Goal: Transaction & Acquisition: Obtain resource

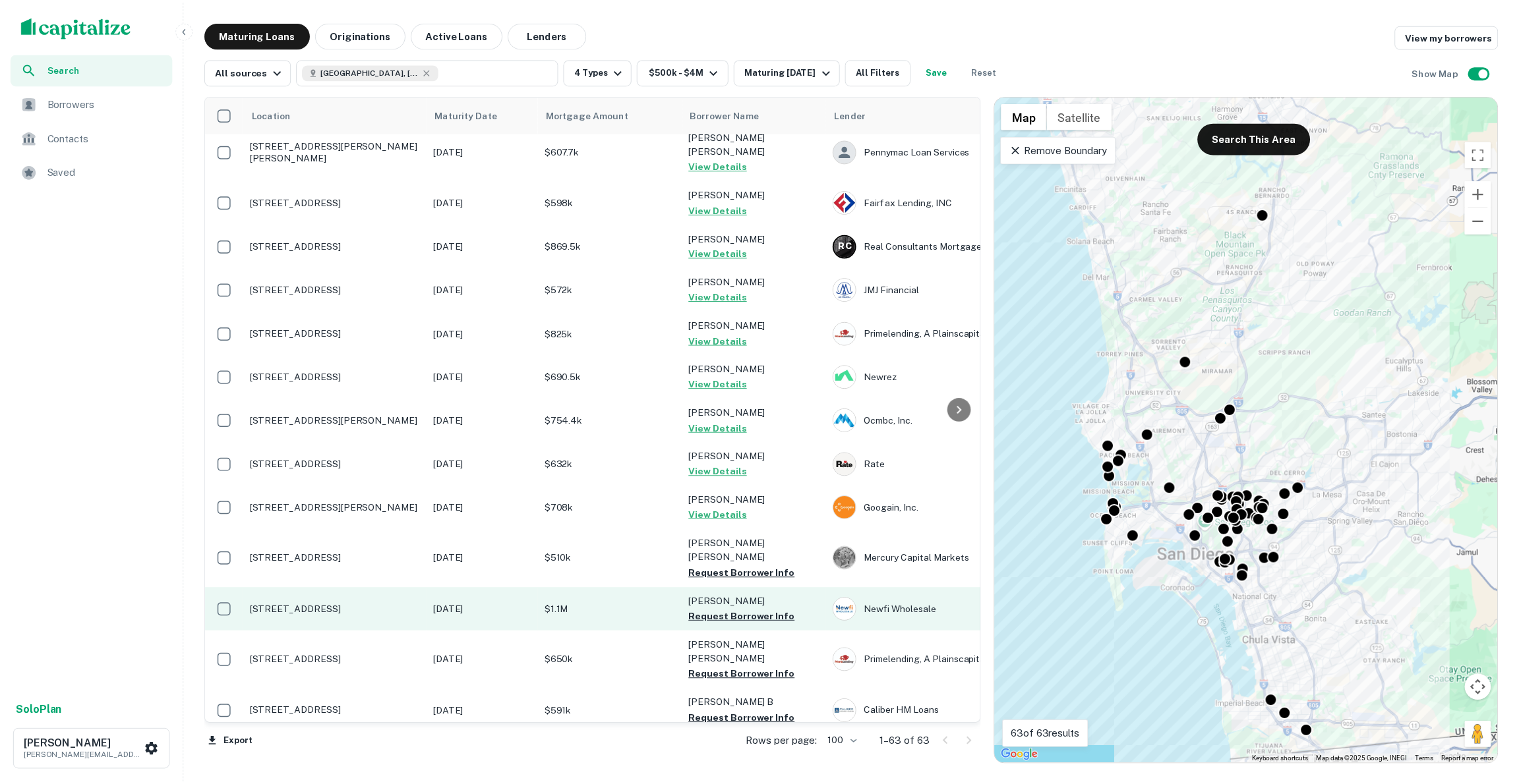
scroll to position [1569, 0]
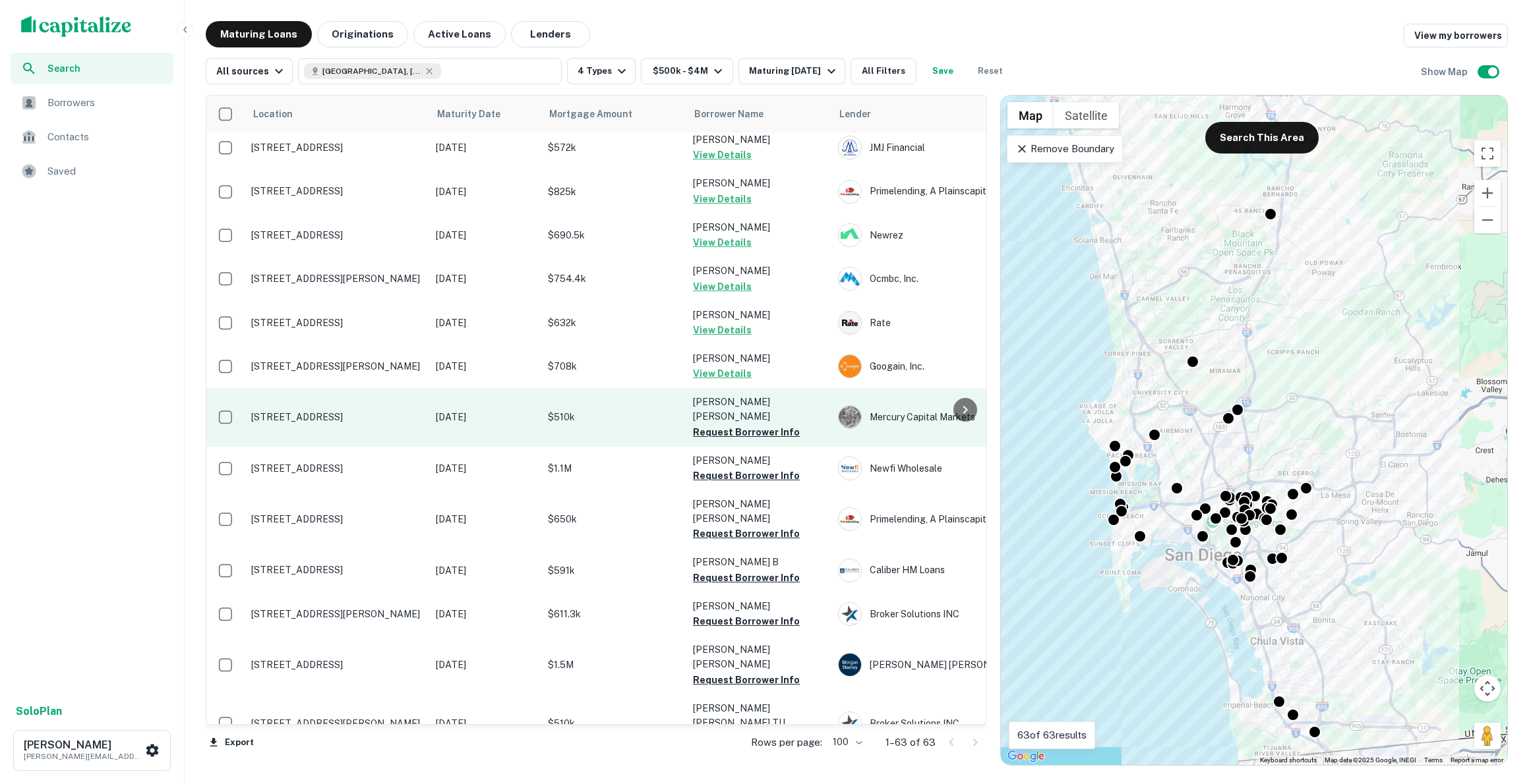
click at [338, 411] on p "[STREET_ADDRESS]" at bounding box center [337, 417] width 171 height 12
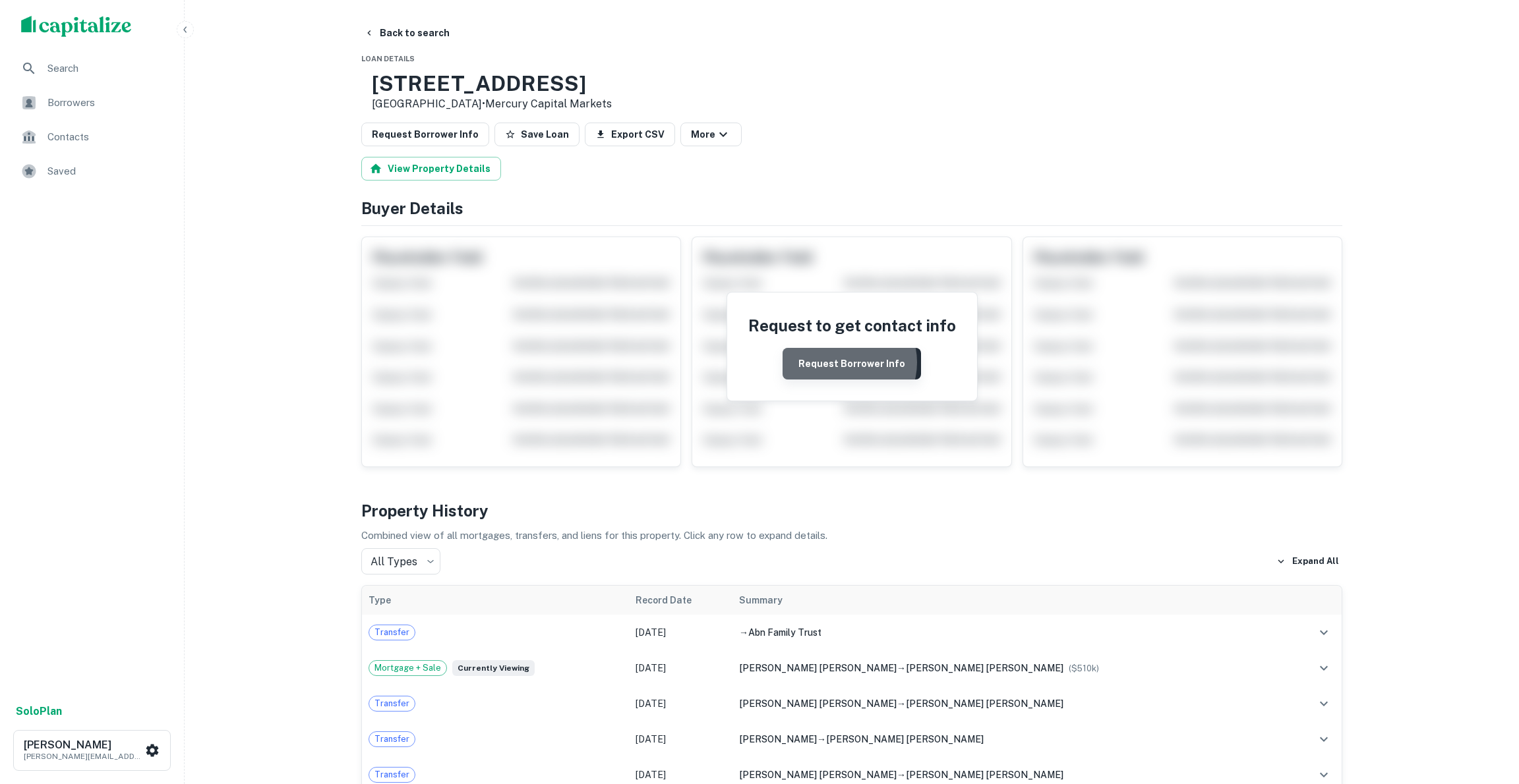
click at [845, 363] on button "Request Borrower Info" at bounding box center [852, 364] width 139 height 32
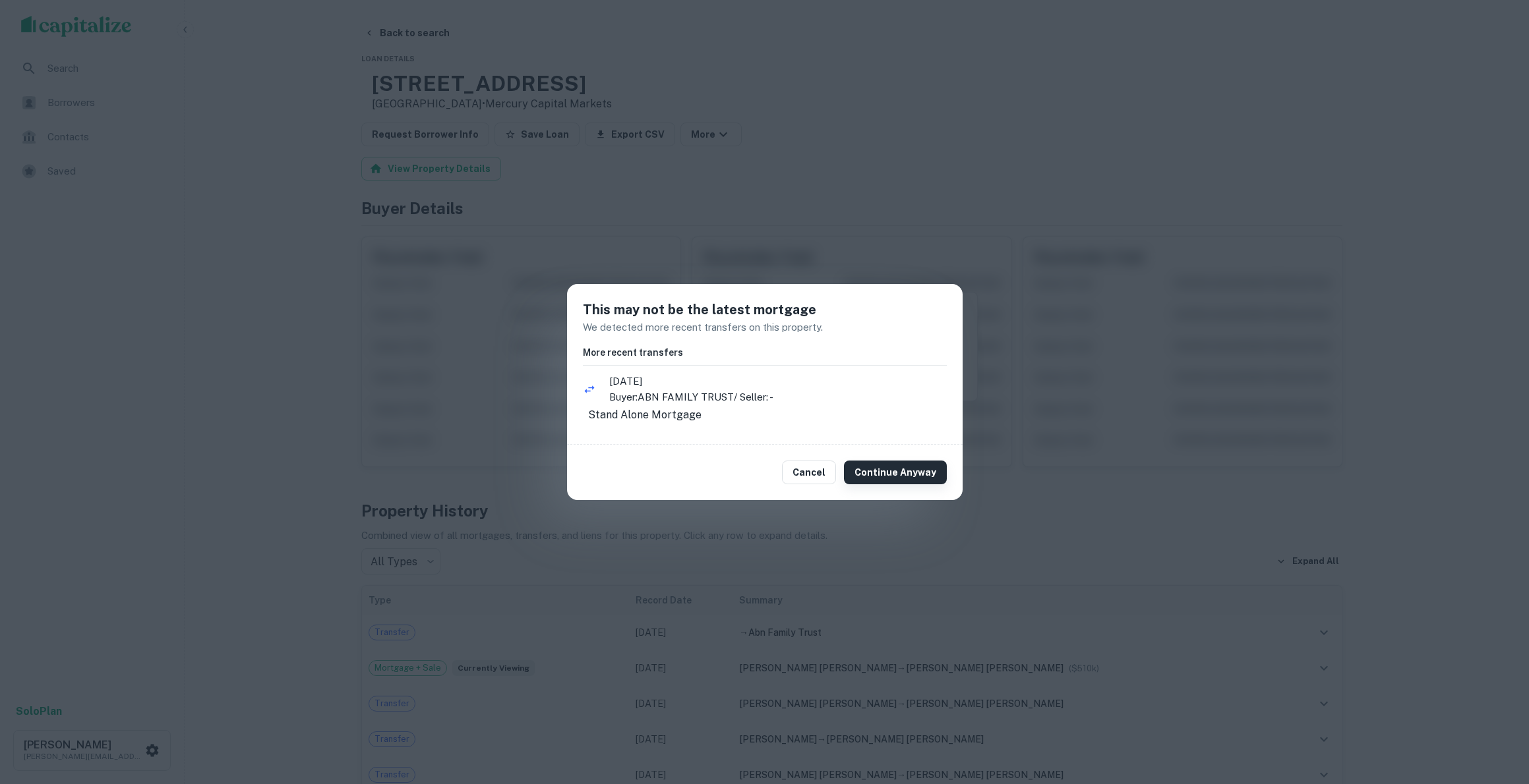
click at [887, 480] on button "Continue Anyway" at bounding box center [895, 472] width 103 height 24
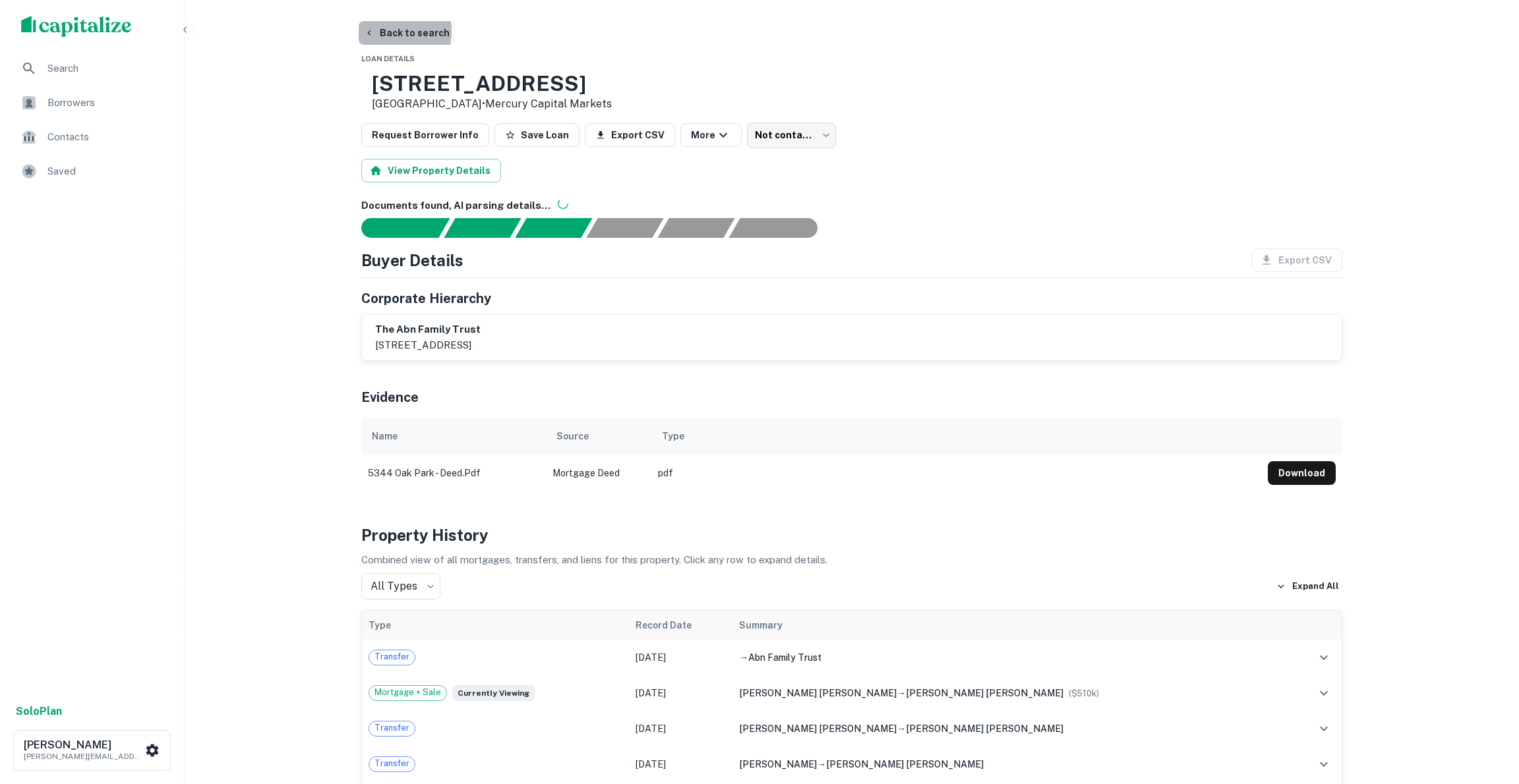
click at [386, 31] on button "Back to search" at bounding box center [407, 33] width 96 height 24
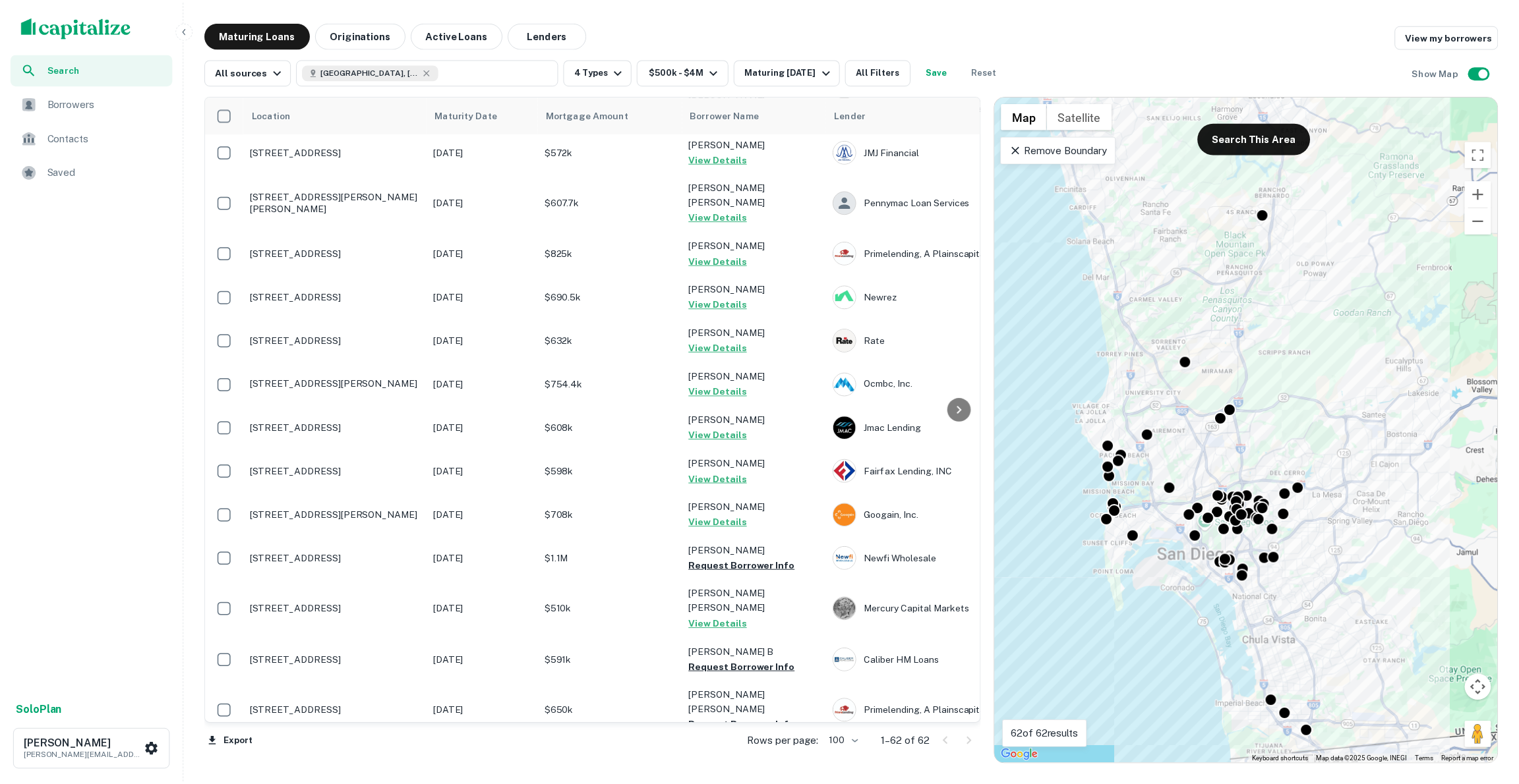
scroll to position [1676, 0]
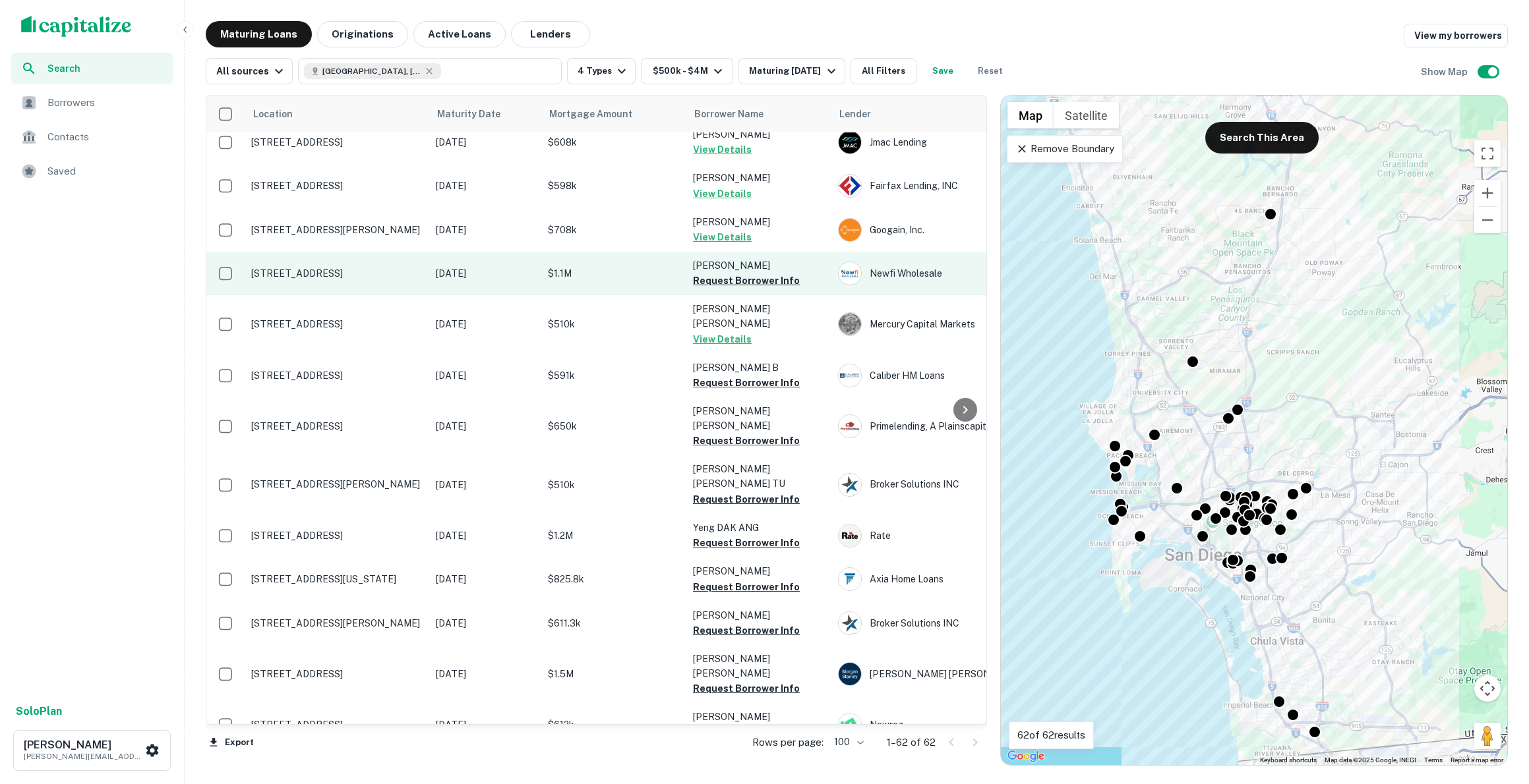
click at [347, 267] on p "[STREET_ADDRESS]" at bounding box center [337, 273] width 171 height 12
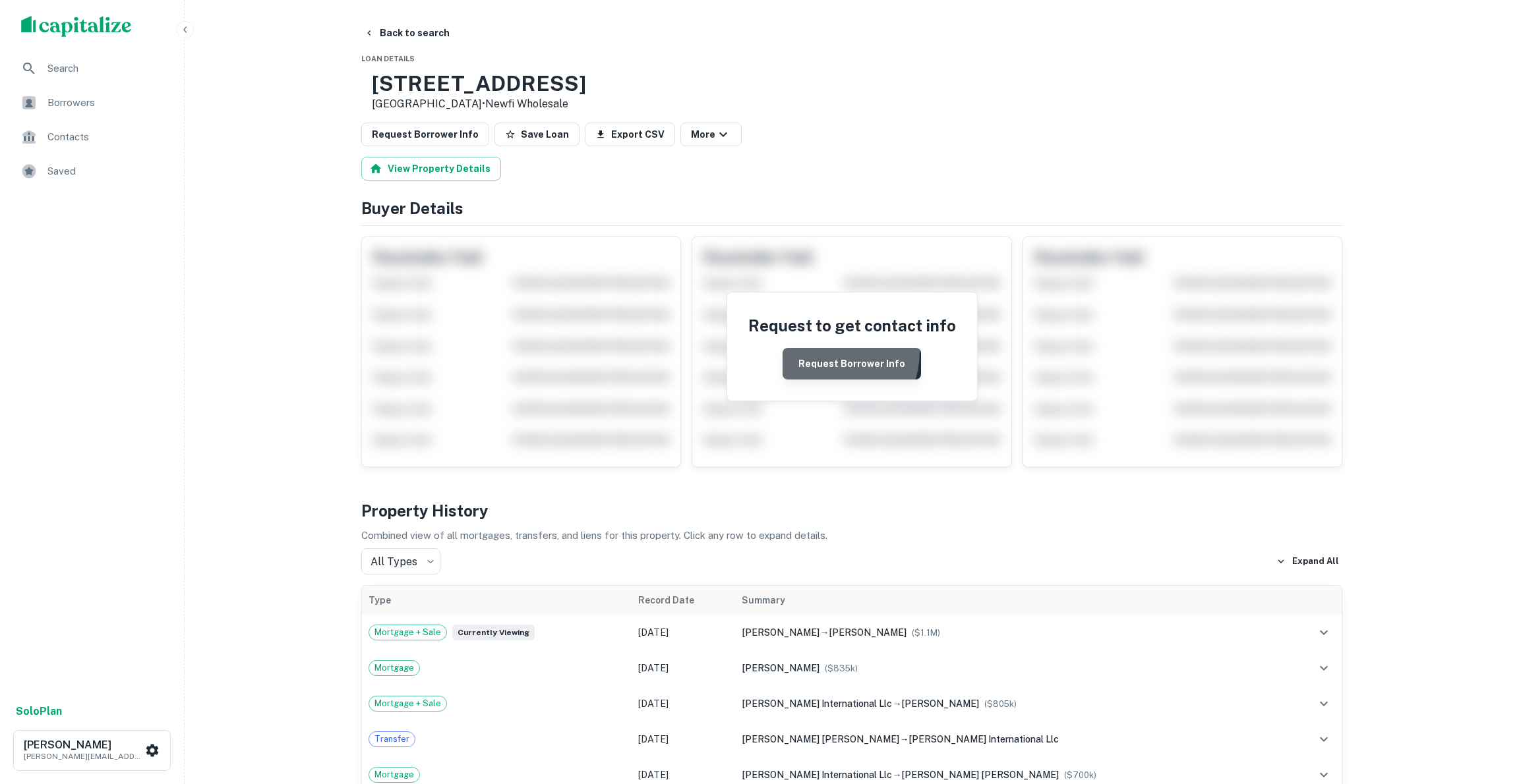
click at [832, 352] on button "Request Borrower Info" at bounding box center [852, 364] width 139 height 32
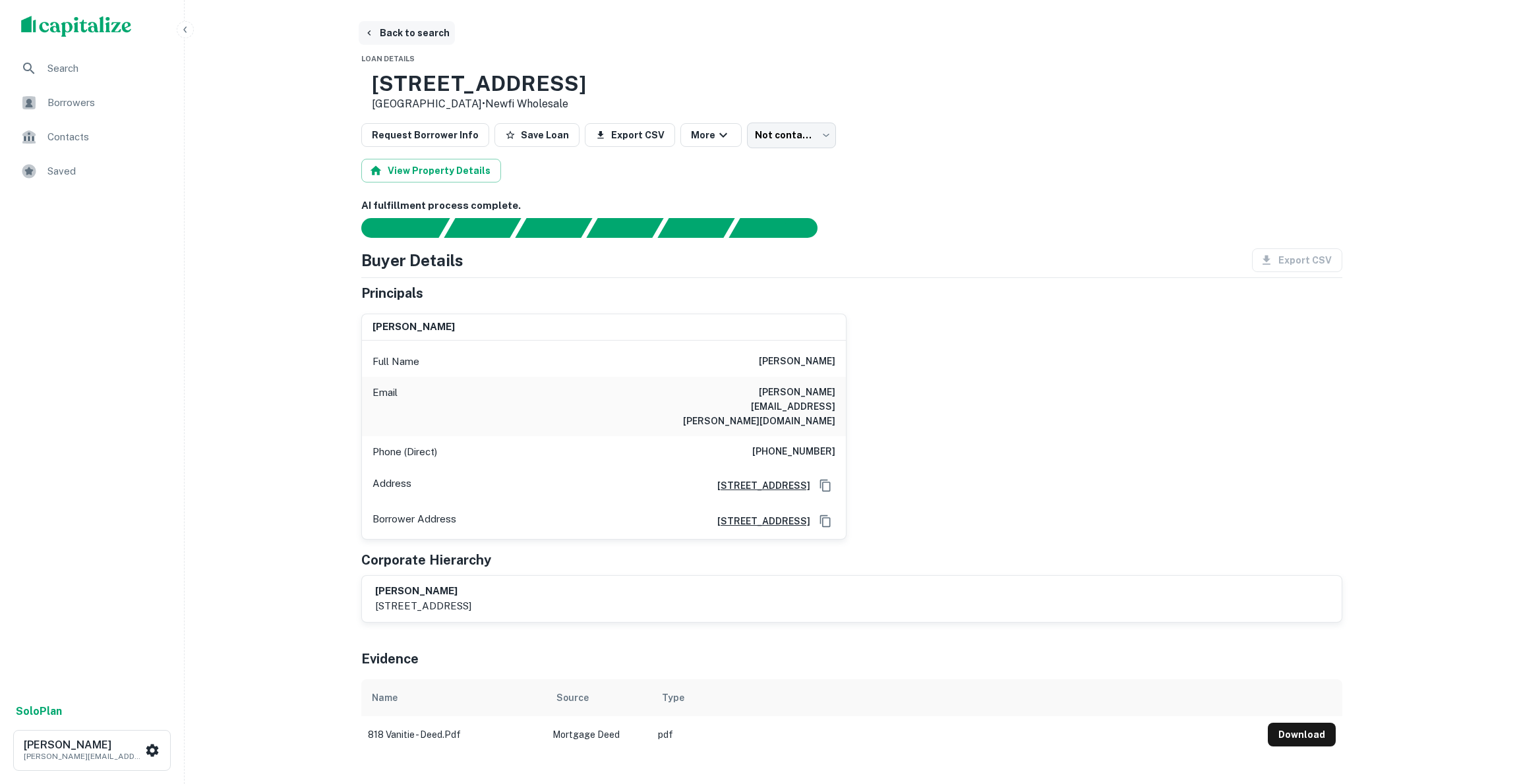
click at [388, 31] on button "Back to search" at bounding box center [407, 33] width 96 height 24
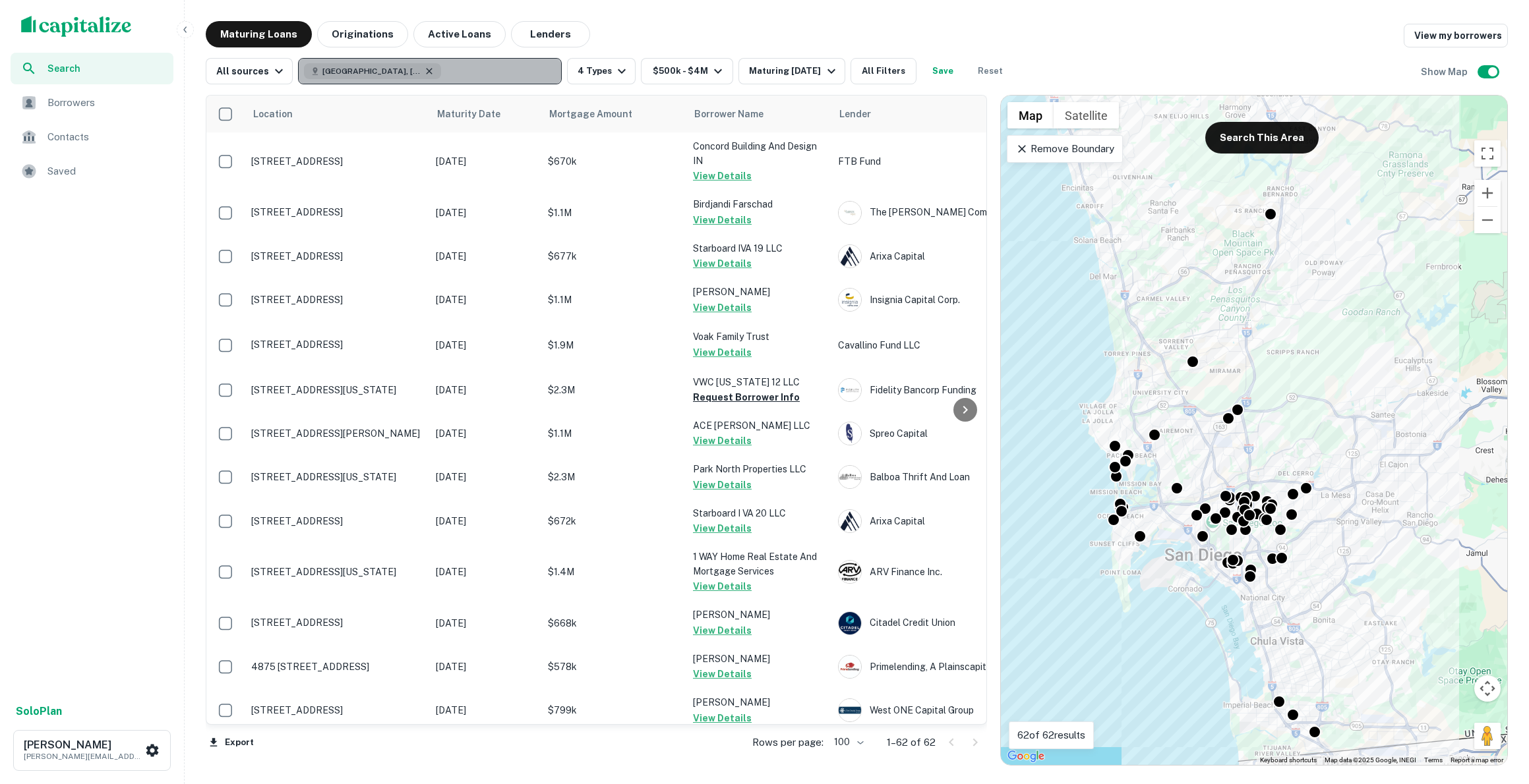
click at [426, 70] on icon "button" at bounding box center [429, 71] width 6 height 6
click at [356, 68] on p "Enter addresses, locations or lender names" at bounding box center [416, 71] width 213 height 16
click at [390, 71] on p "Enter addresses, locations or lender names" at bounding box center [416, 71] width 213 height 16
type input "********"
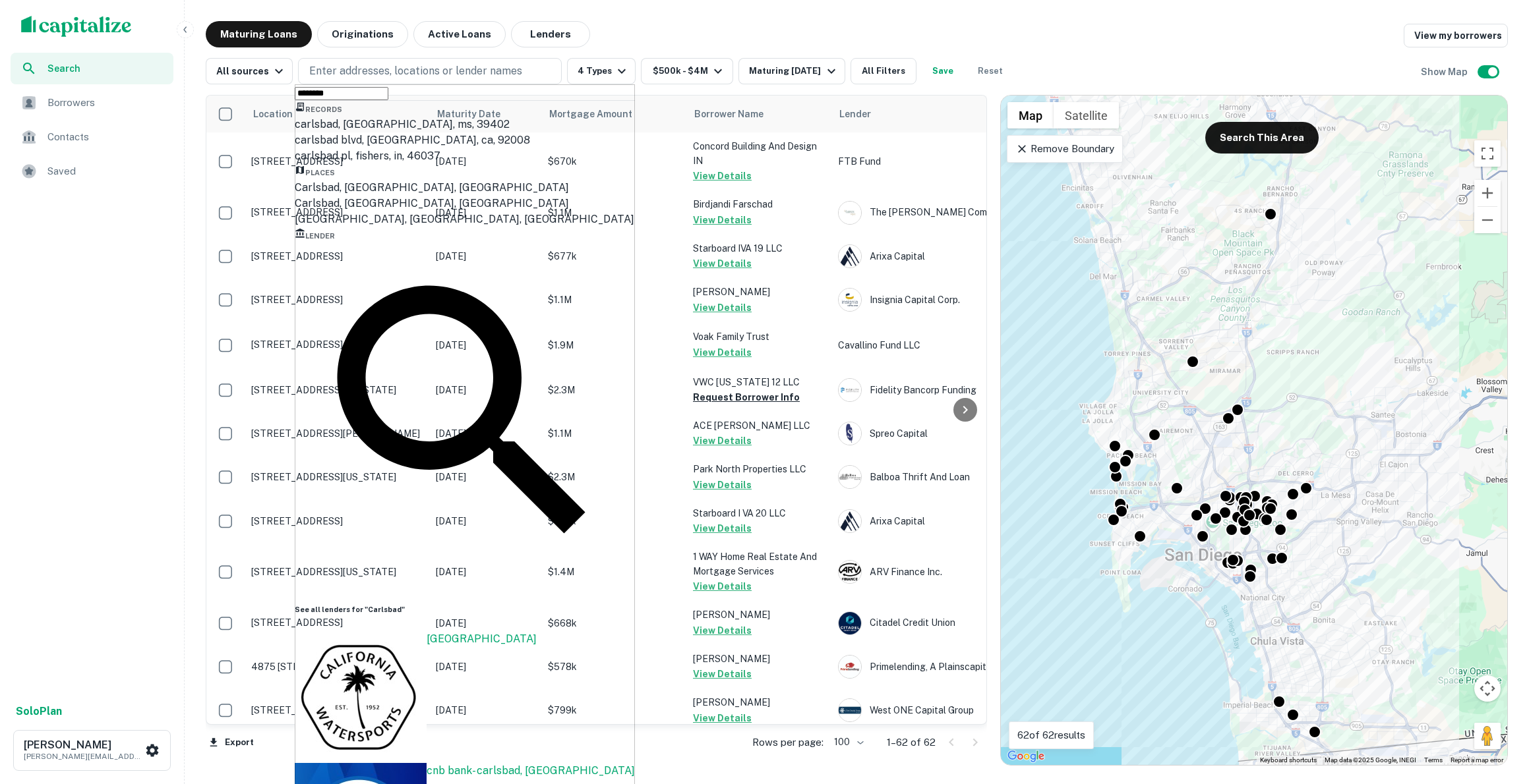
click at [329, 148] on div "carlsbad blvd, [GEOGRAPHIC_DATA], ca, 92008" at bounding box center [464, 140] width 340 height 16
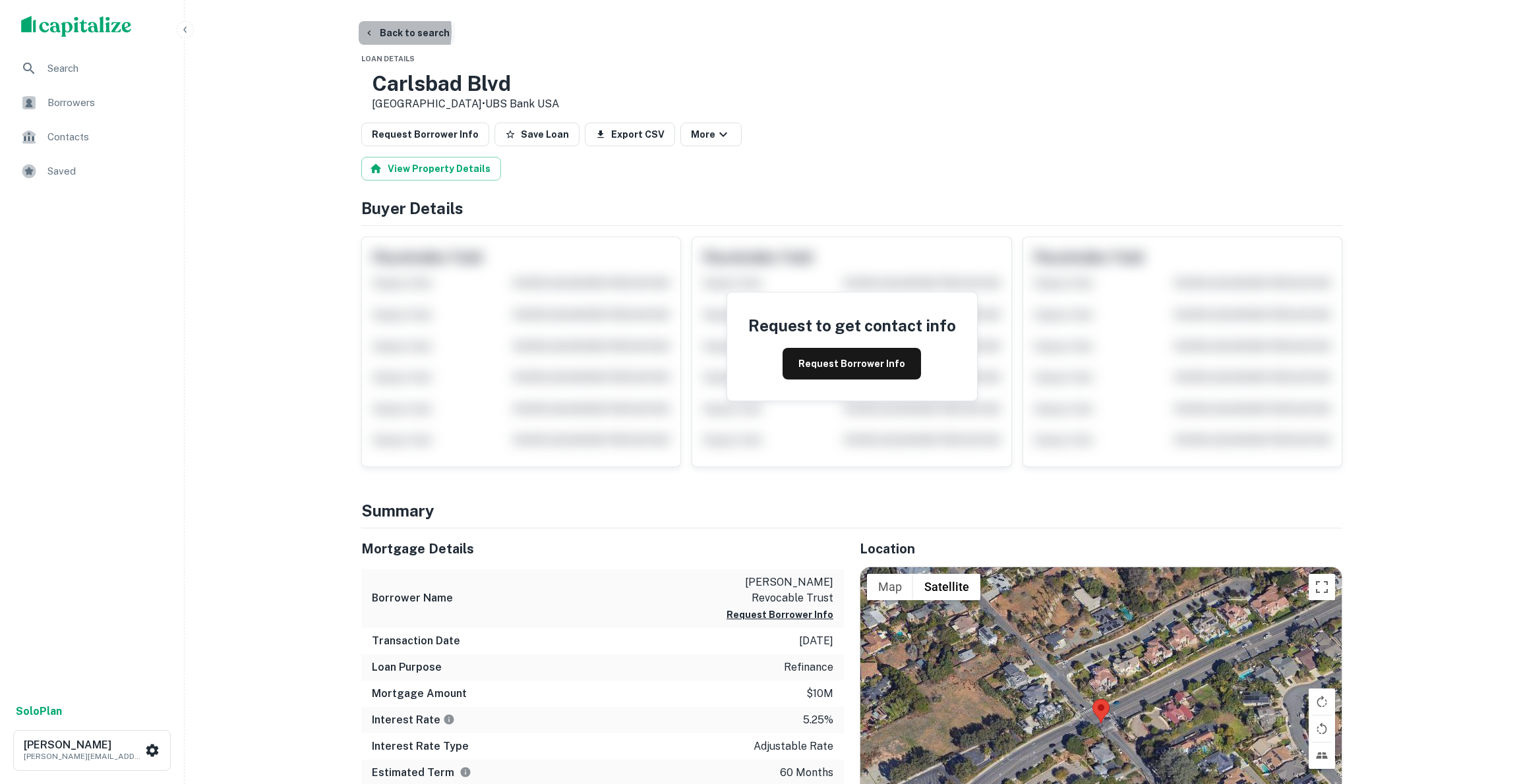
click at [368, 32] on icon "button" at bounding box center [369, 33] width 11 height 11
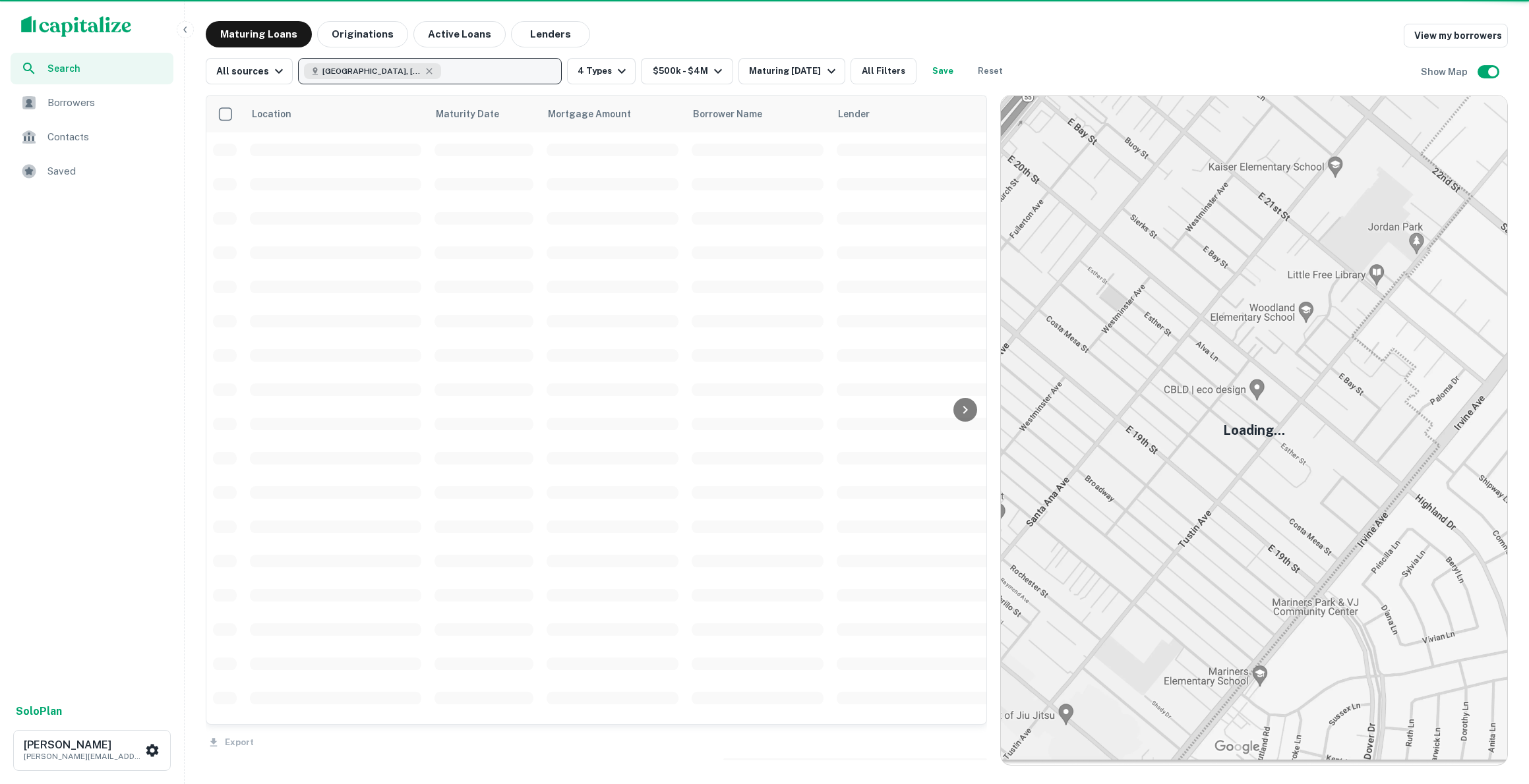
click at [420, 71] on button "[GEOGRAPHIC_DATA], [GEOGRAPHIC_DATA], [GEOGRAPHIC_DATA]" at bounding box center [430, 71] width 263 height 26
click at [438, 71] on button "[GEOGRAPHIC_DATA], [GEOGRAPHIC_DATA], [GEOGRAPHIC_DATA]" at bounding box center [430, 71] width 263 height 26
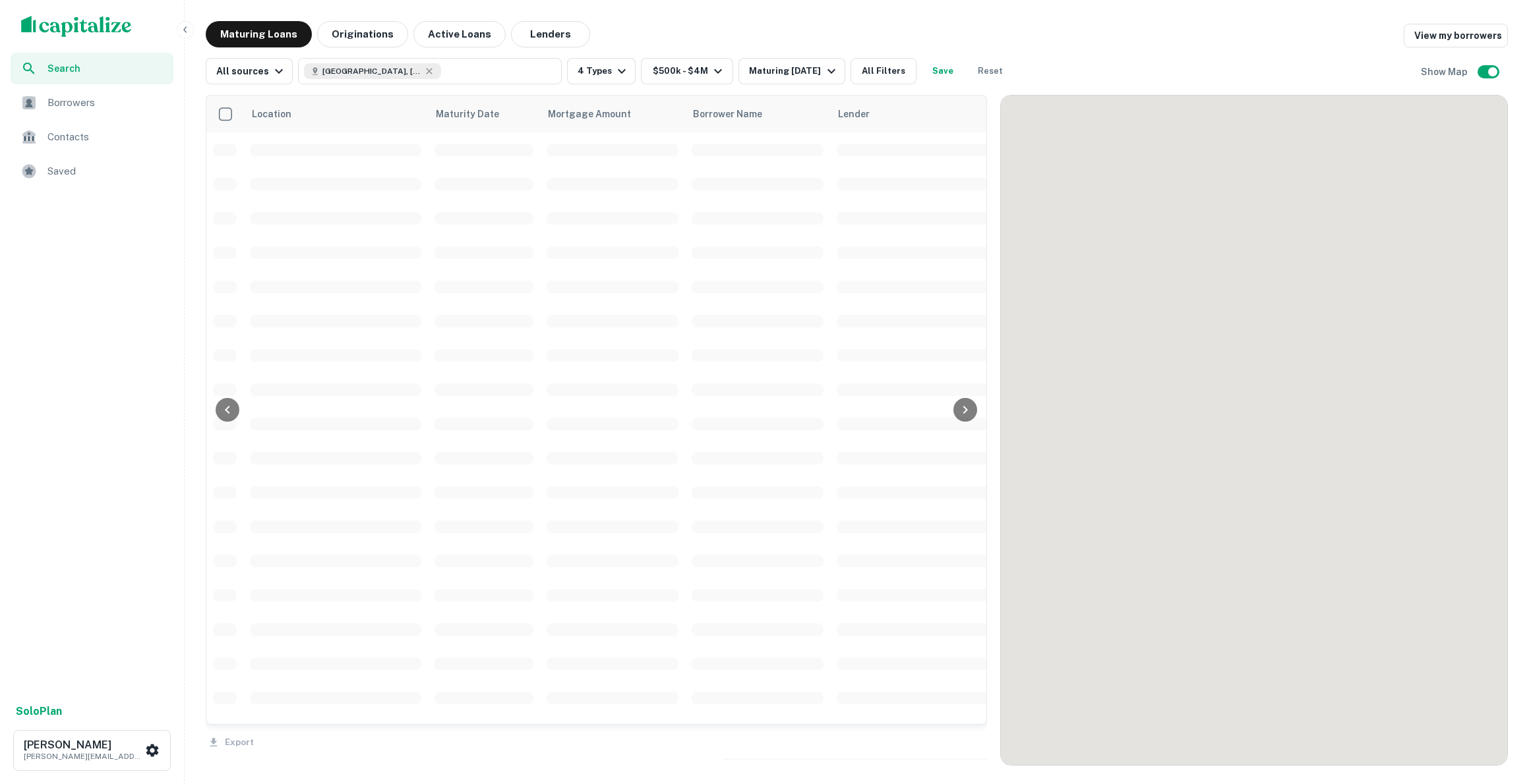
click at [331, 137] on td at bounding box center [335, 149] width 185 height 34
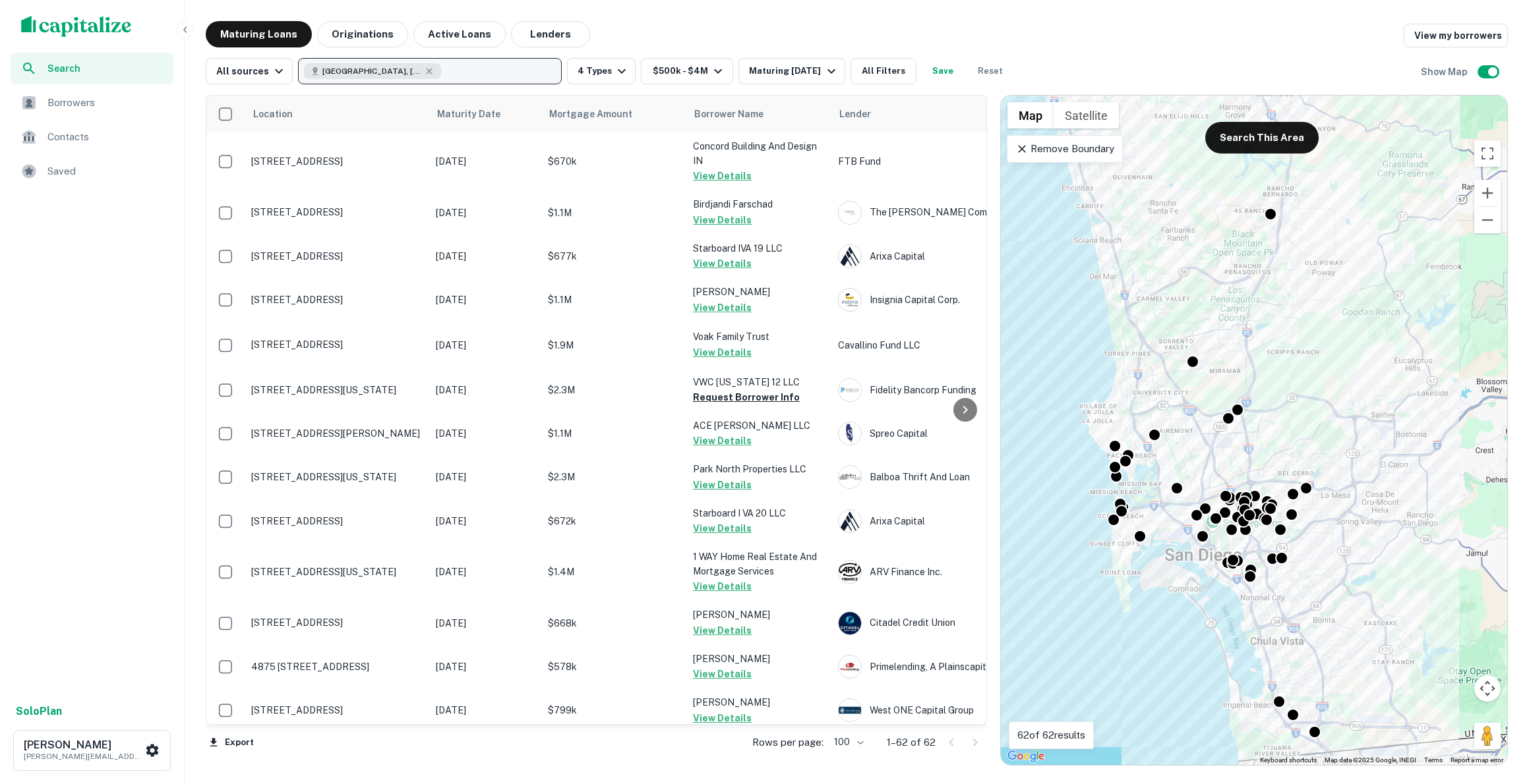
click at [466, 67] on button "[GEOGRAPHIC_DATA], [GEOGRAPHIC_DATA], [GEOGRAPHIC_DATA]" at bounding box center [430, 71] width 263 height 26
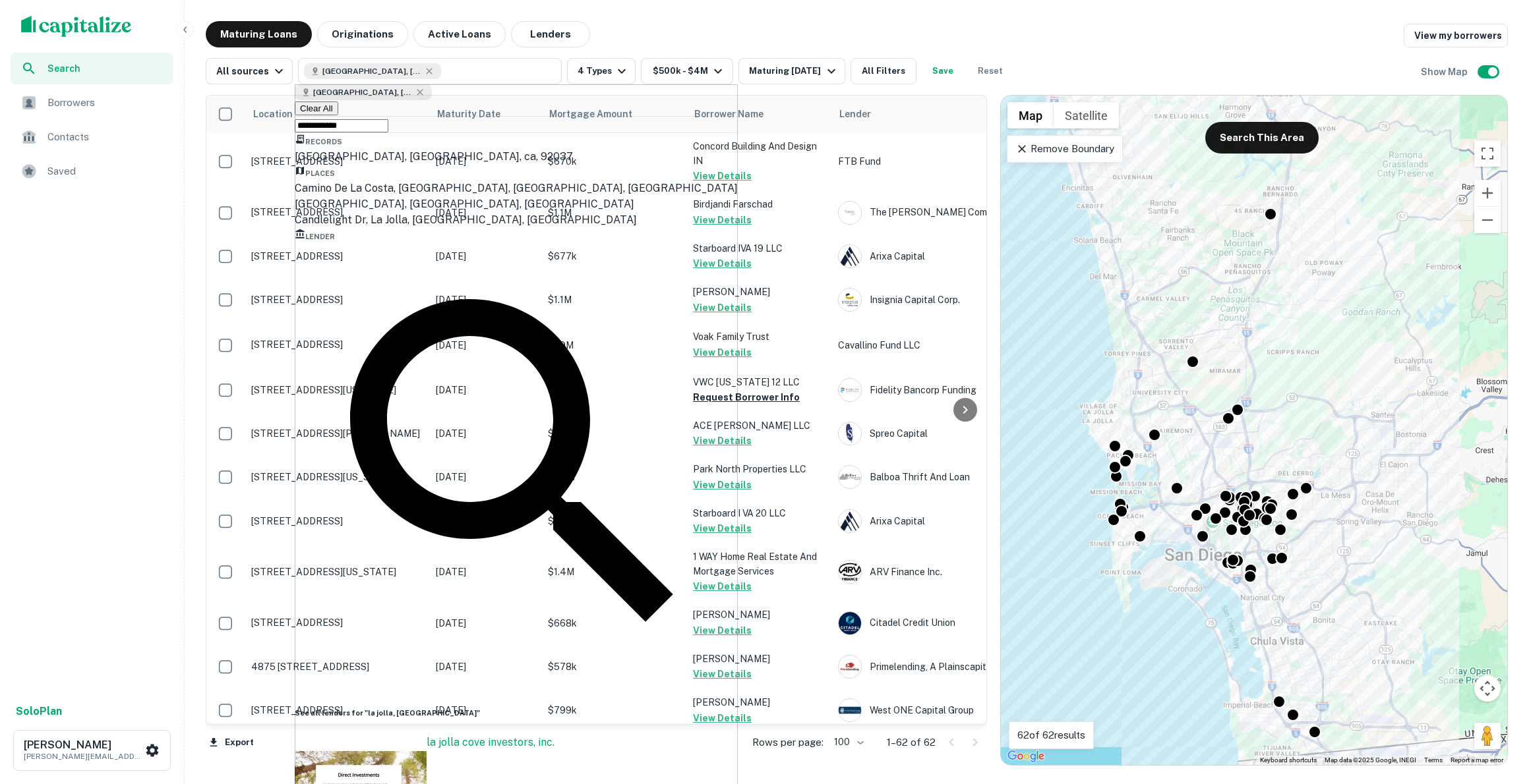
type input "**********"
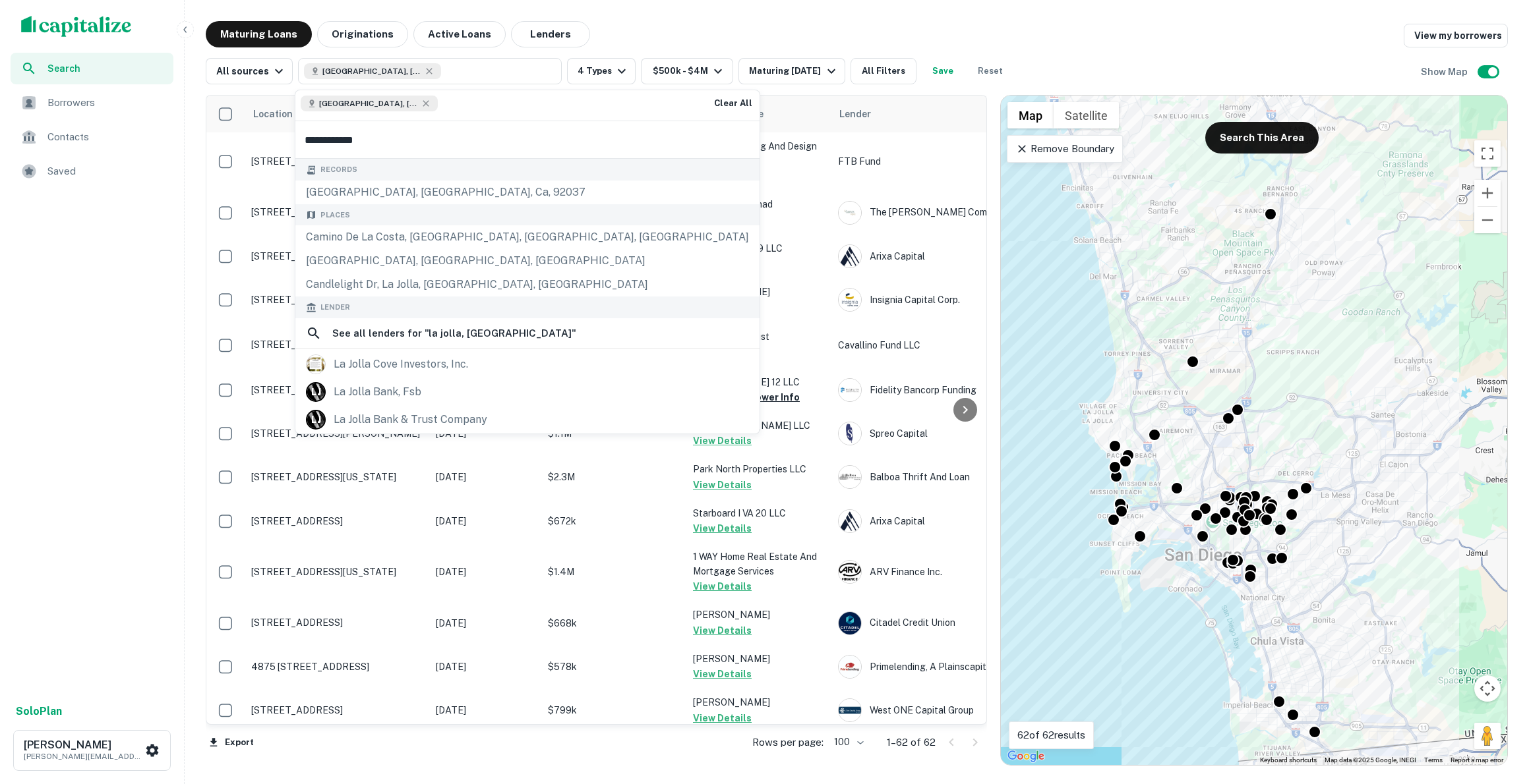
click at [432, 109] on div "[GEOGRAPHIC_DATA], [GEOGRAPHIC_DATA], [GEOGRAPHIC_DATA] Clear All" at bounding box center [528, 105] width 464 height 31
click at [361, 140] on input "**********" at bounding box center [528, 140] width 464 height 37
drag, startPoint x: 361, startPoint y: 139, endPoint x: 297, endPoint y: 132, distance: 64.4
click at [297, 132] on input "**********" at bounding box center [528, 140] width 464 height 37
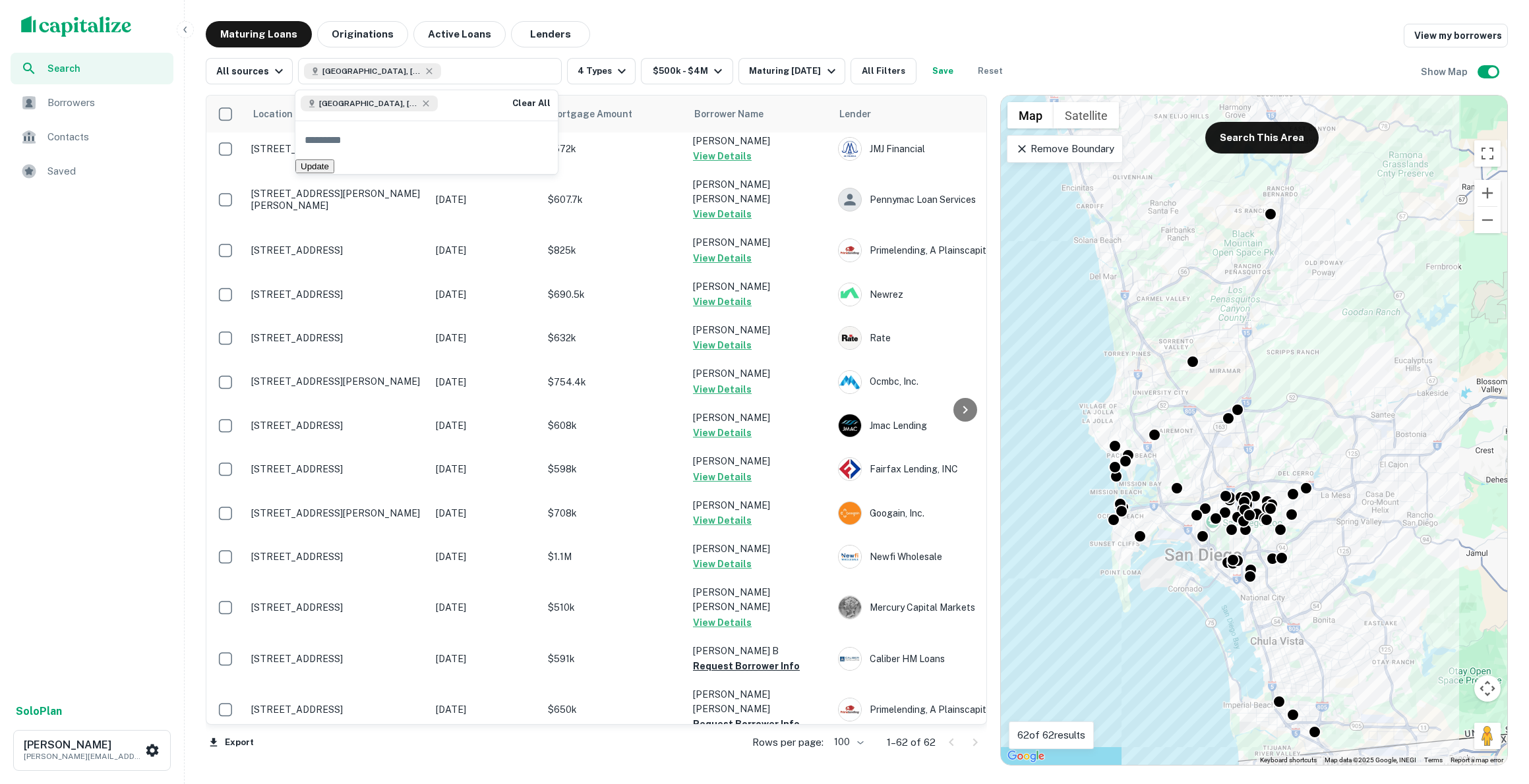
scroll to position [1527, 0]
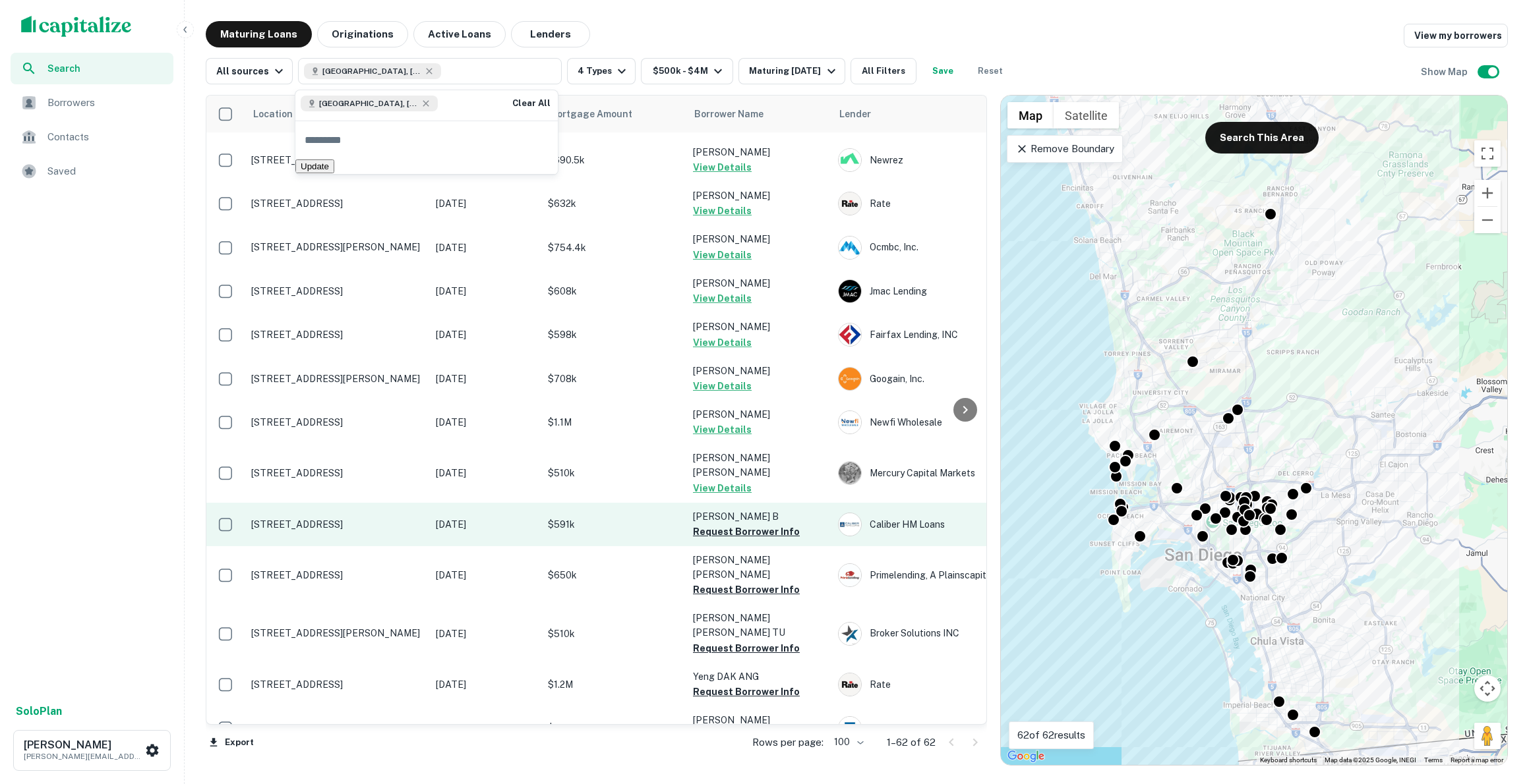
click at [344, 519] on p "[STREET_ADDRESS]" at bounding box center [337, 524] width 171 height 12
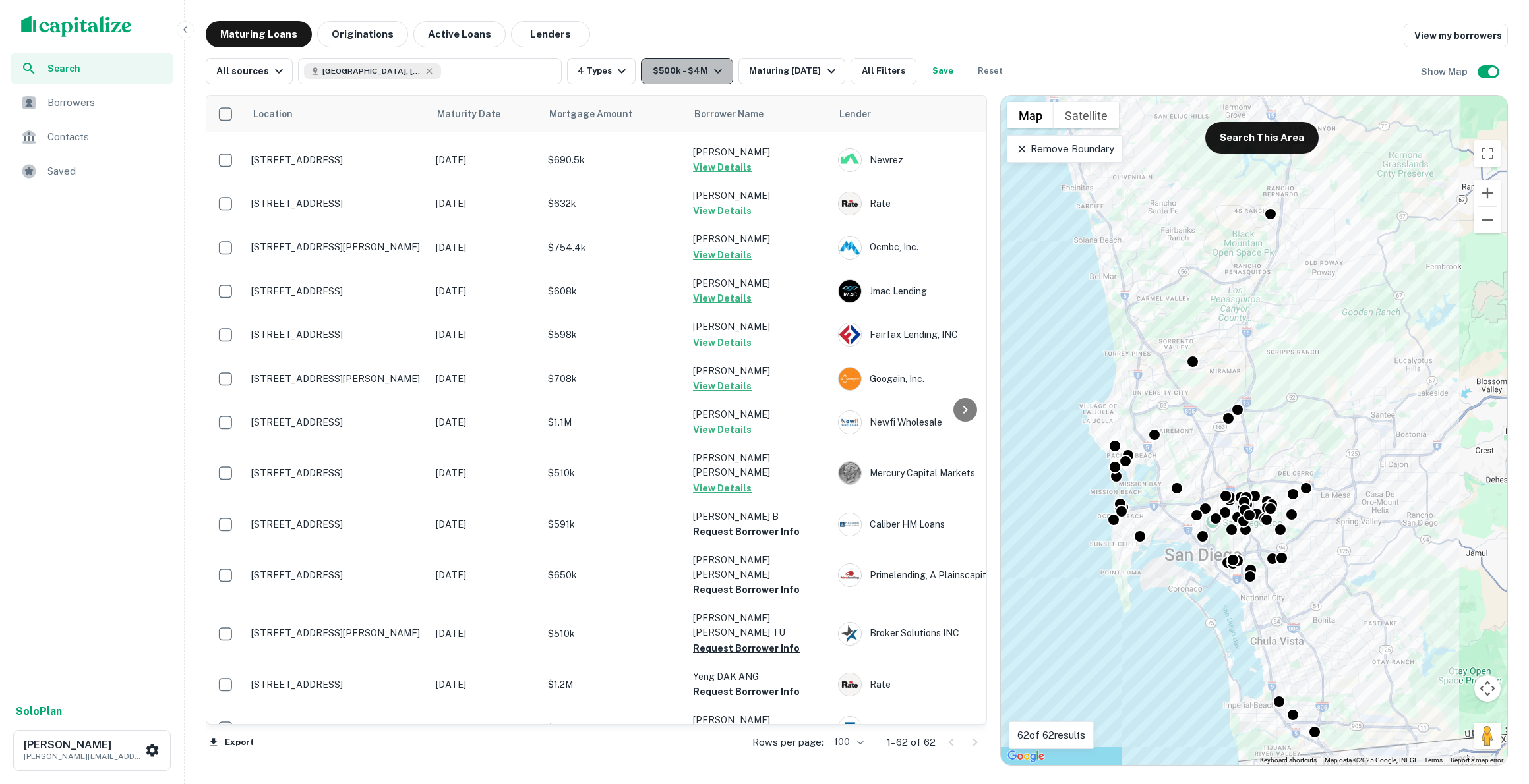
click at [713, 66] on icon "button" at bounding box center [718, 71] width 16 height 16
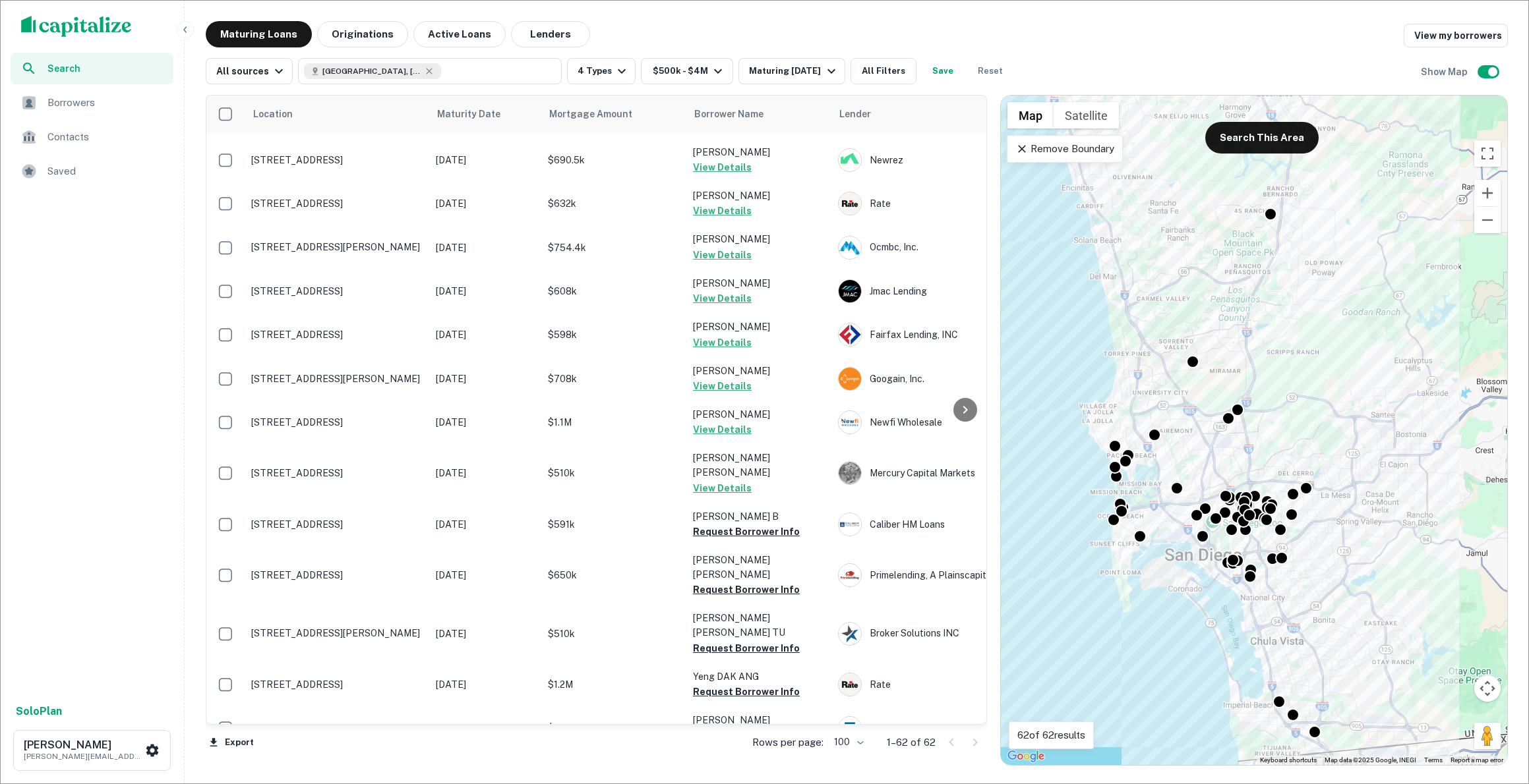
drag, startPoint x: 622, startPoint y: 145, endPoint x: 568, endPoint y: 147, distance: 54.0
type input "*******"
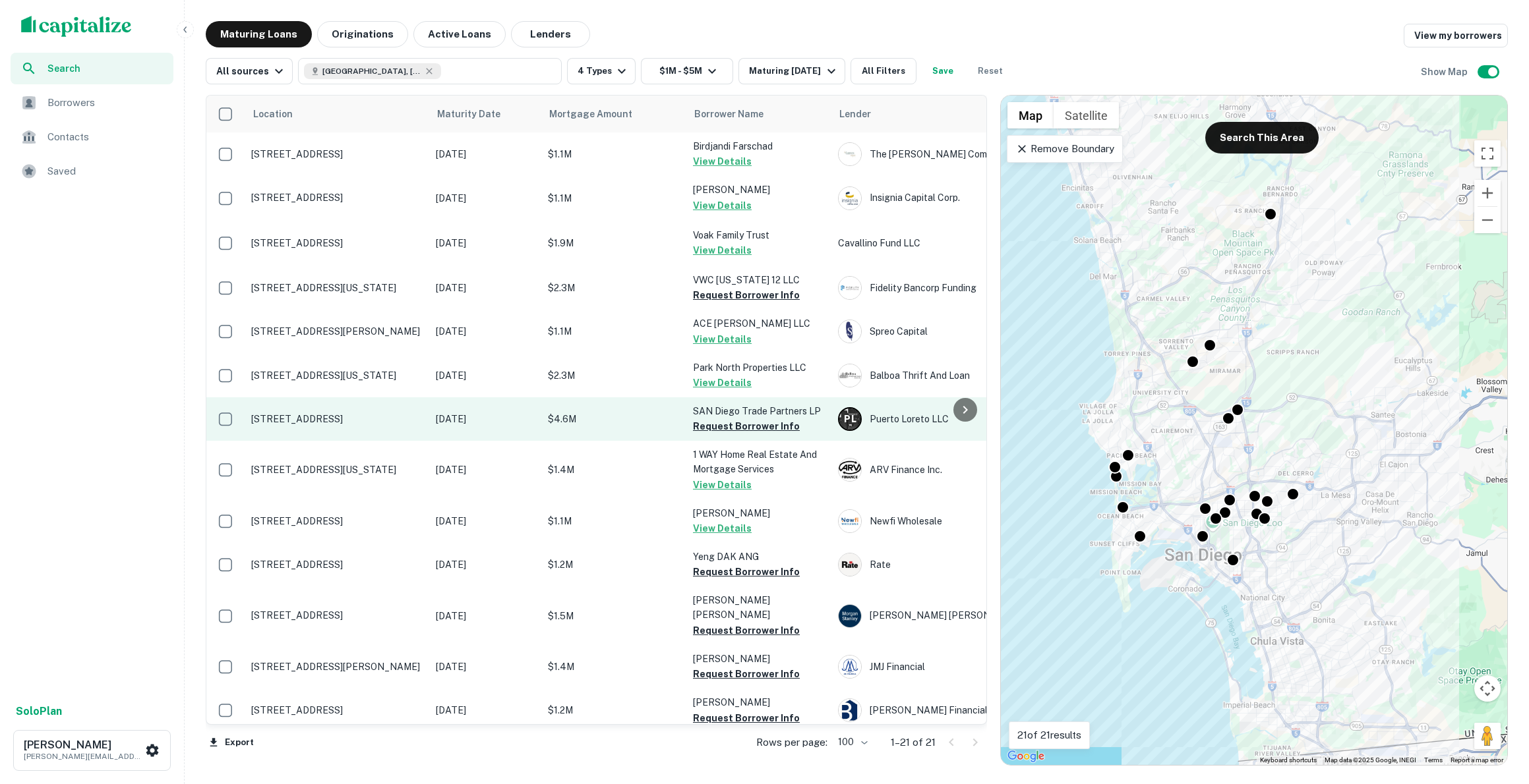
click at [351, 422] on p "[STREET_ADDRESS]" at bounding box center [337, 419] width 171 height 12
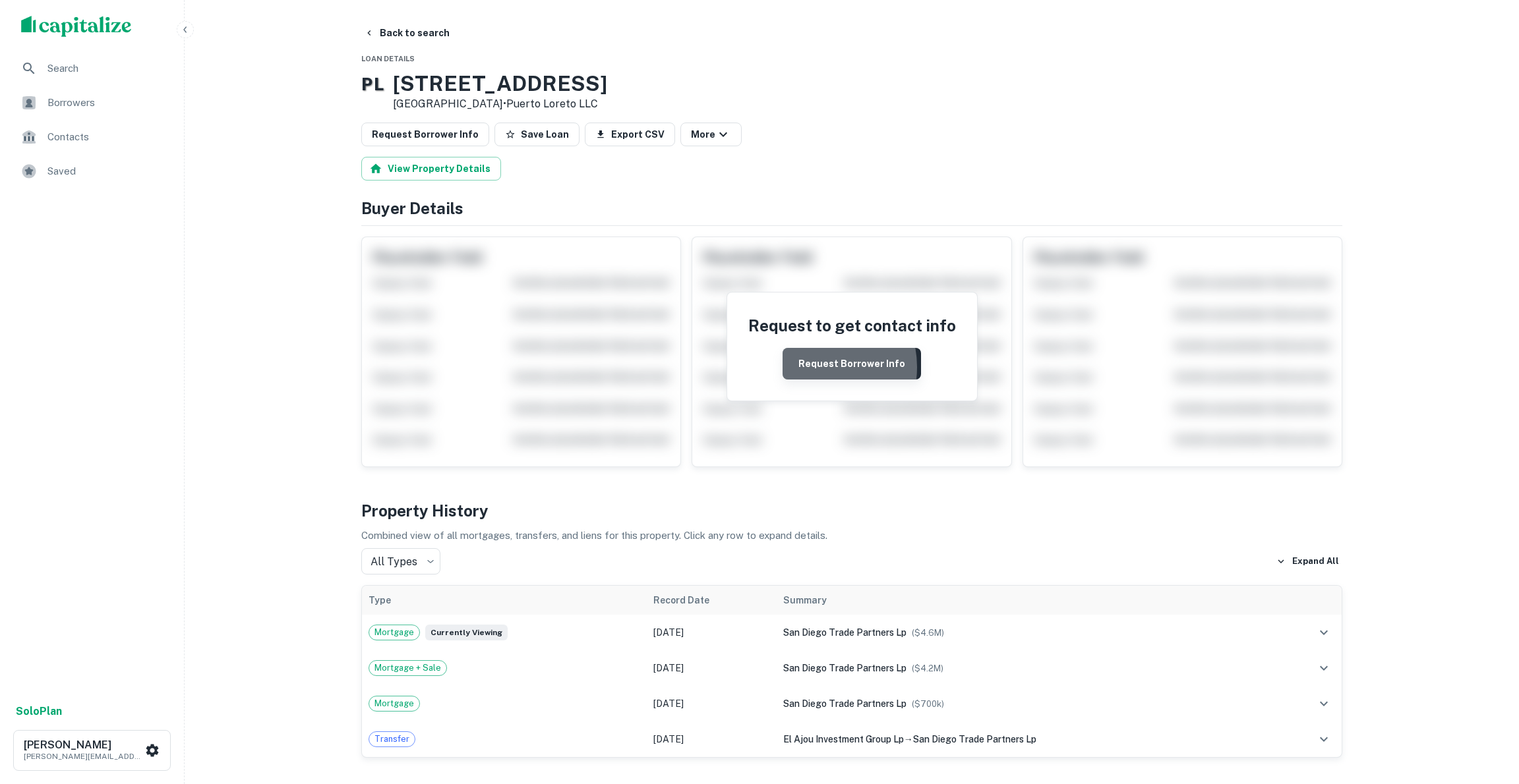
click at [816, 367] on button "Request Borrower Info" at bounding box center [852, 364] width 139 height 32
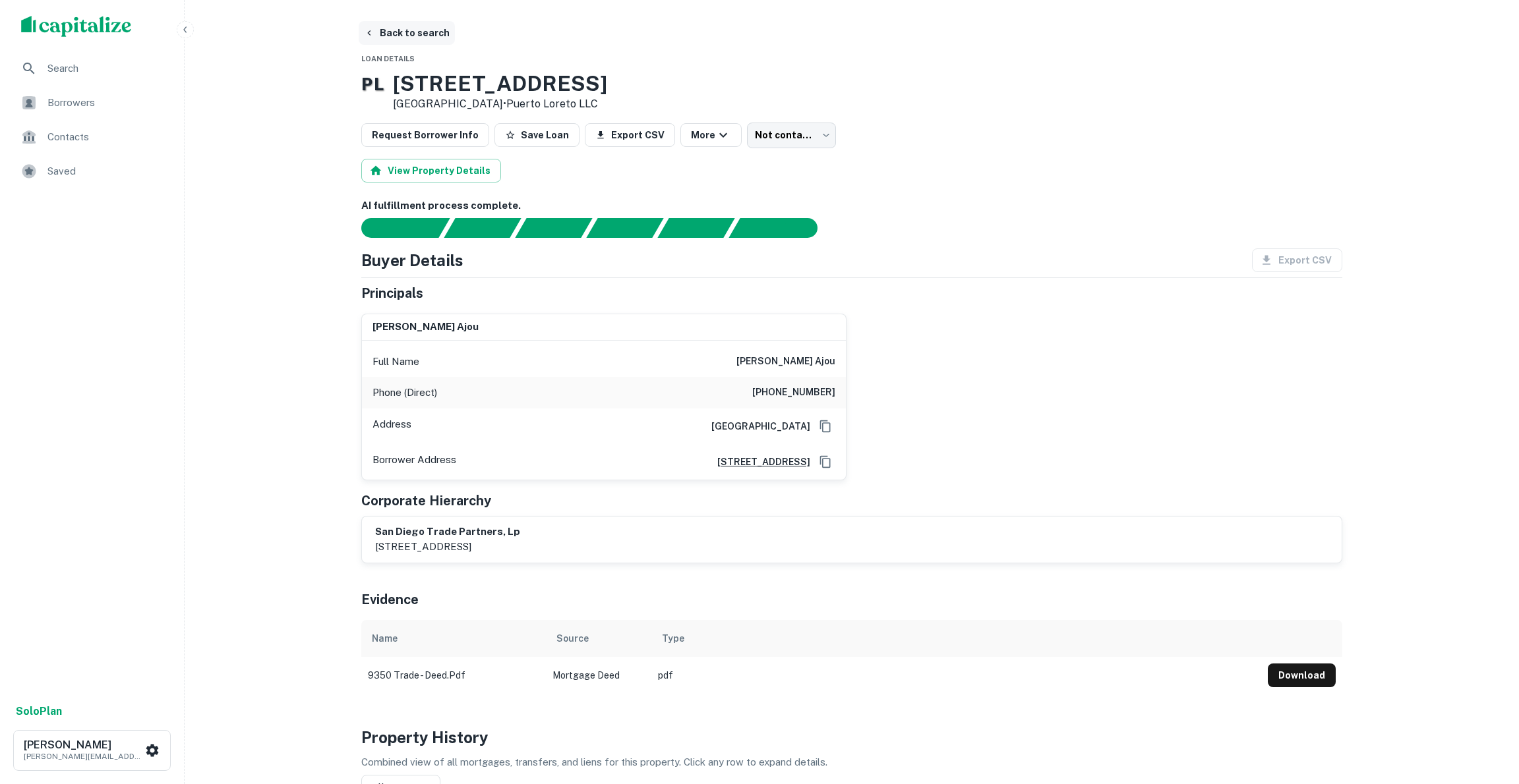
click at [409, 25] on button "Back to search" at bounding box center [407, 33] width 96 height 24
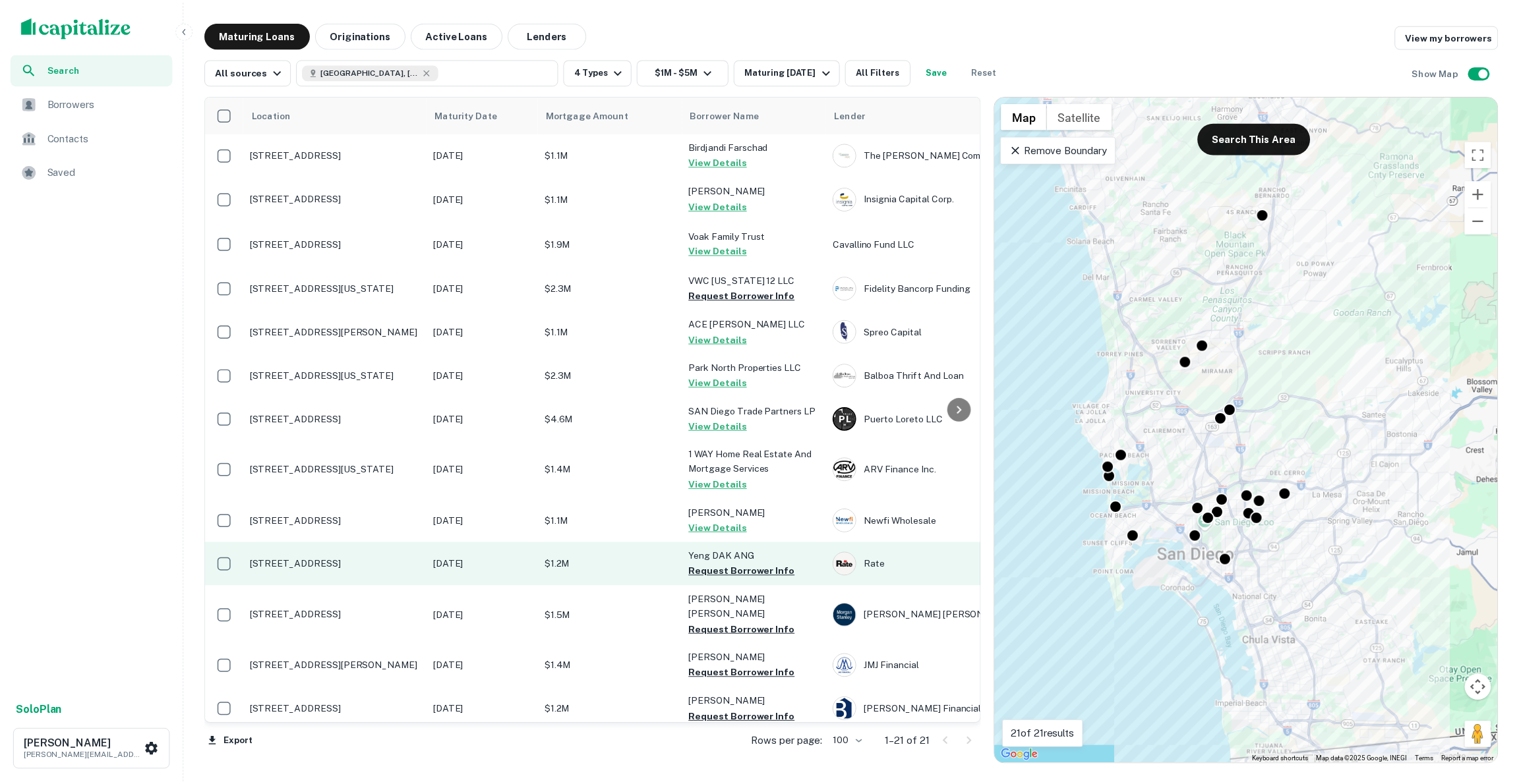
scroll to position [25, 0]
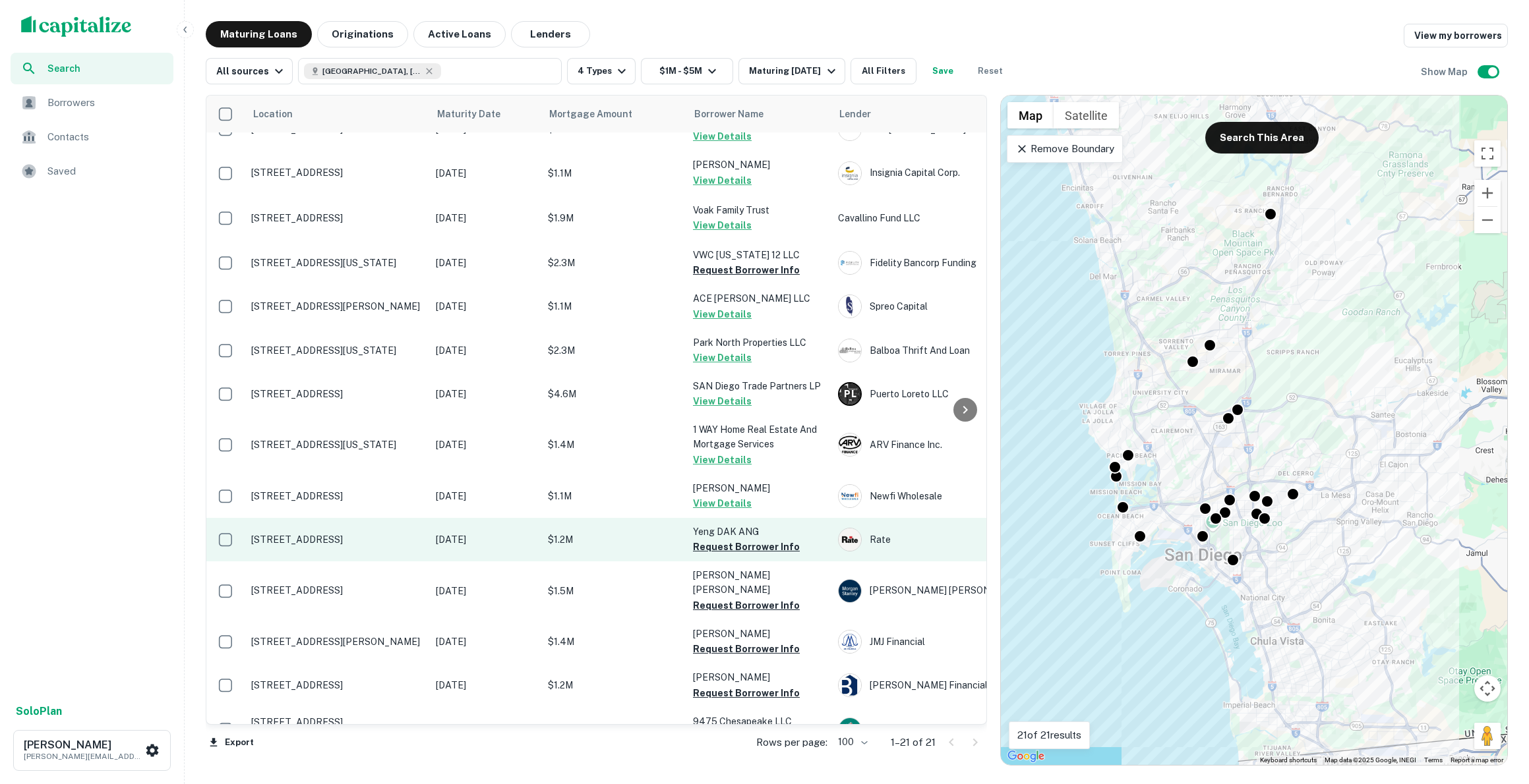
click at [312, 535] on p "[STREET_ADDRESS]" at bounding box center [337, 539] width 171 height 12
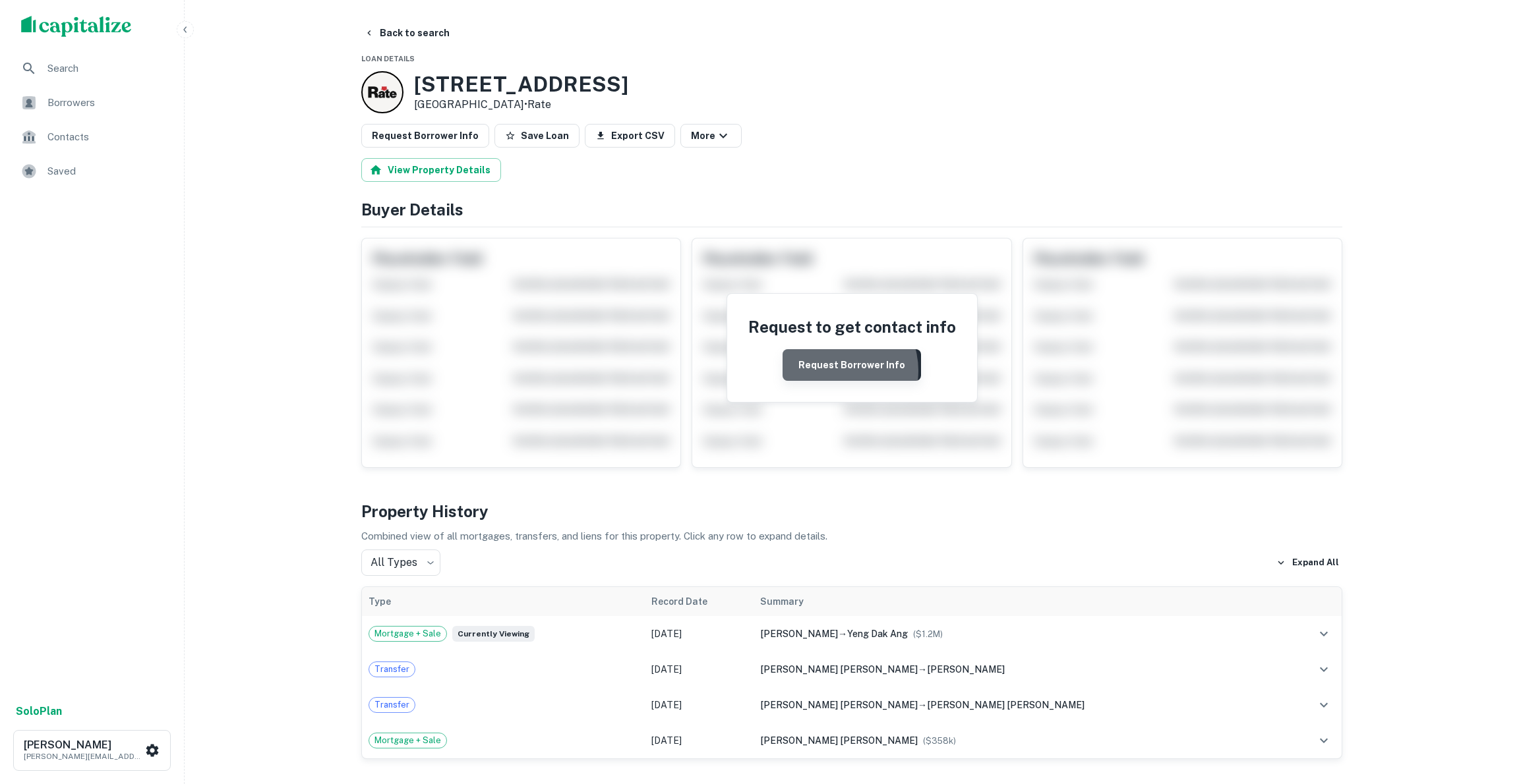
click at [837, 370] on button "Request Borrower Info" at bounding box center [852, 365] width 139 height 32
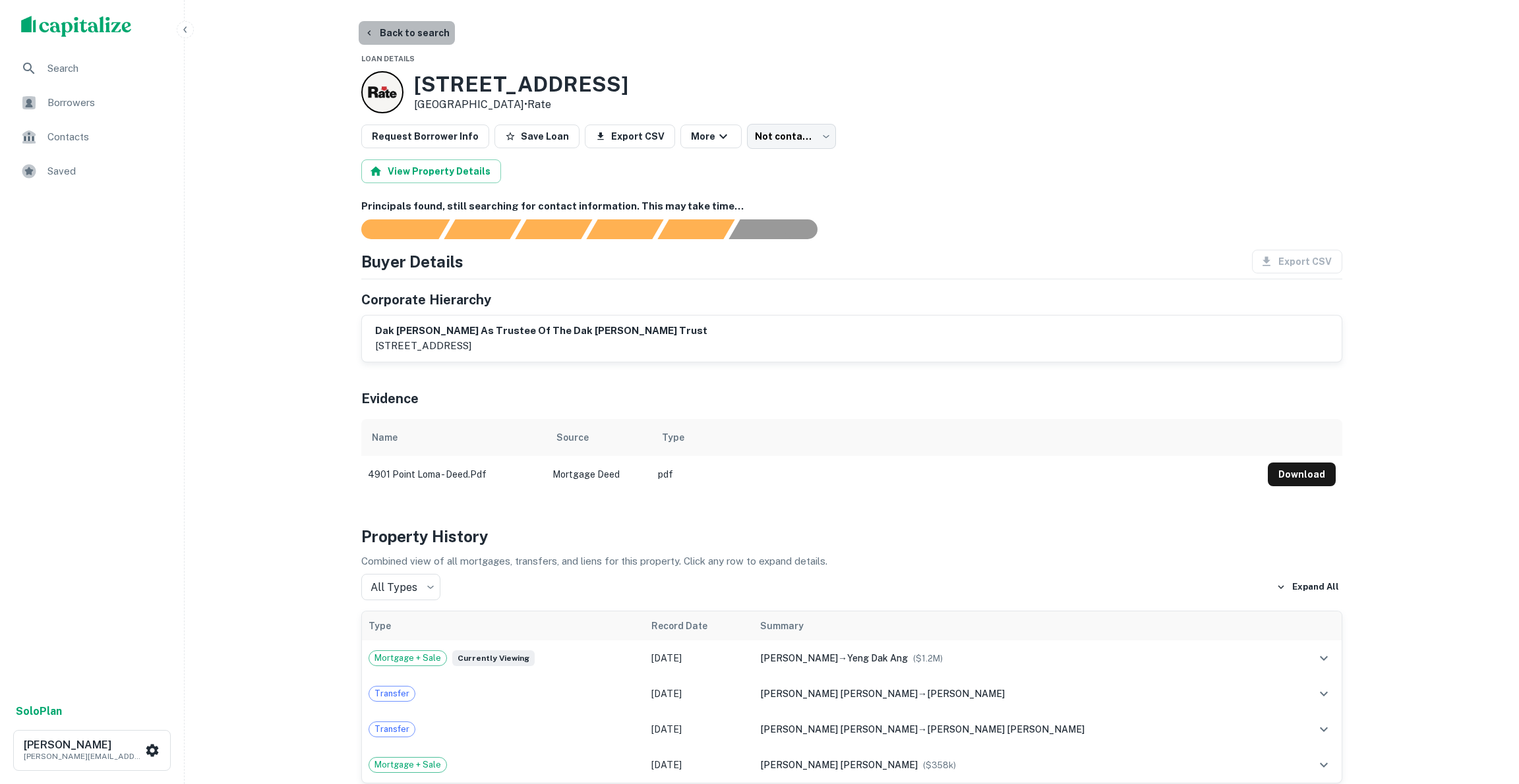
click at [414, 34] on button "Back to search" at bounding box center [407, 33] width 96 height 24
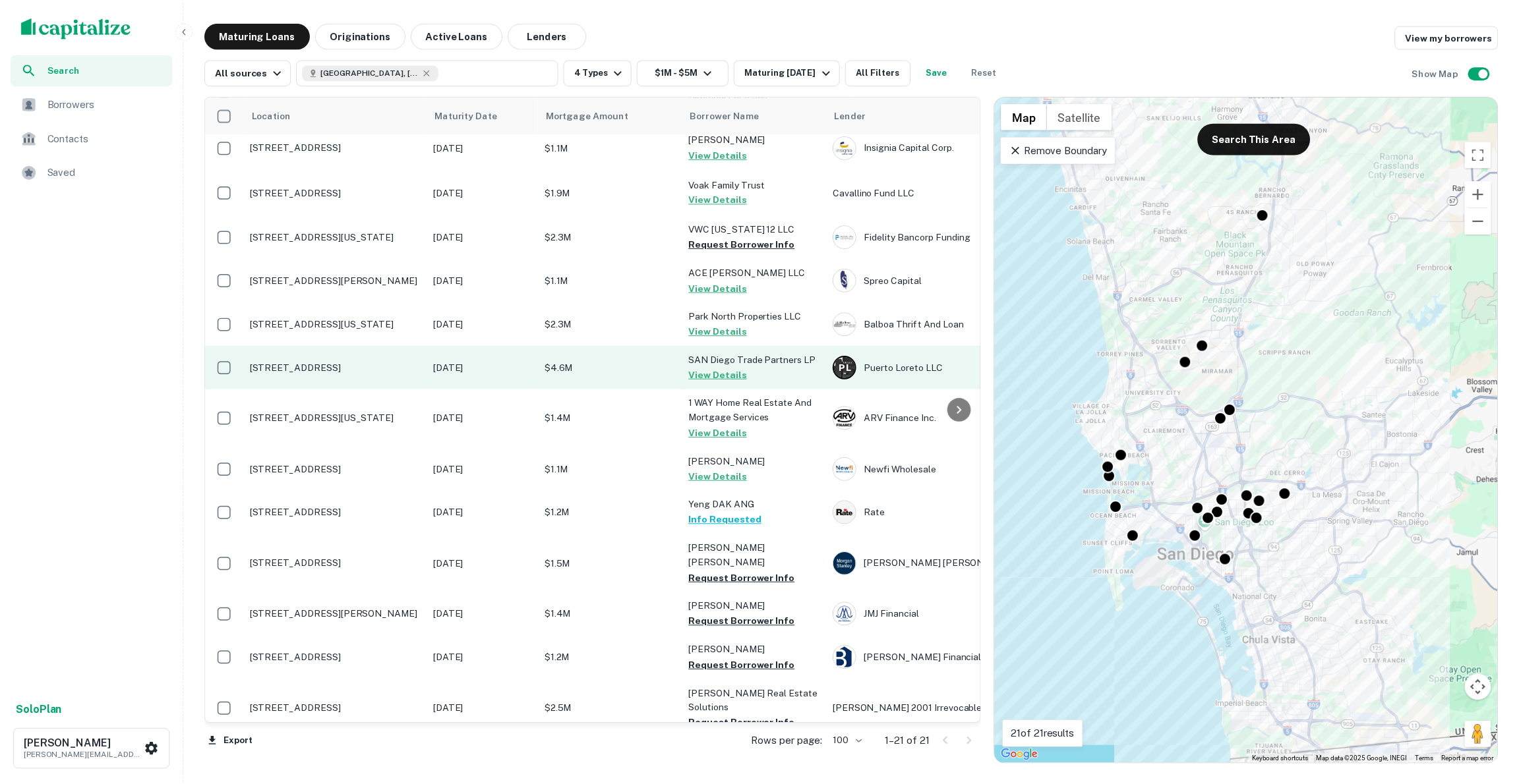
scroll to position [173, 0]
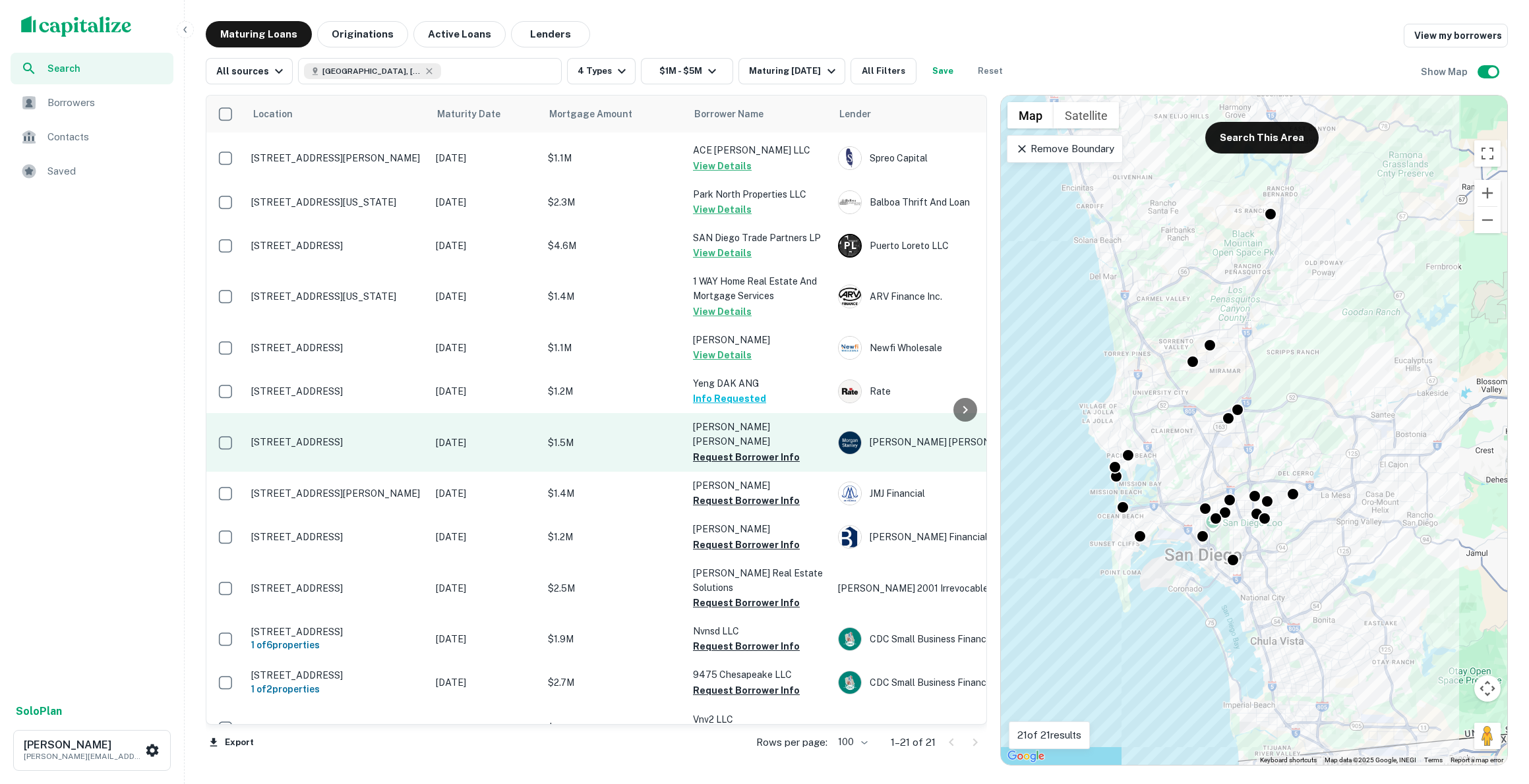
click at [359, 439] on p "[STREET_ADDRESS]" at bounding box center [337, 442] width 171 height 12
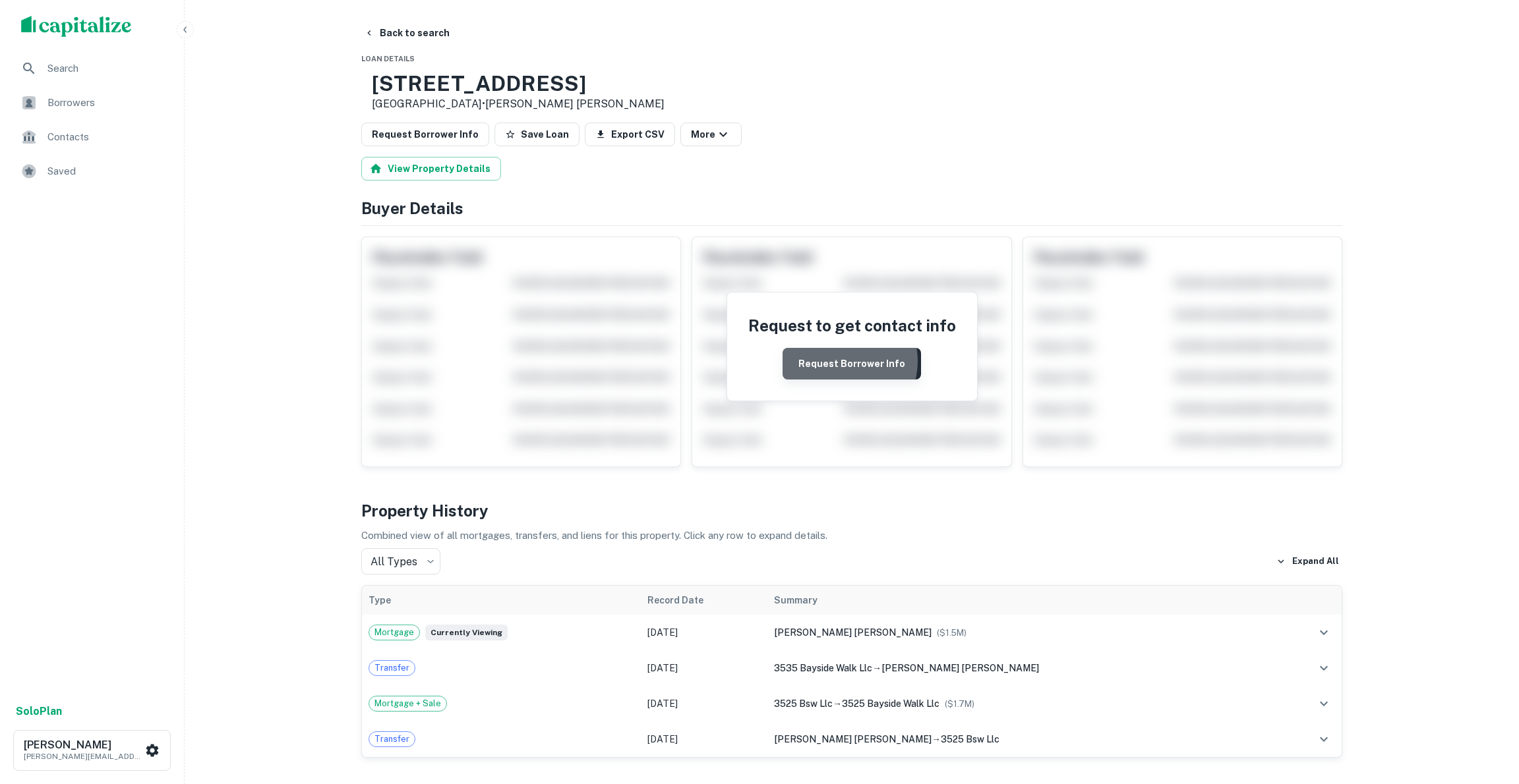
click at [845, 361] on button "Request Borrower Info" at bounding box center [852, 364] width 139 height 32
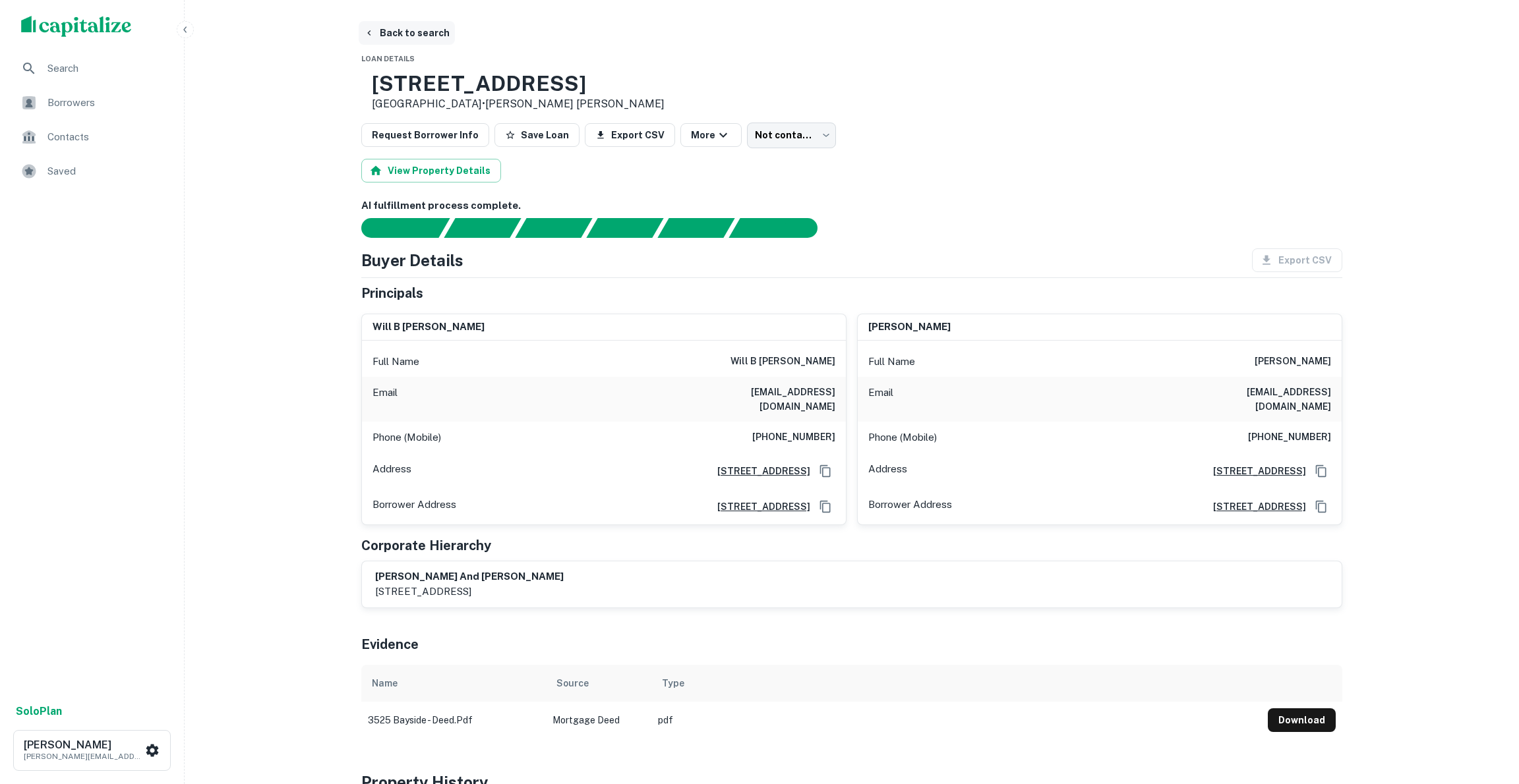
click at [401, 34] on button "Back to search" at bounding box center [407, 33] width 96 height 24
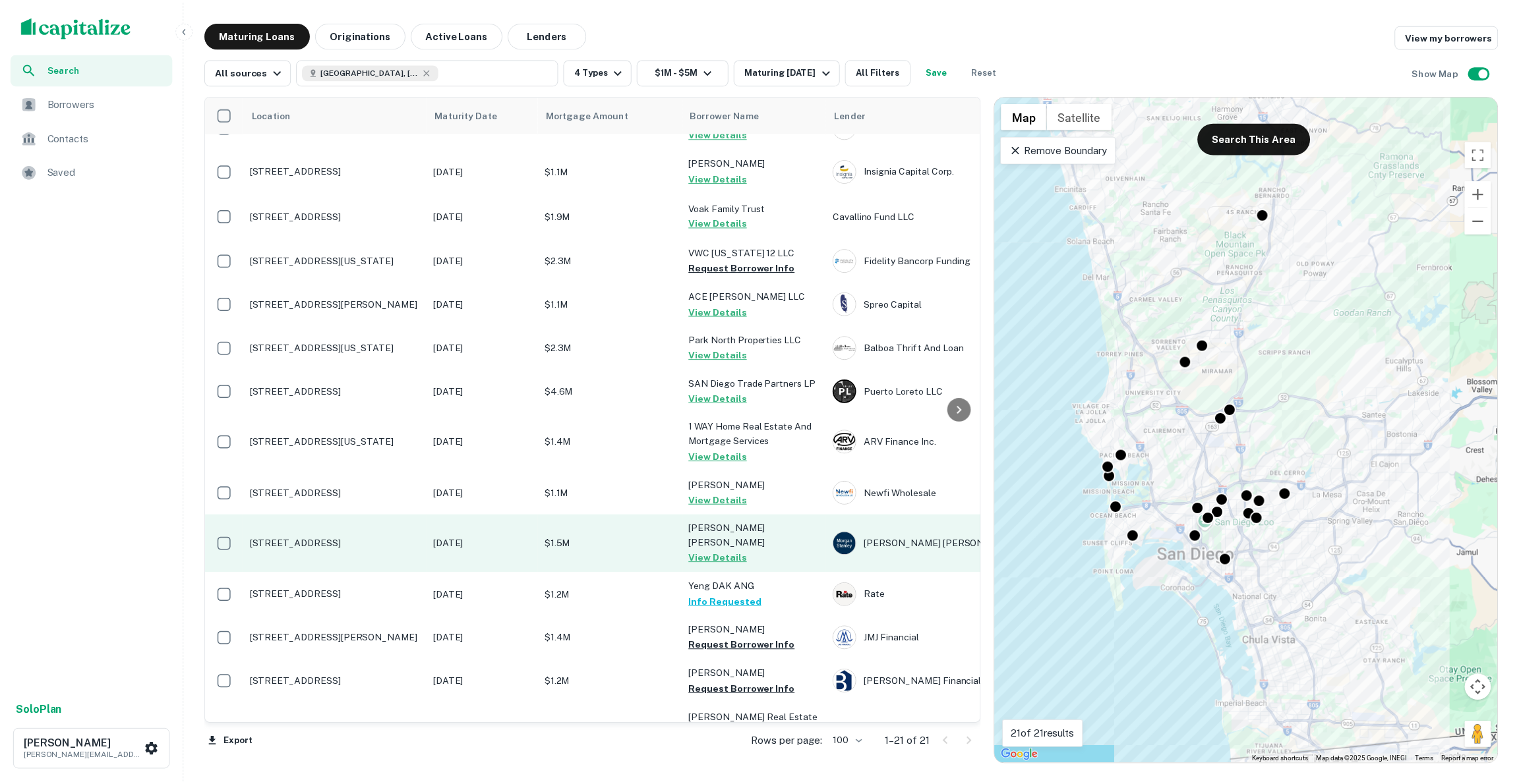
scroll to position [117, 0]
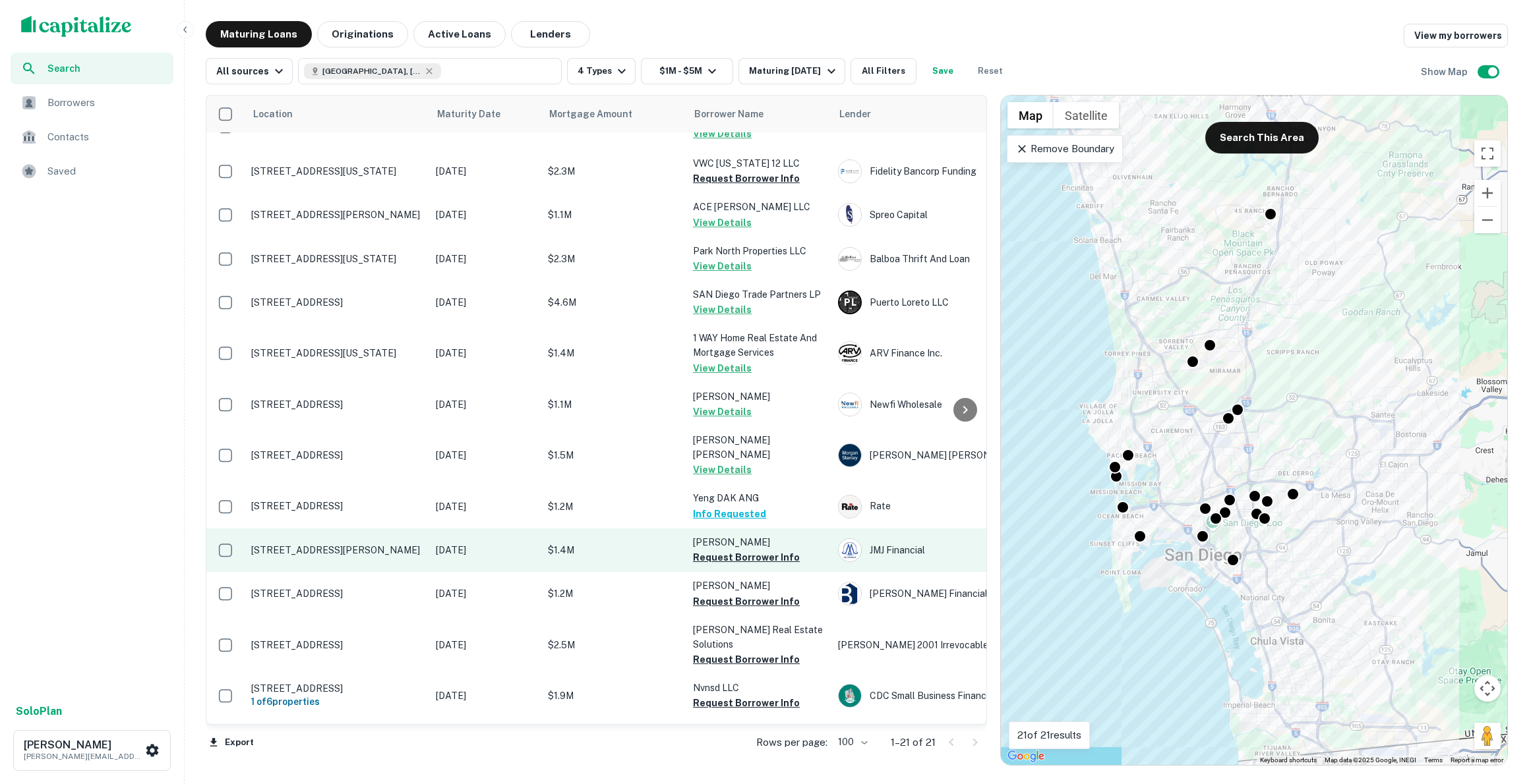
click at [352, 544] on p "[STREET_ADDRESS][PERSON_NAME]" at bounding box center [337, 550] width 171 height 12
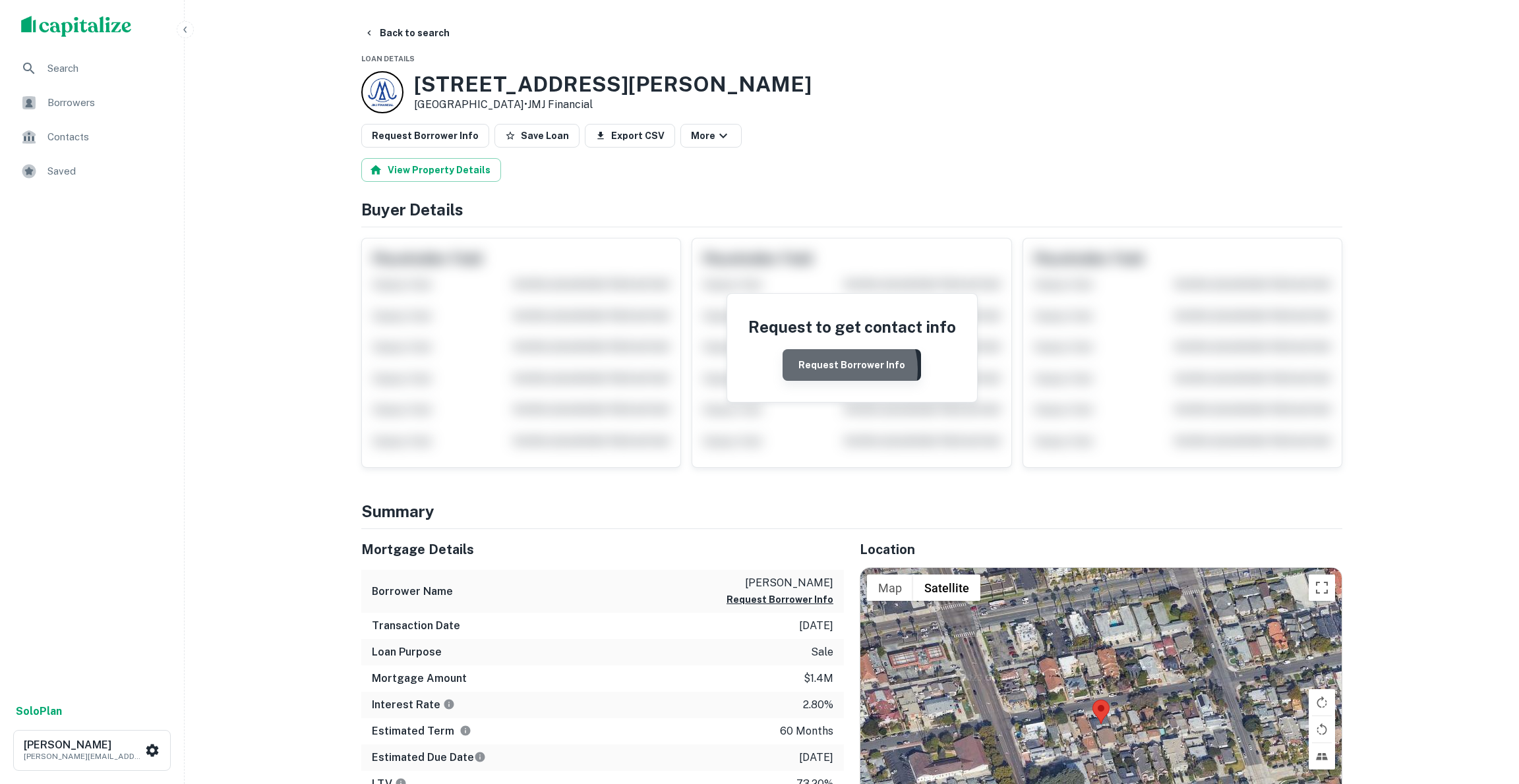
click at [842, 369] on button "Request Borrower Info" at bounding box center [852, 365] width 139 height 32
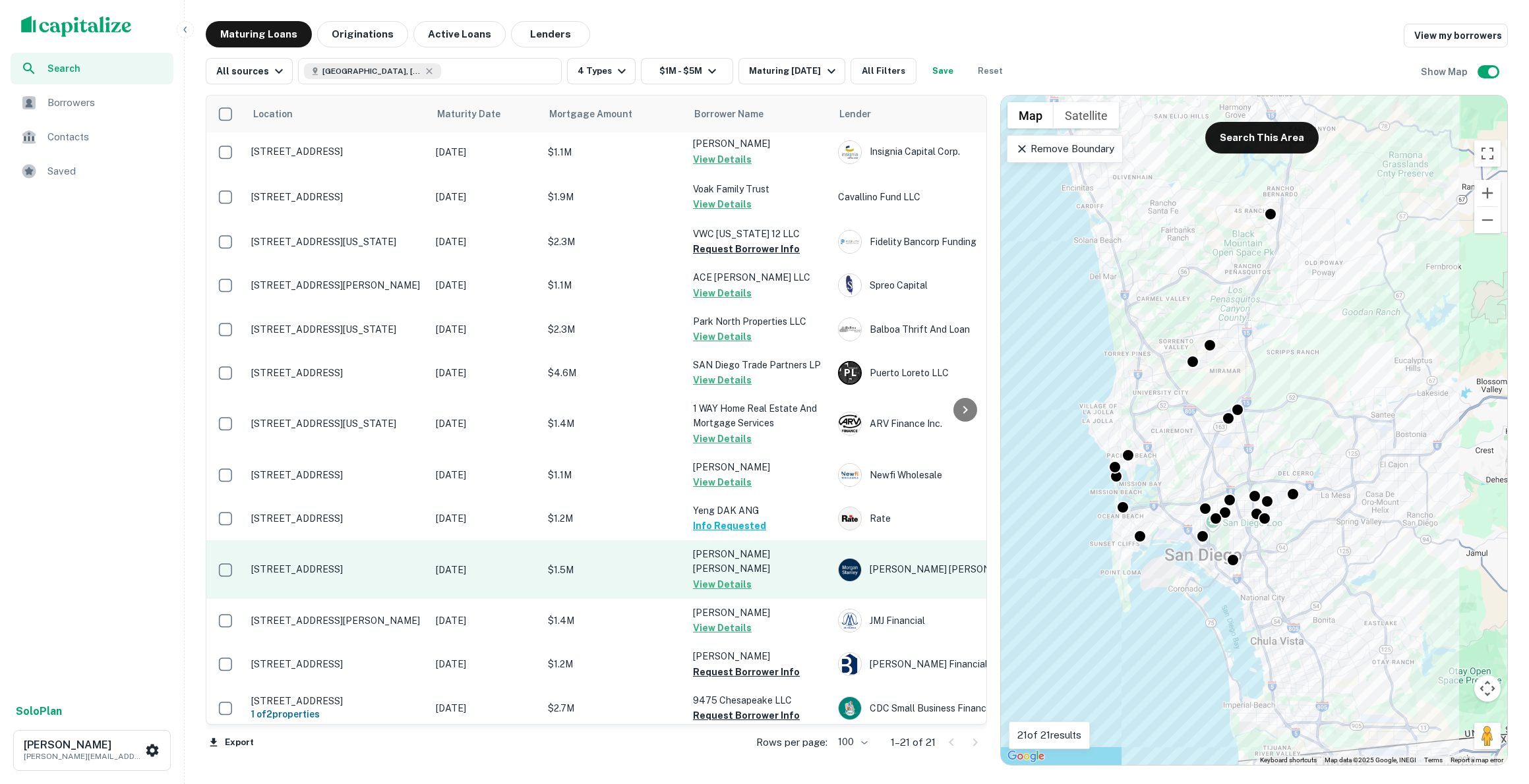
scroll to position [71, 0]
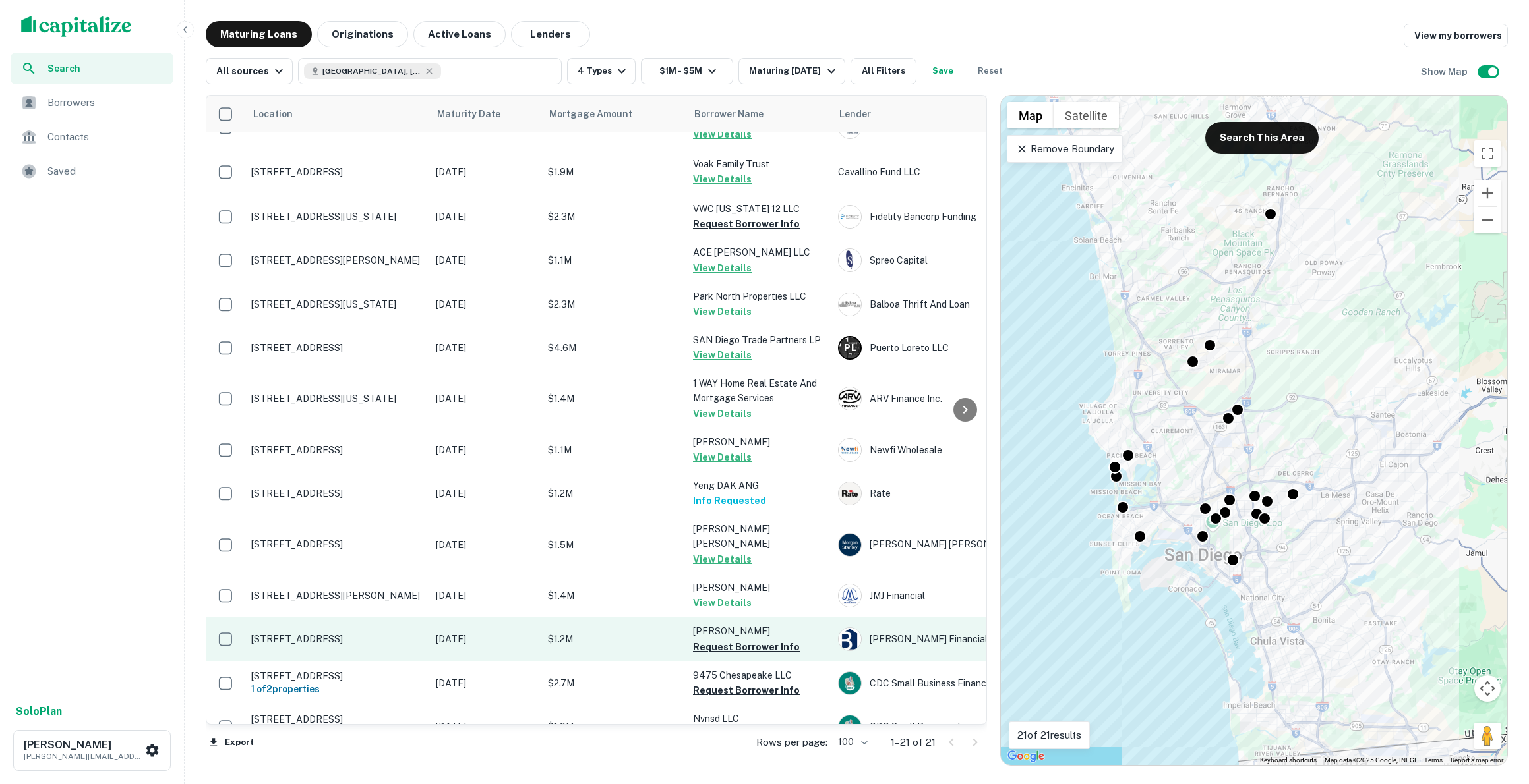
click at [378, 633] on p "[STREET_ADDRESS]" at bounding box center [337, 639] width 171 height 12
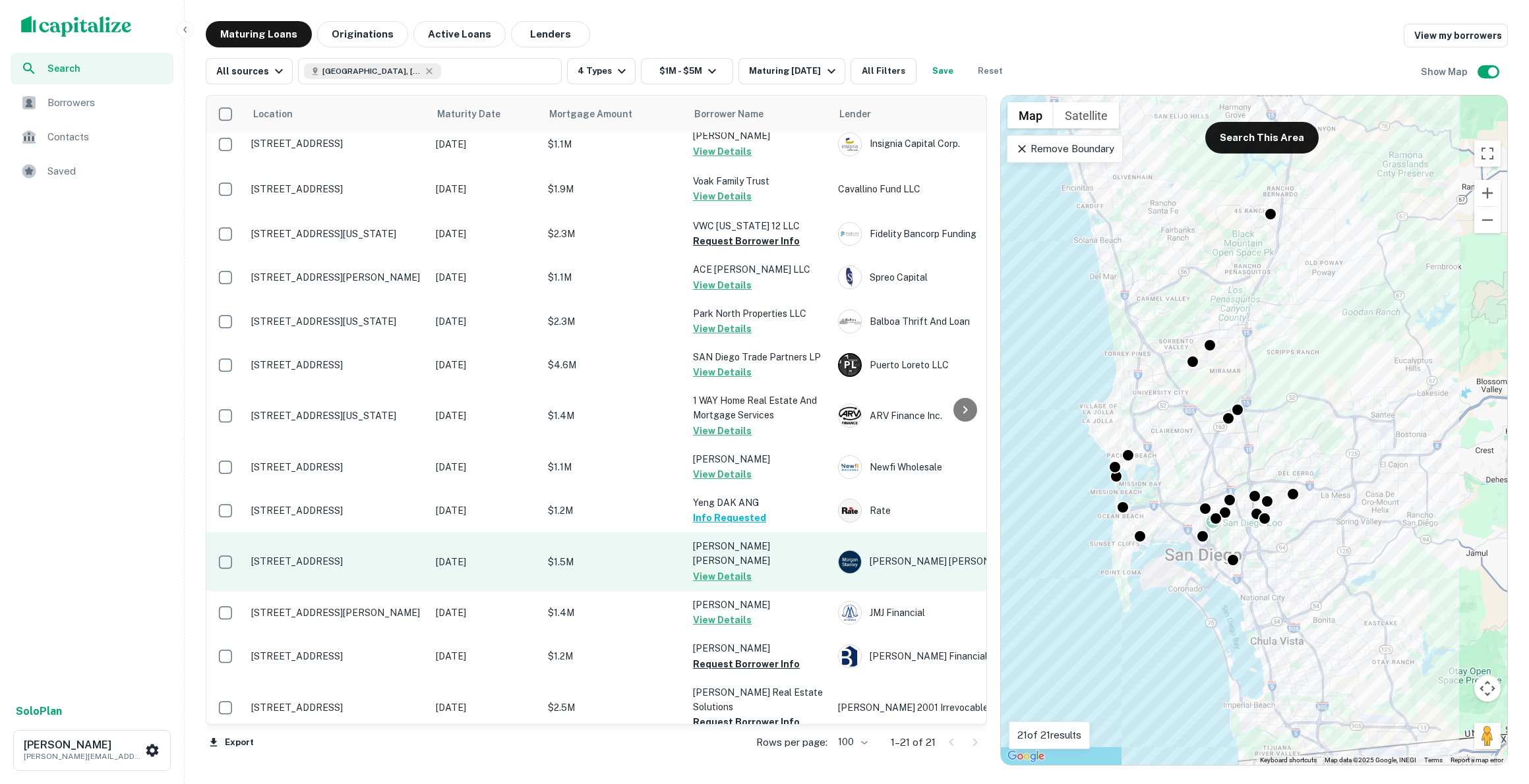
scroll to position [71, 0]
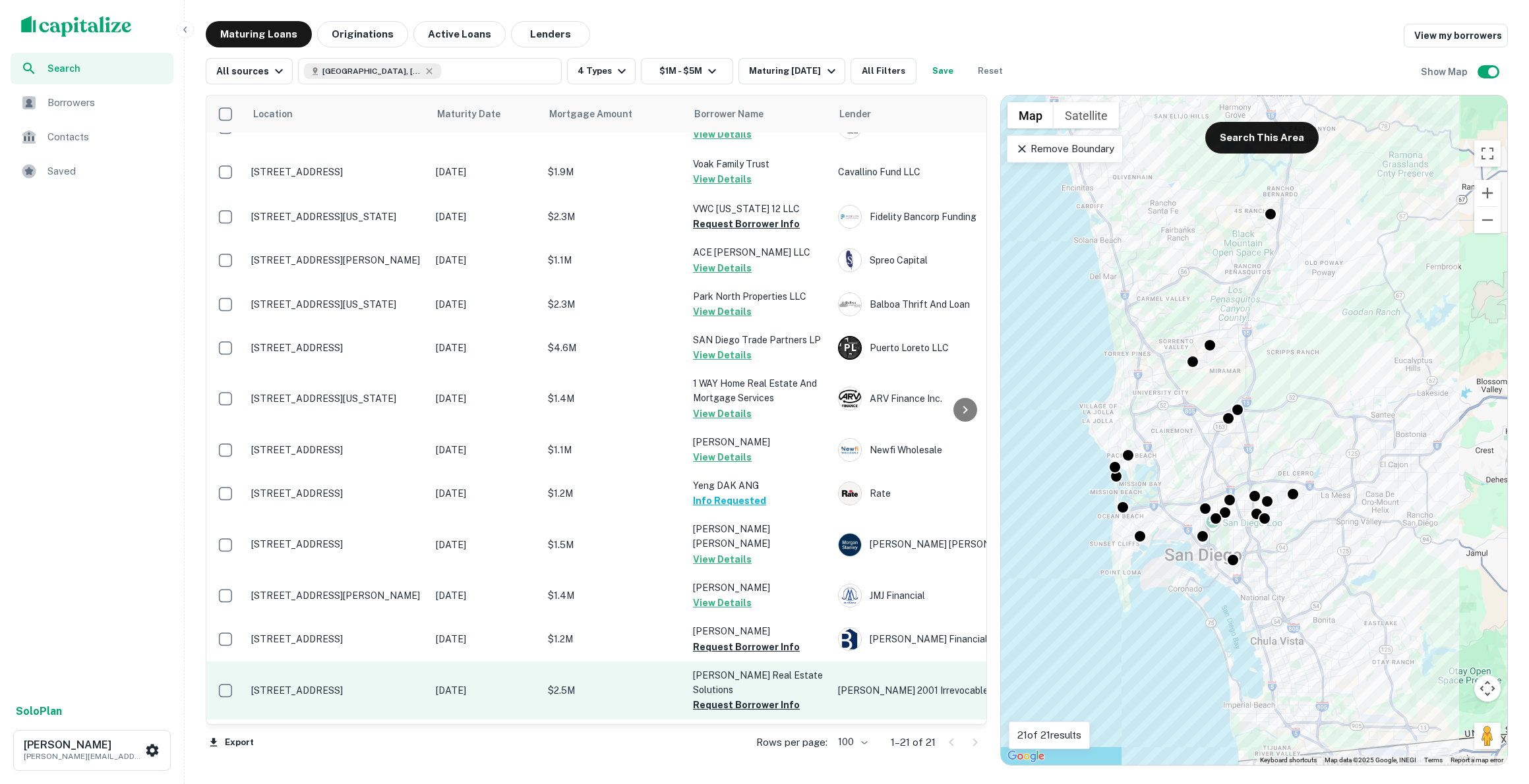
click at [350, 685] on p "[STREET_ADDRESS]" at bounding box center [337, 690] width 171 height 12
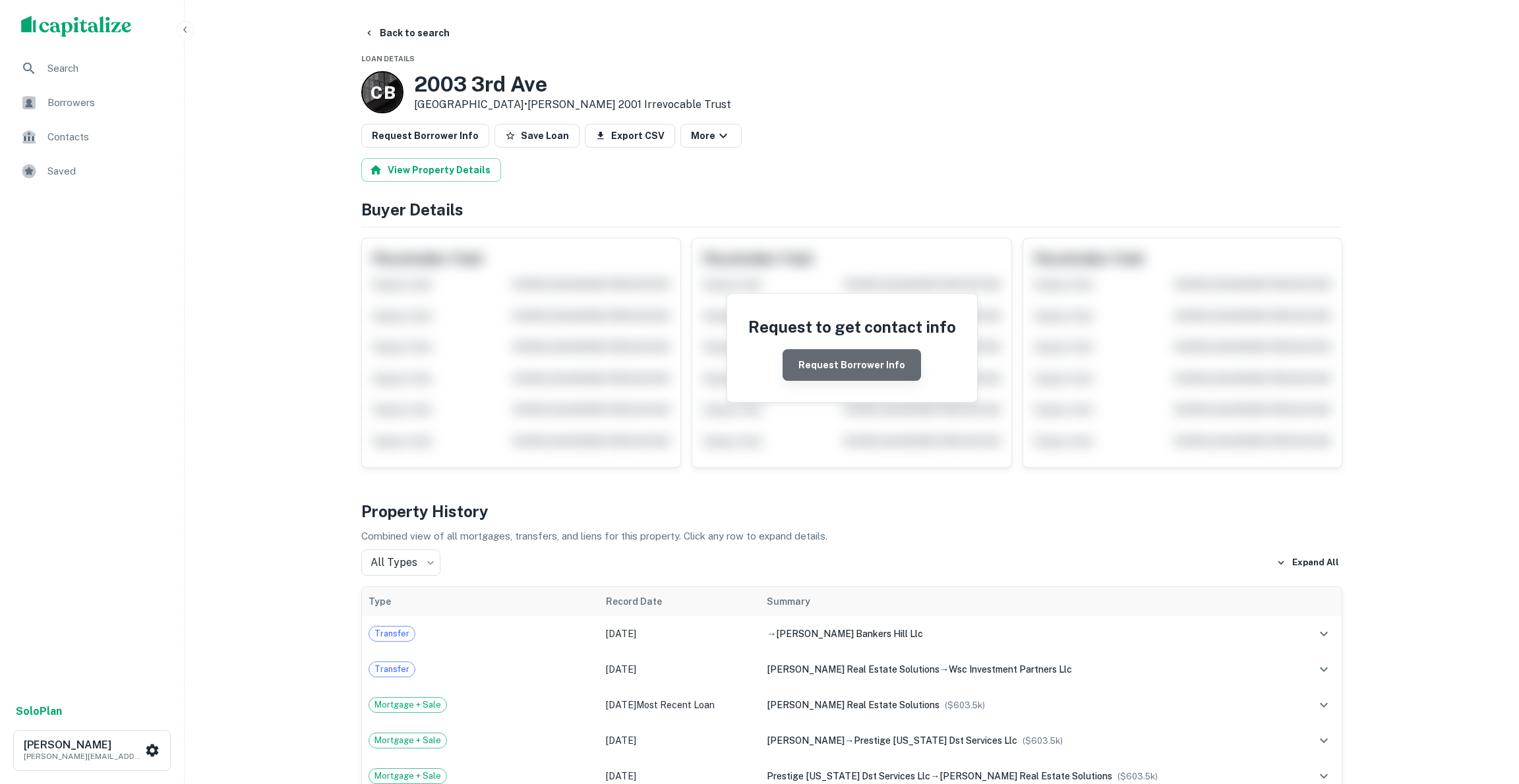
click at [861, 360] on button "Request Borrower Info" at bounding box center [852, 365] width 139 height 32
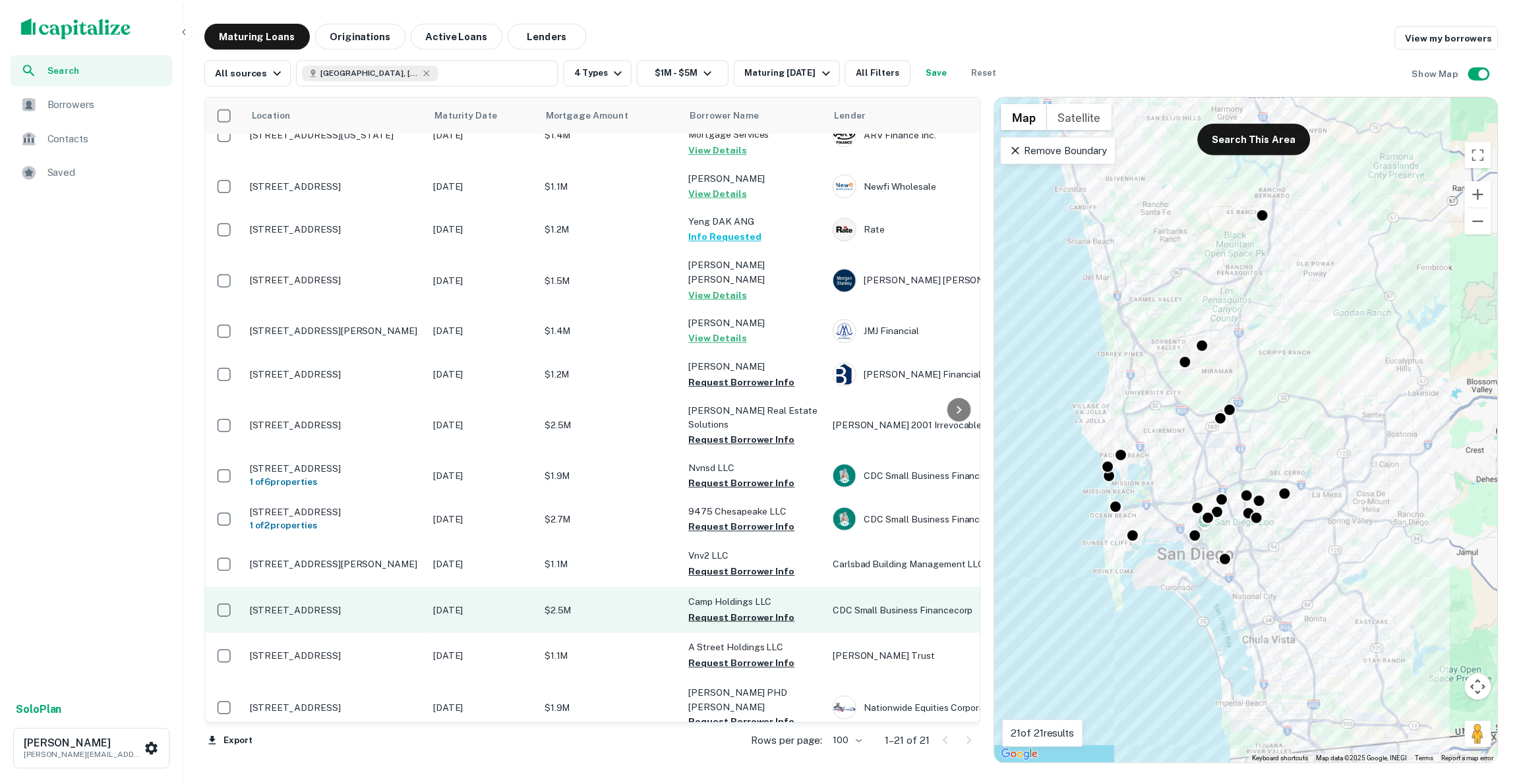
scroll to position [361, 0]
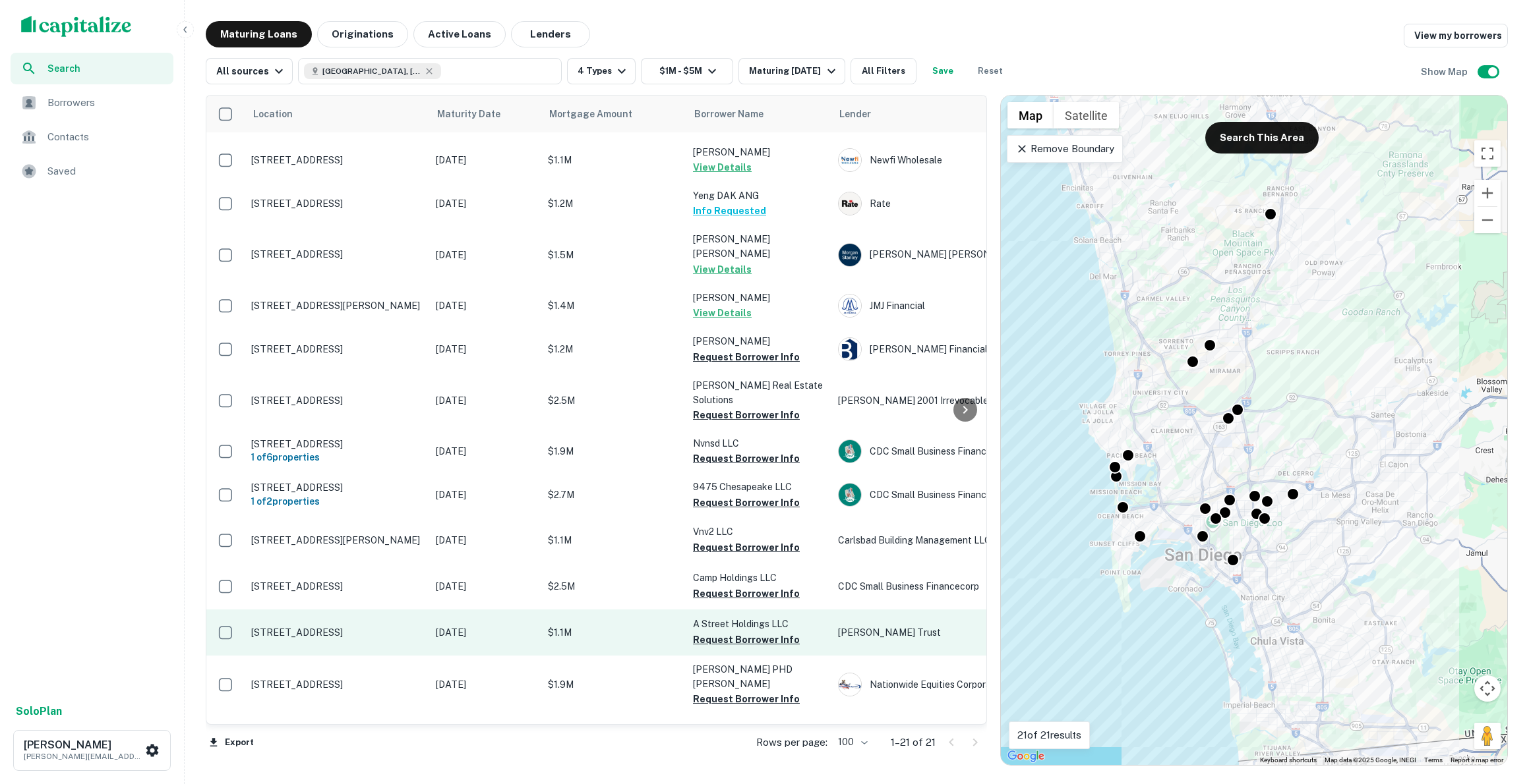
click at [350, 628] on p "[STREET_ADDRESS]" at bounding box center [337, 632] width 171 height 12
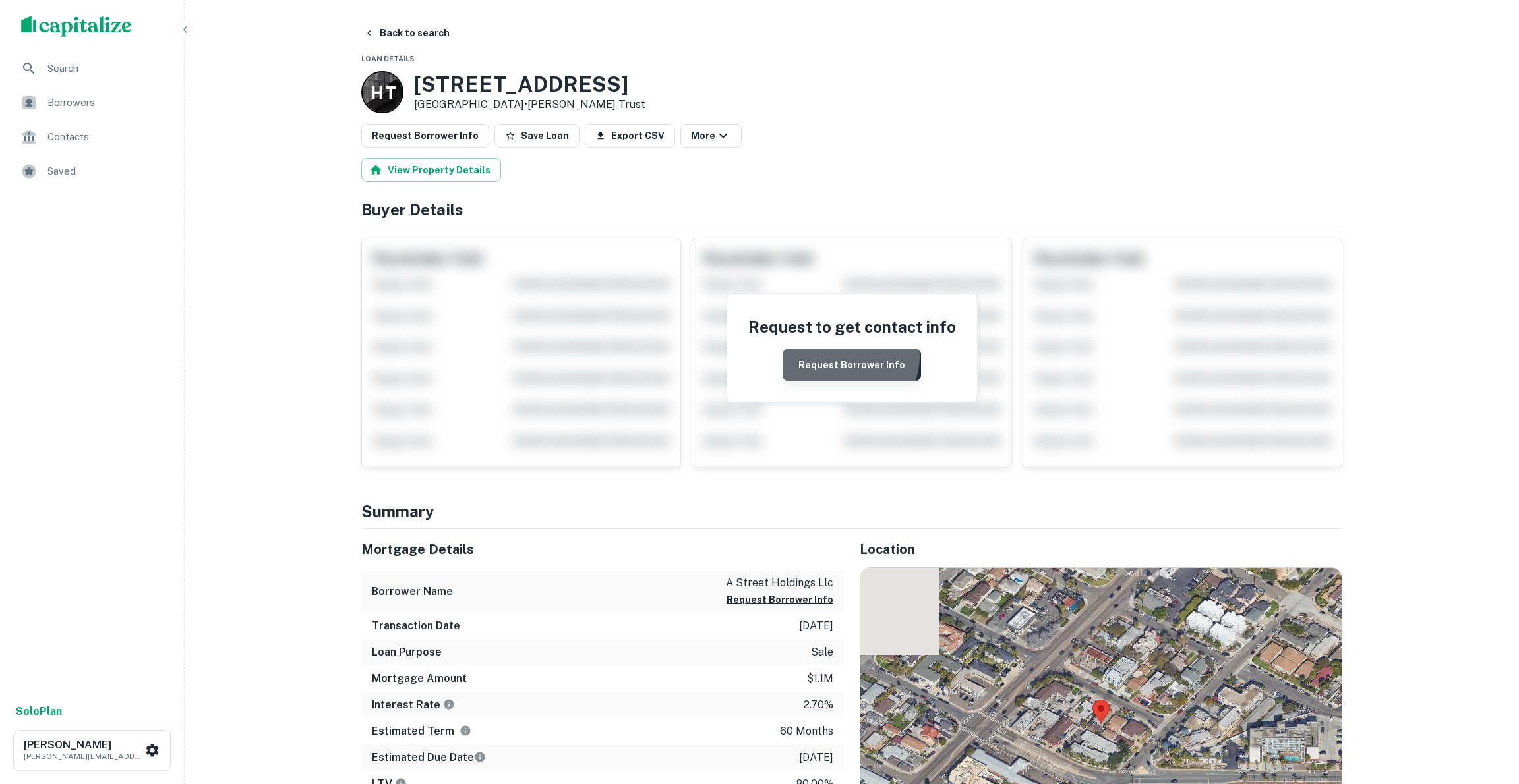
click at [848, 355] on button "Request Borrower Info" at bounding box center [852, 365] width 139 height 32
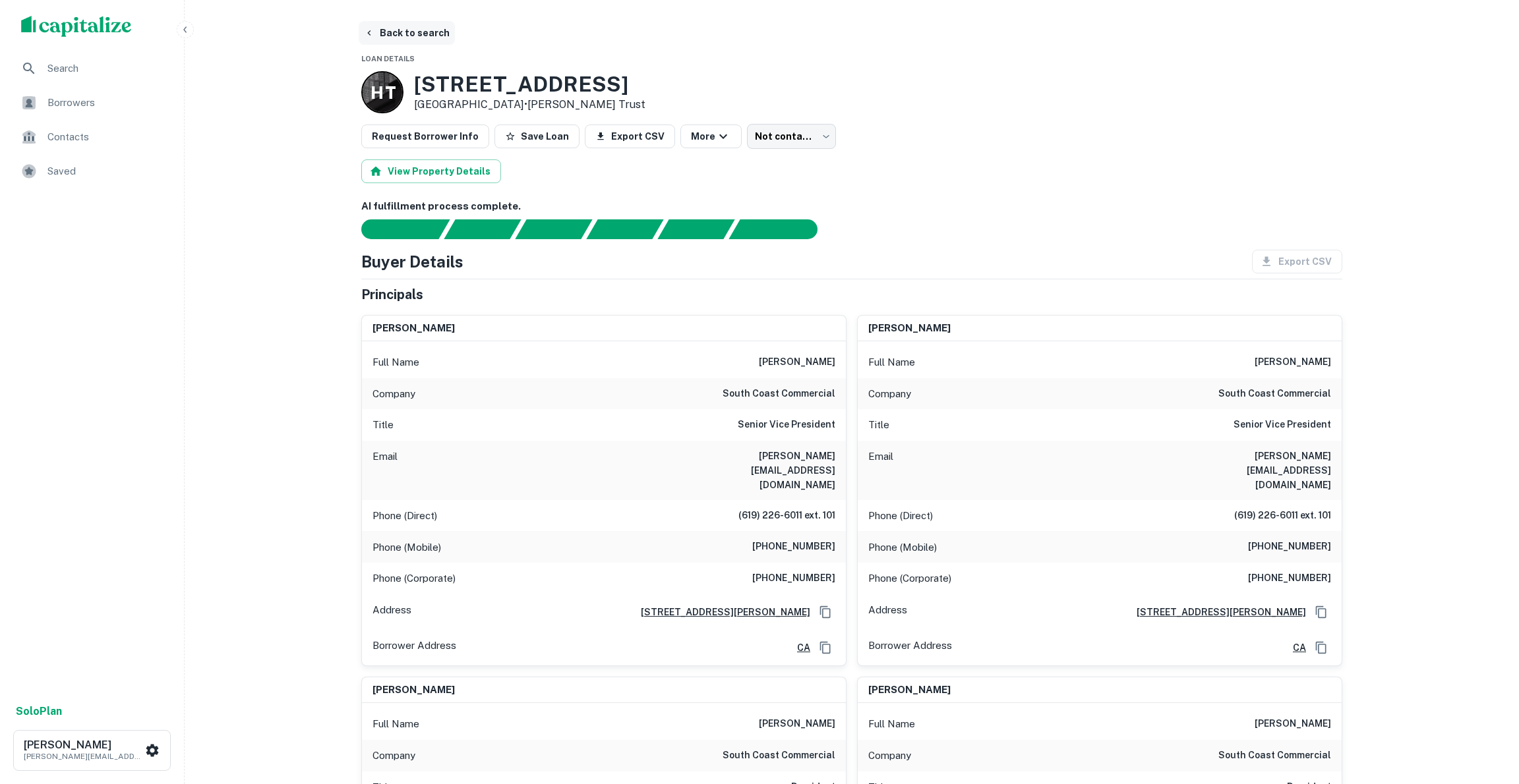
click at [382, 31] on button "Back to search" at bounding box center [407, 33] width 96 height 24
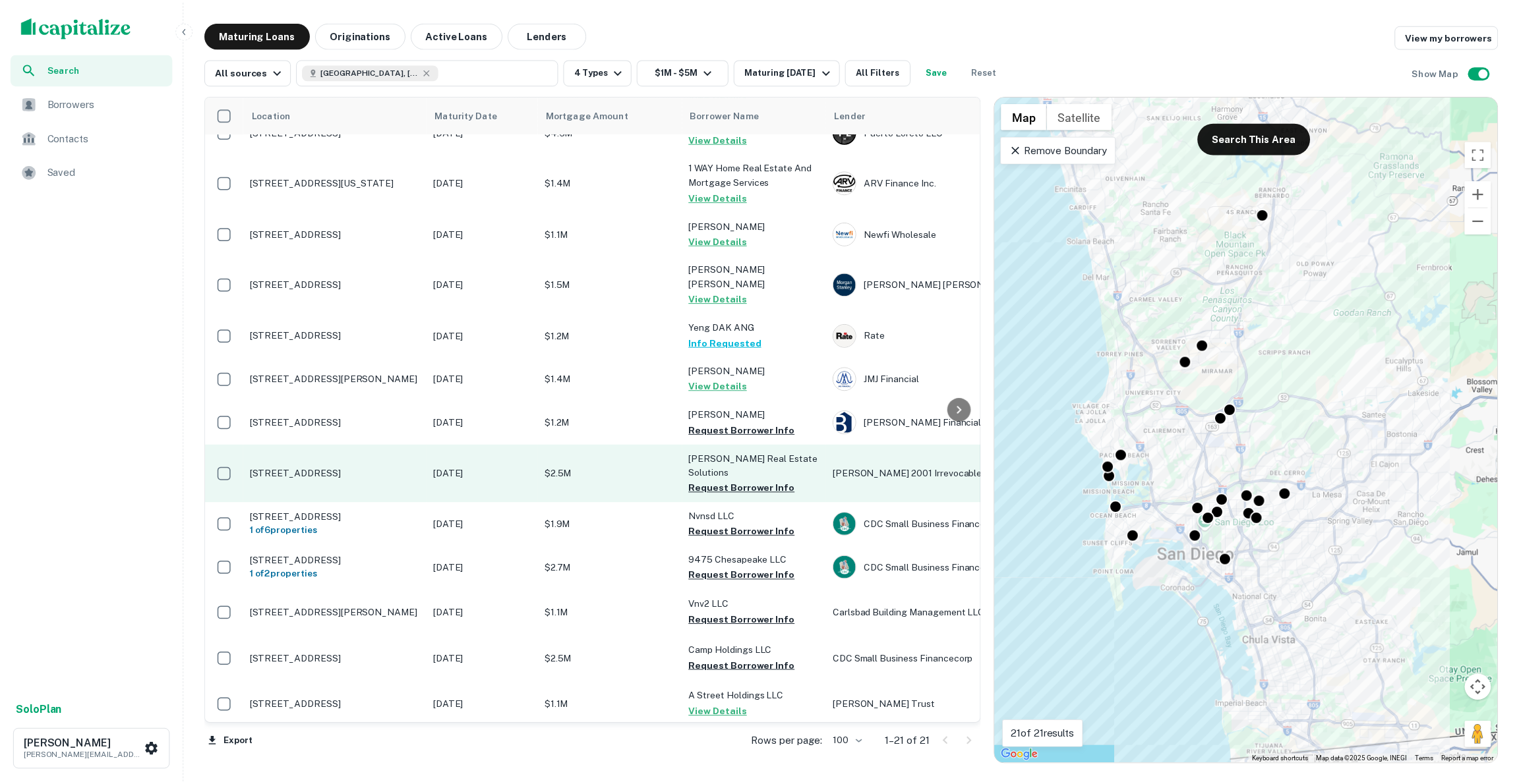
scroll to position [391, 0]
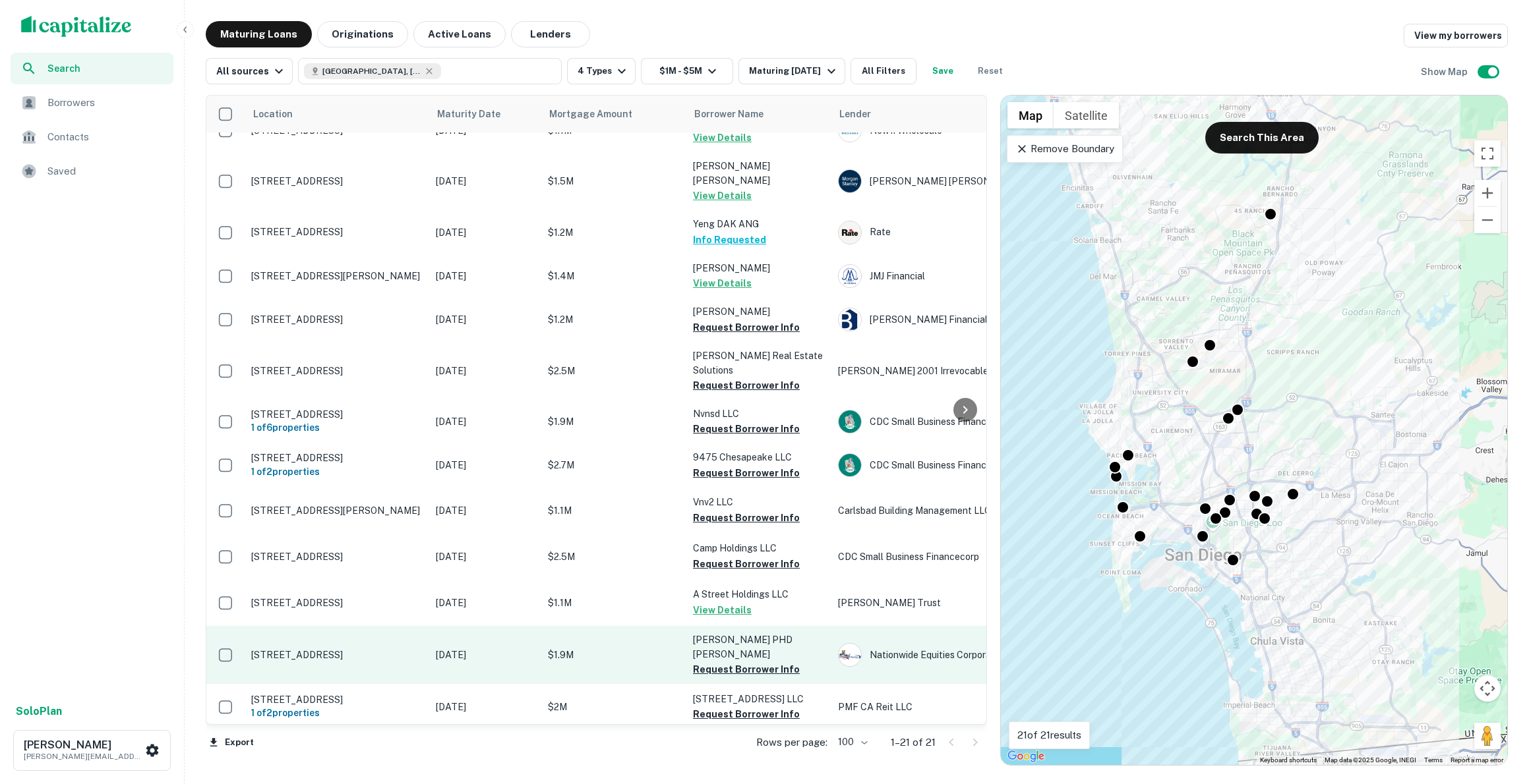
click at [330, 649] on p "[STREET_ADDRESS]" at bounding box center [337, 654] width 171 height 12
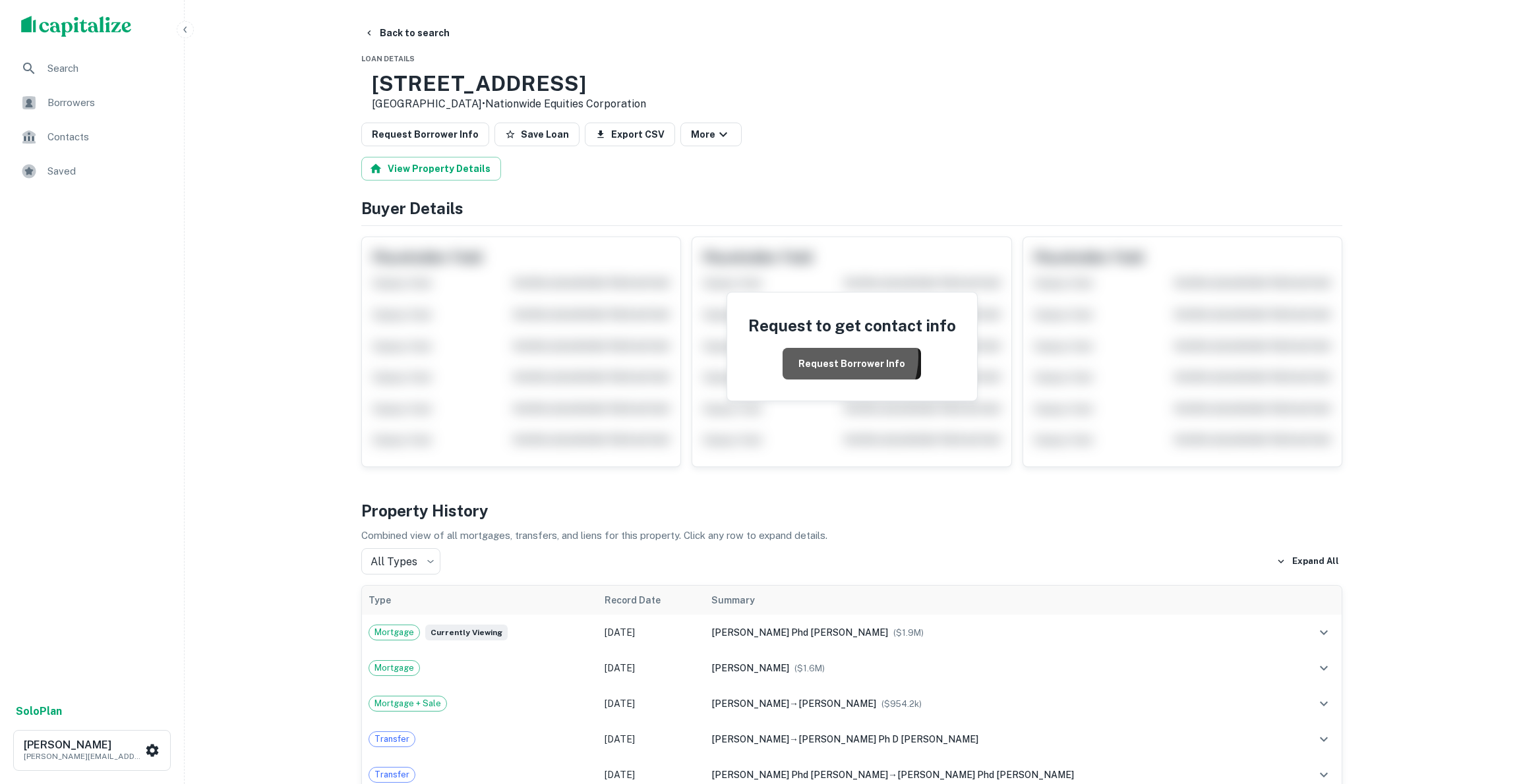
drag, startPoint x: 839, startPoint y: 357, endPoint x: 354, endPoint y: 3, distance: 600.5
click at [839, 357] on button "Request Borrower Info" at bounding box center [852, 364] width 139 height 32
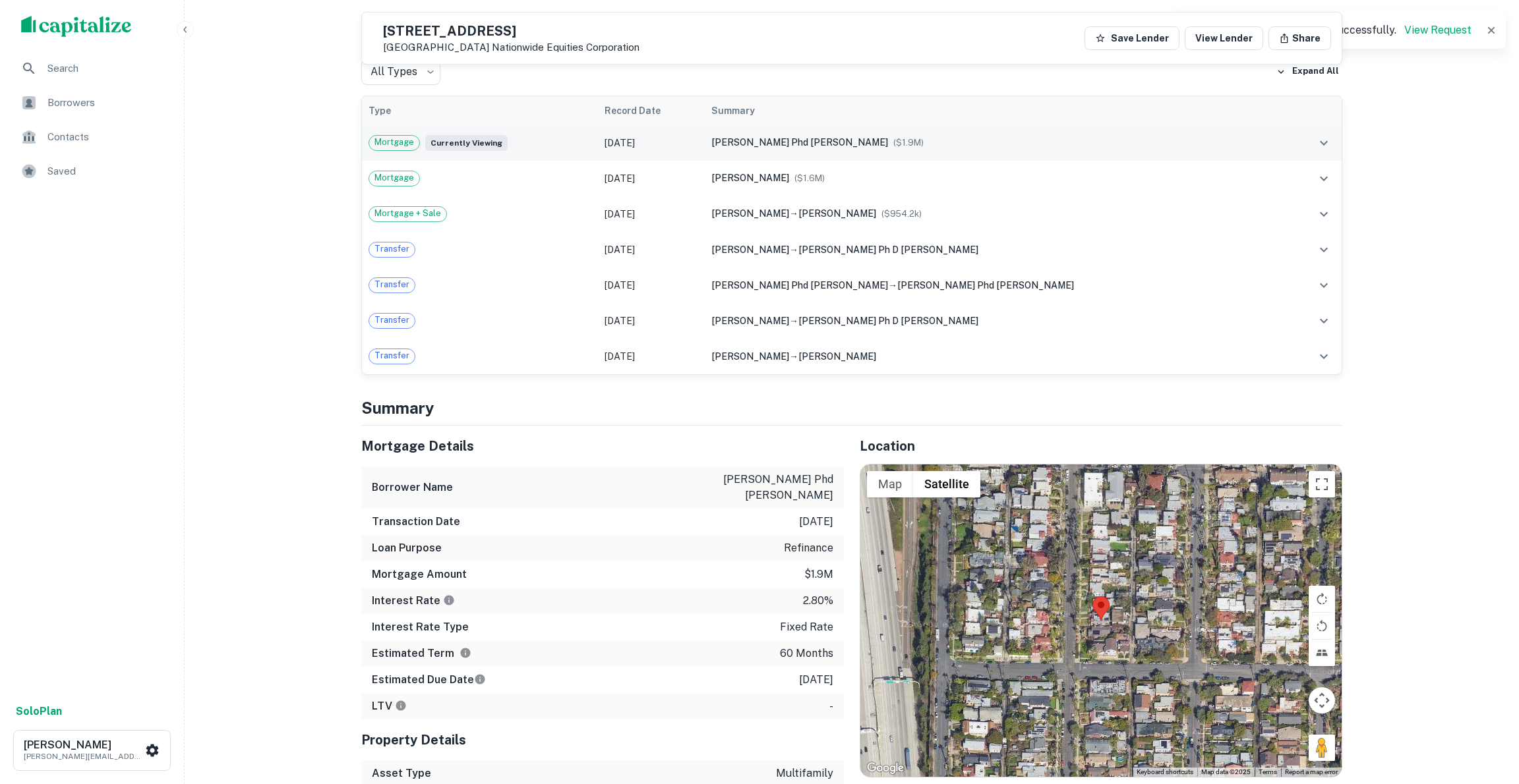
scroll to position [343, 0]
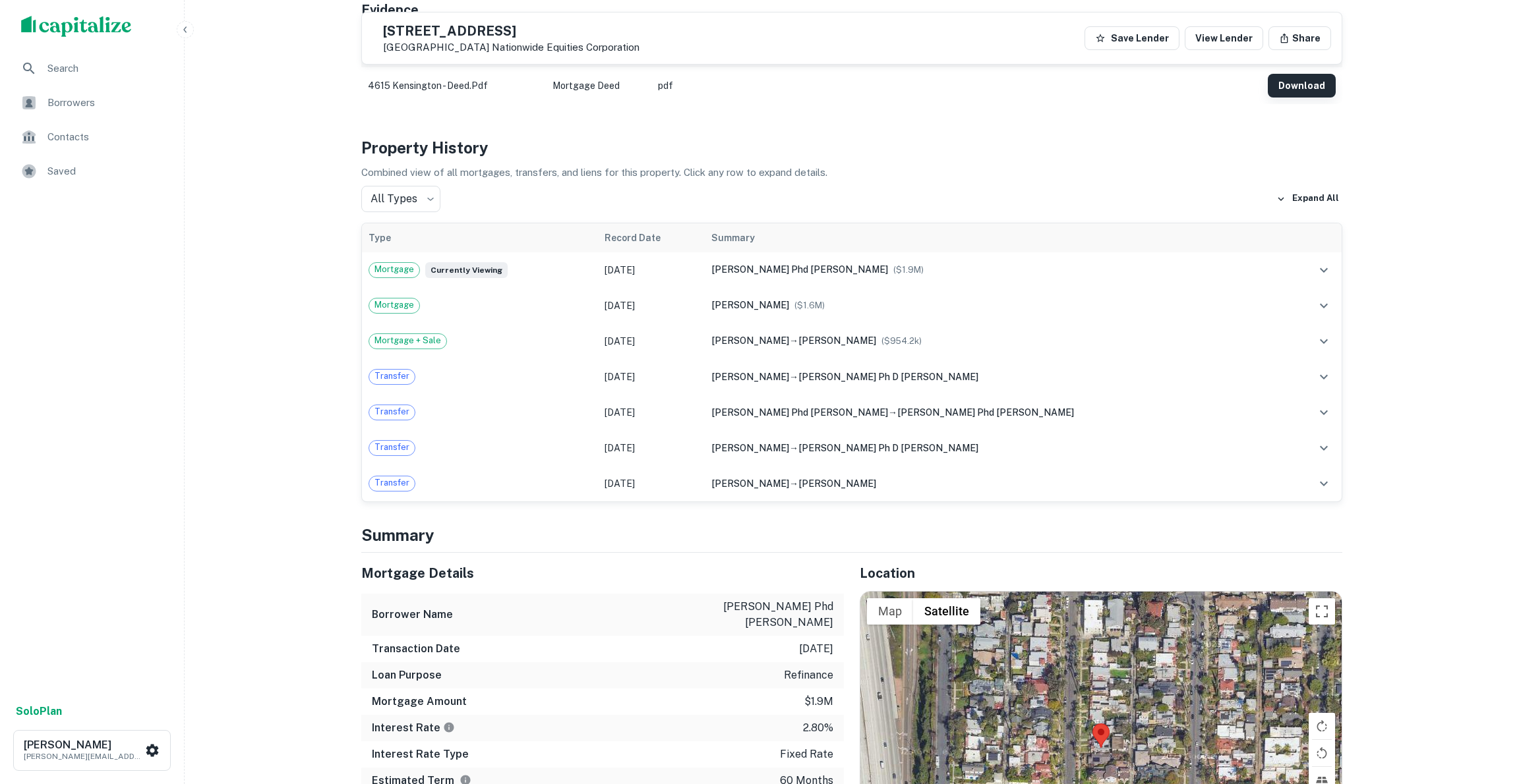
click at [1293, 87] on button "Download" at bounding box center [1302, 86] width 68 height 24
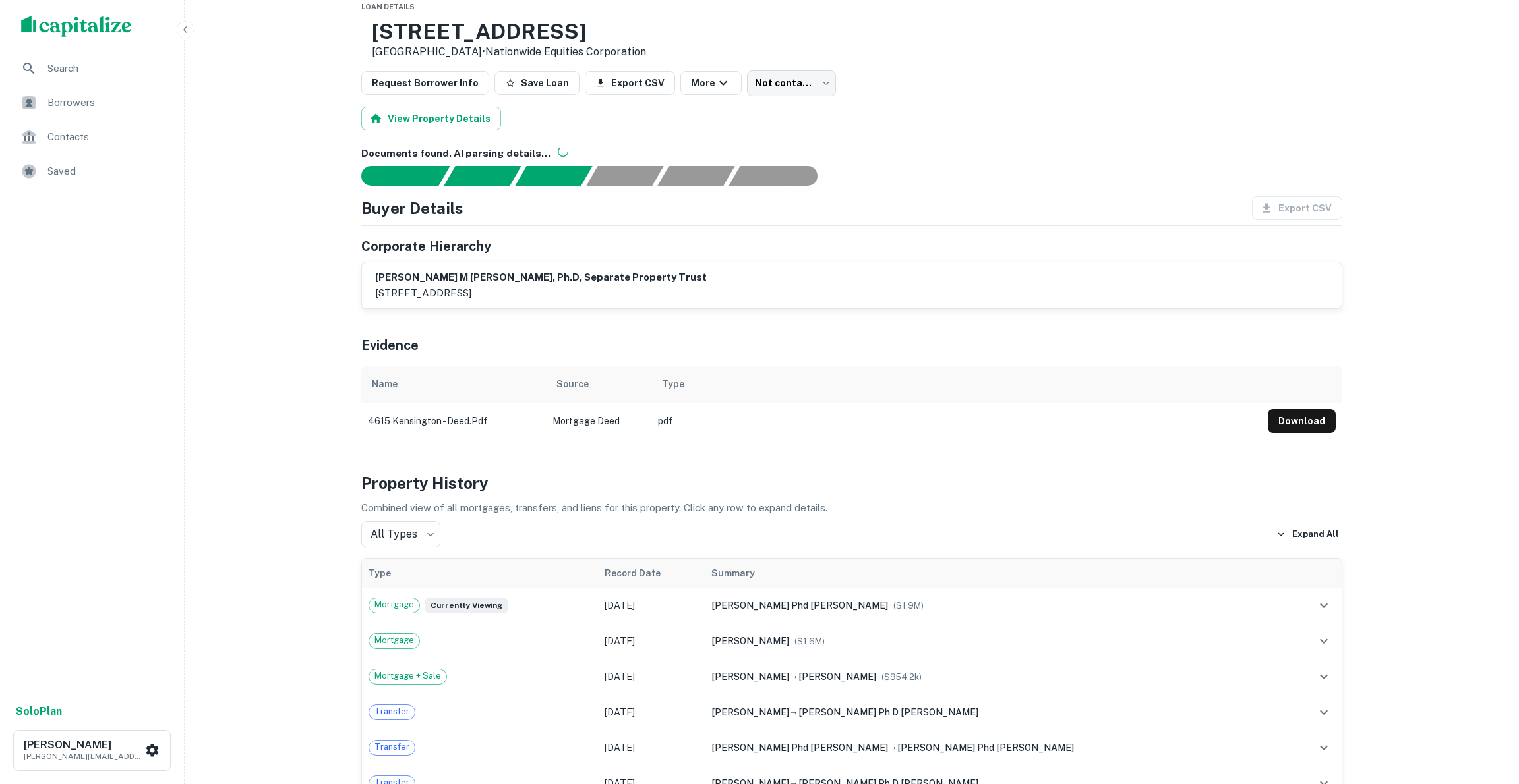
scroll to position [55, 0]
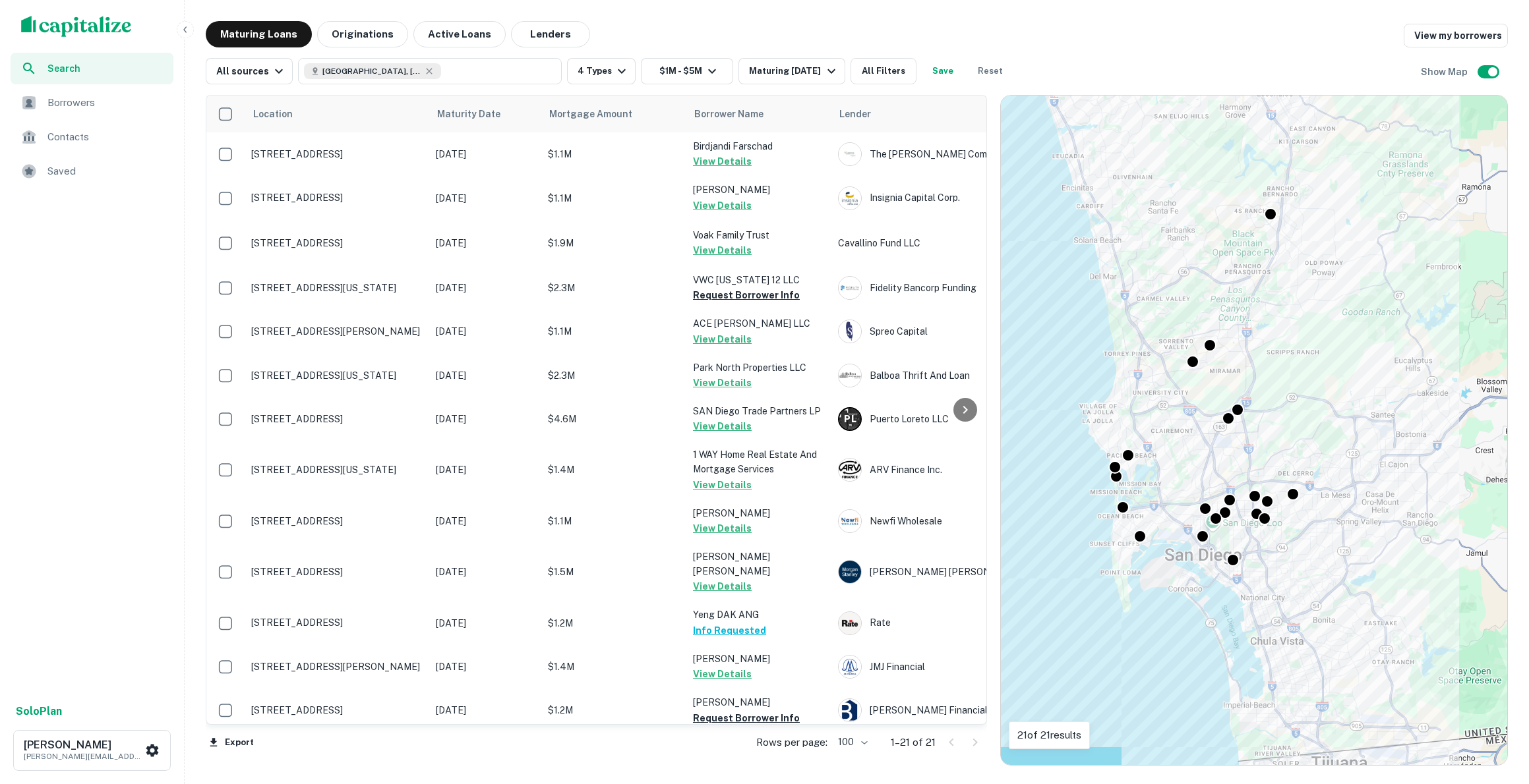
scroll to position [391, 0]
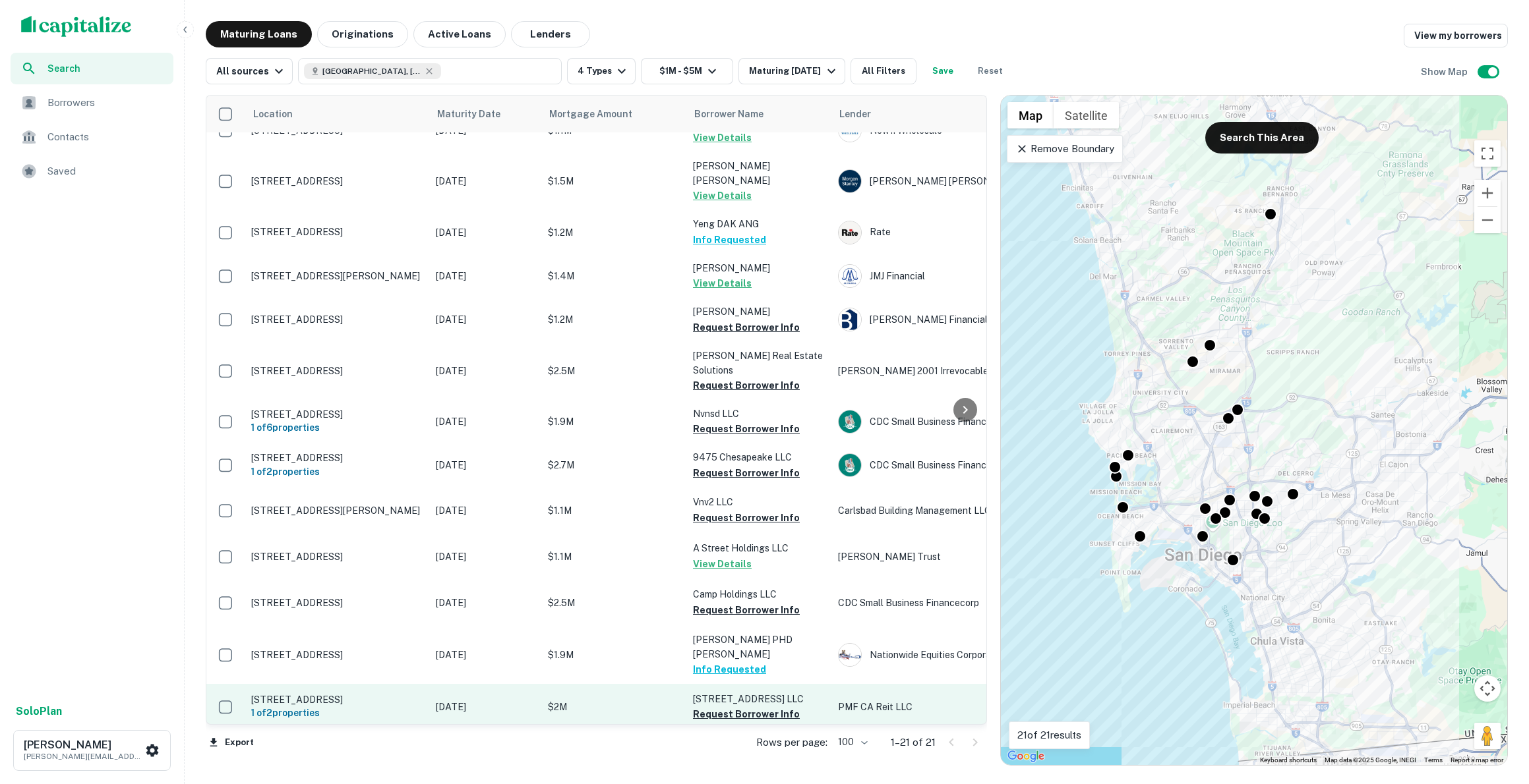
click at [352, 694] on p "[STREET_ADDRESS]" at bounding box center [337, 699] width 171 height 12
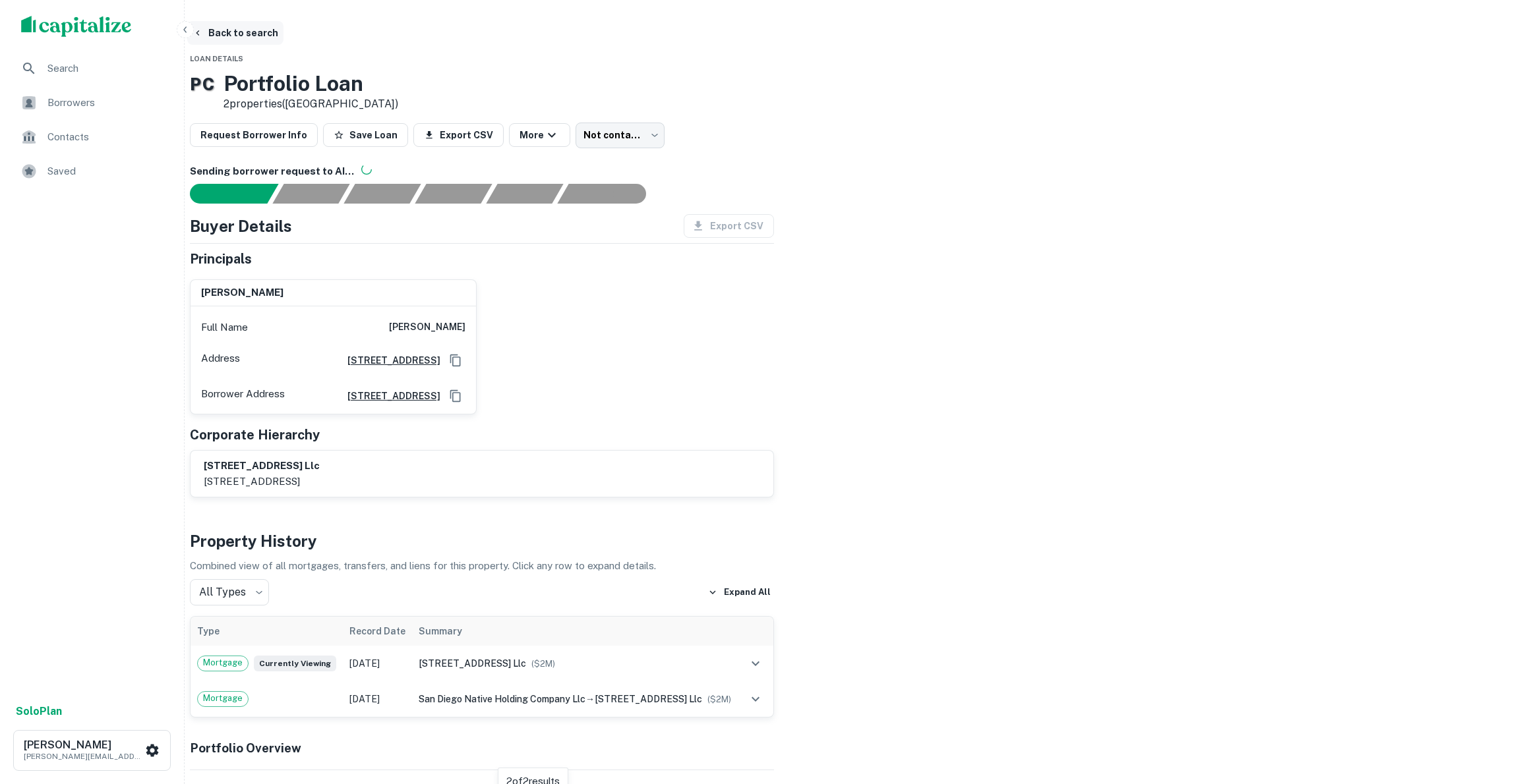
click at [203, 33] on icon "button" at bounding box center [198, 33] width 11 height 11
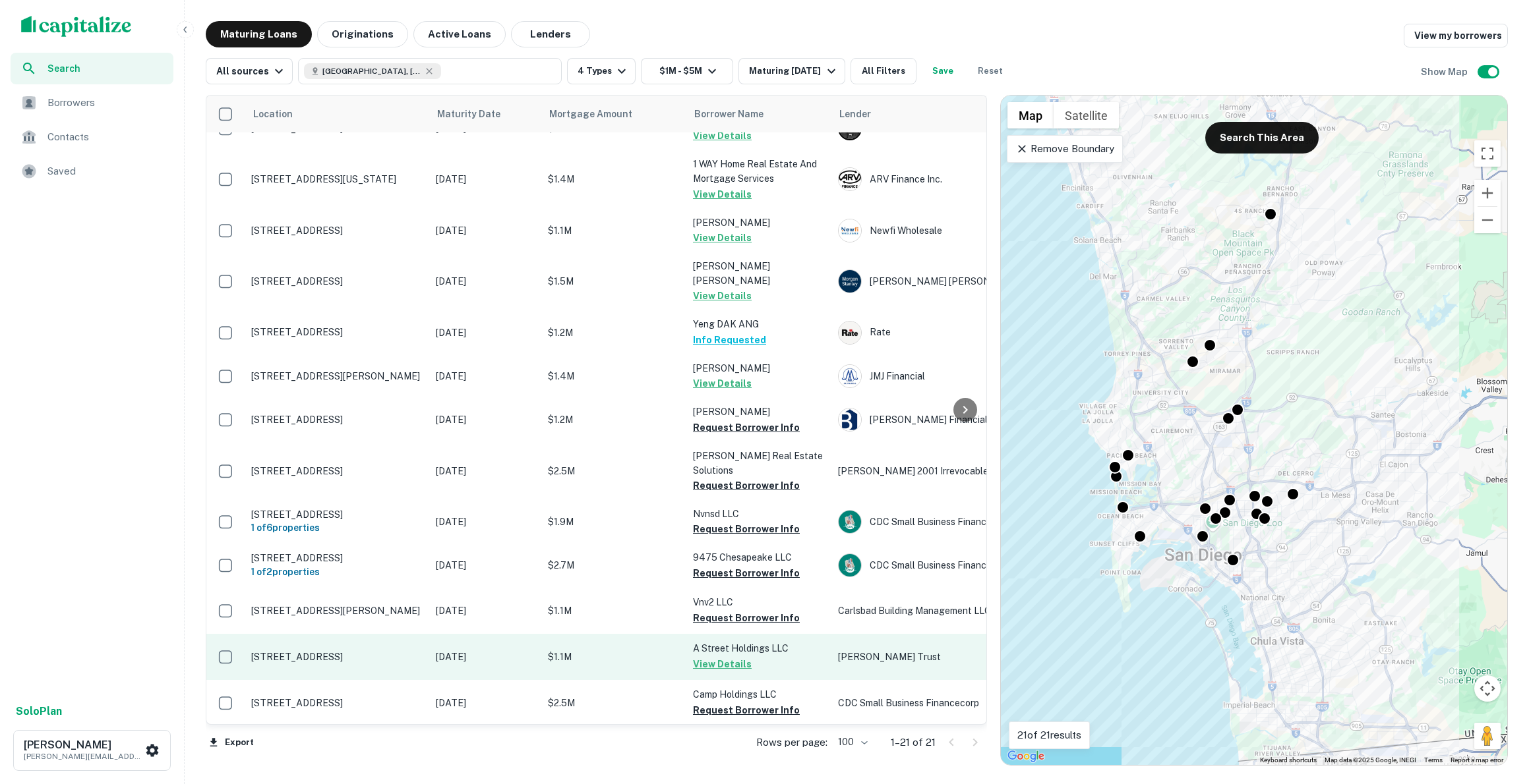
scroll to position [391, 0]
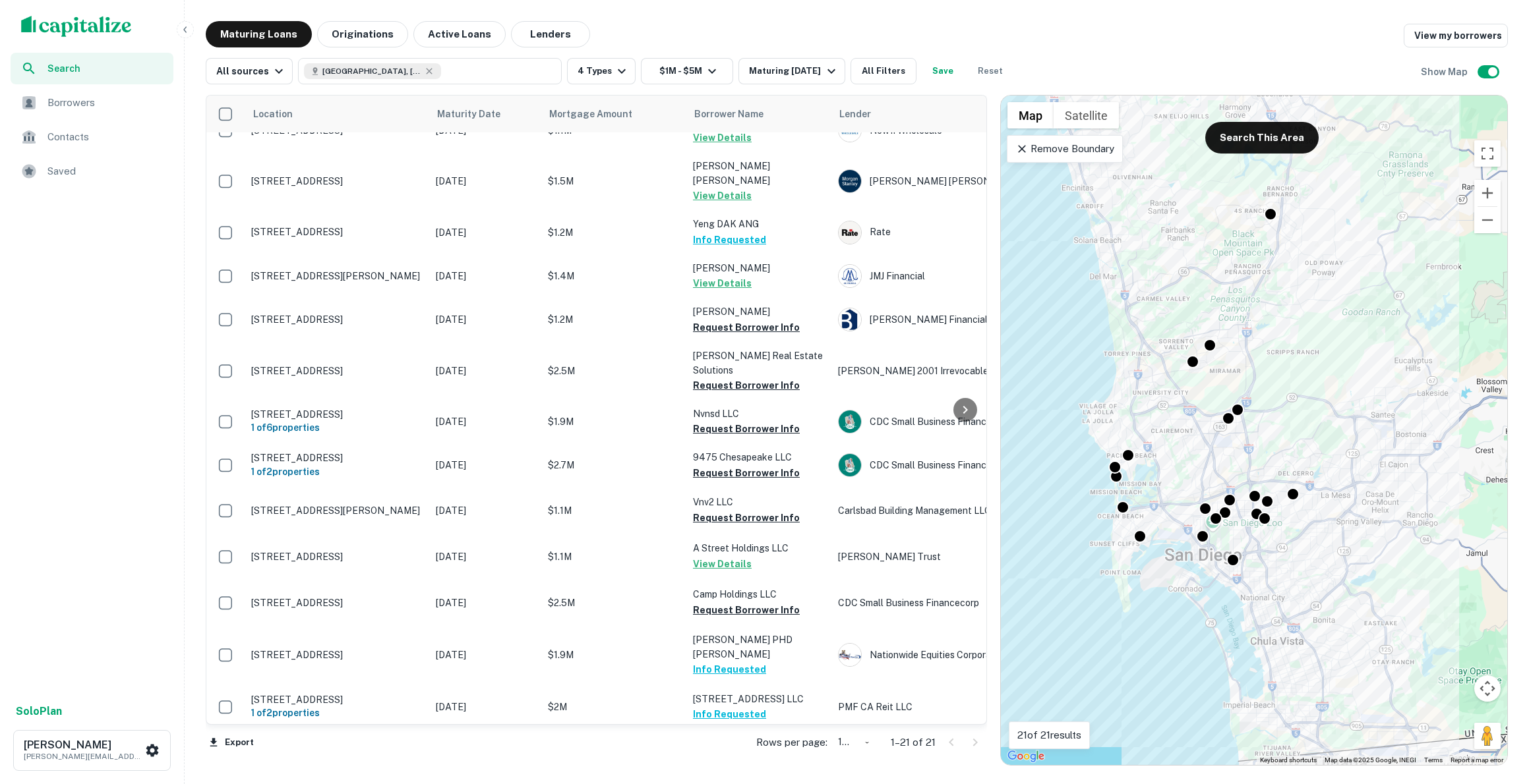
click at [864, 742] on body "Search Borrowers Contacts Saved Solo Plan [PERSON_NAME] [PERSON_NAME][EMAIL_ADD…" at bounding box center [764, 392] width 1529 height 784
click at [934, 783] on div at bounding box center [764, 784] width 1529 height 0
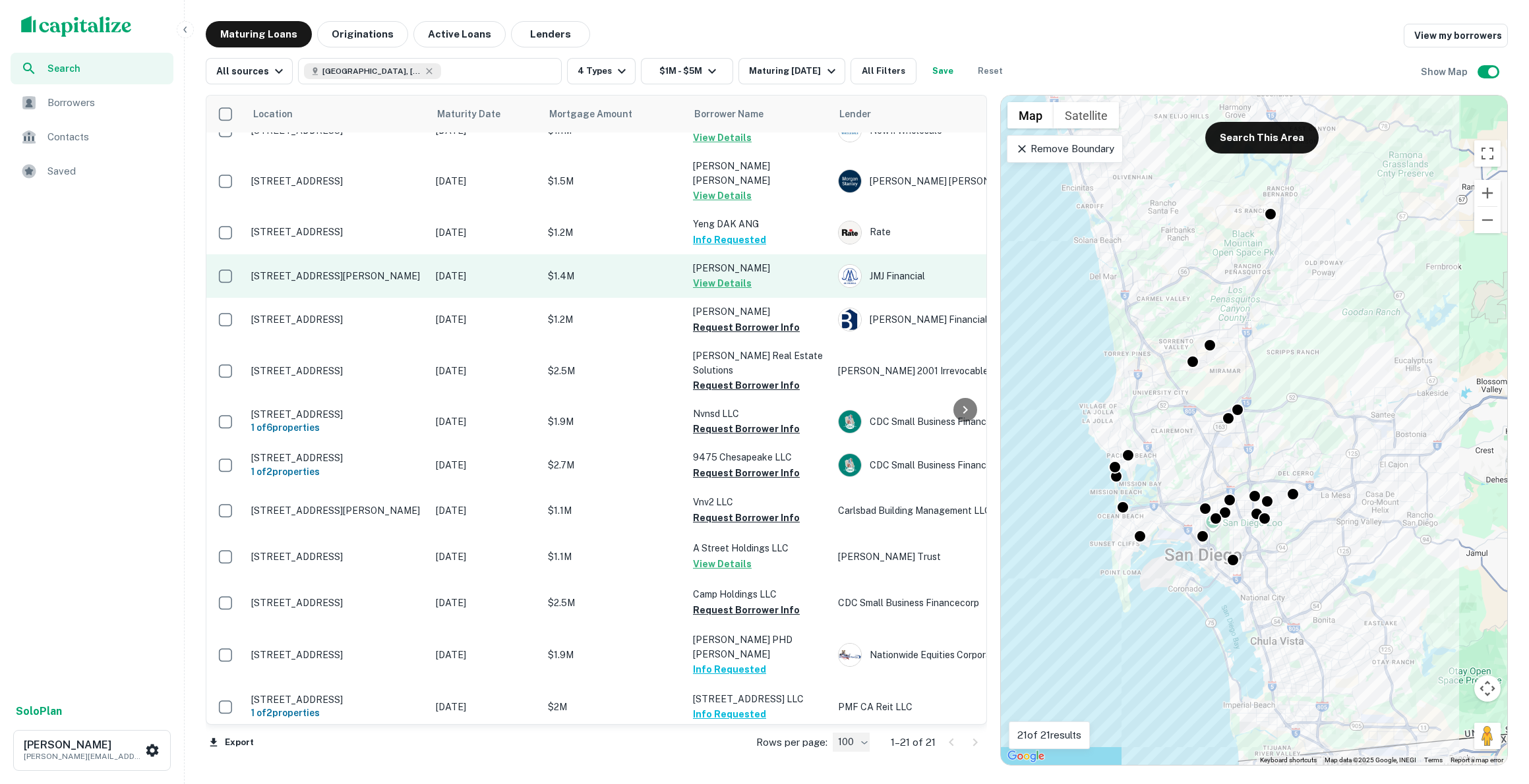
scroll to position [0, 0]
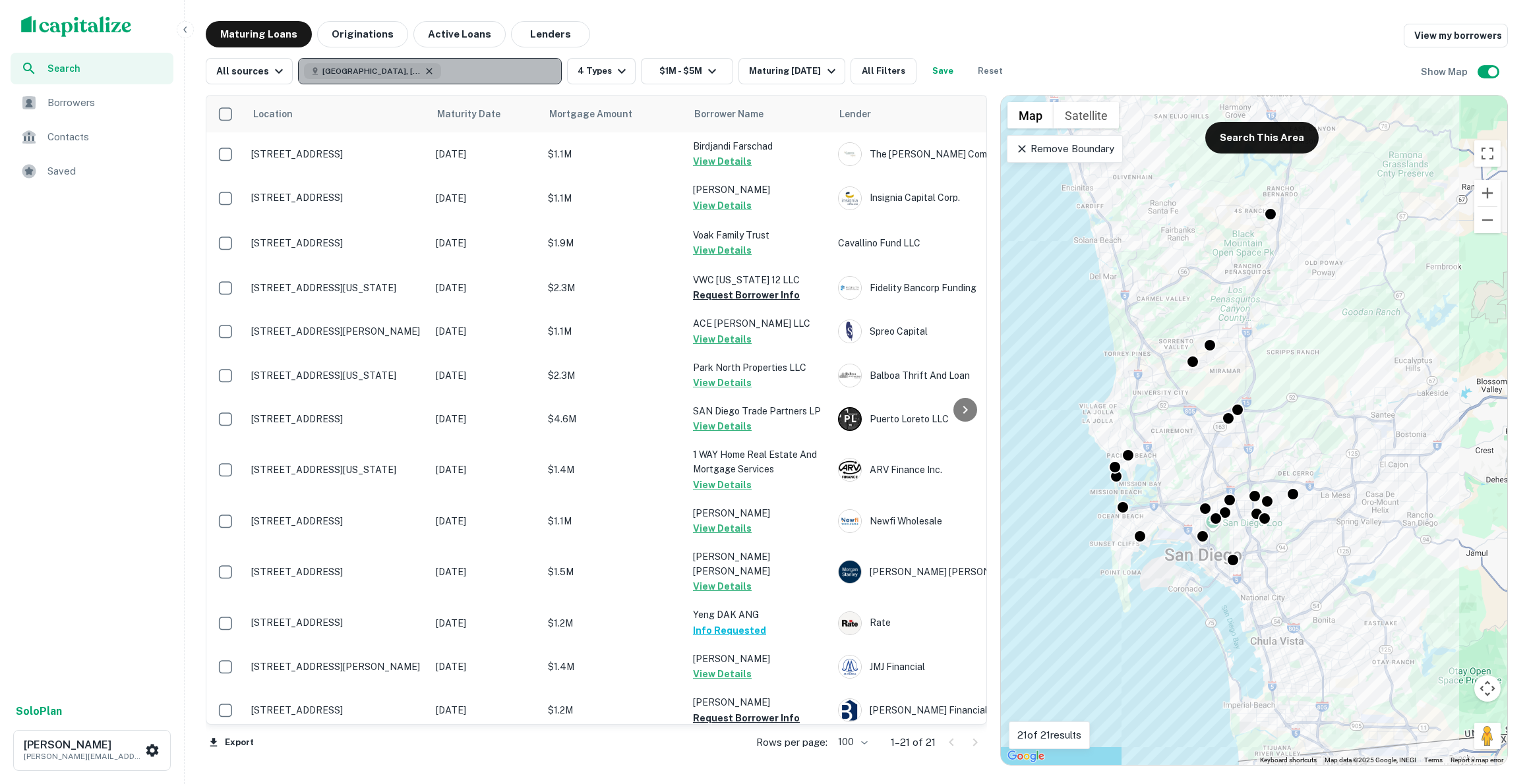
click at [426, 69] on icon "button" at bounding box center [429, 71] width 6 height 6
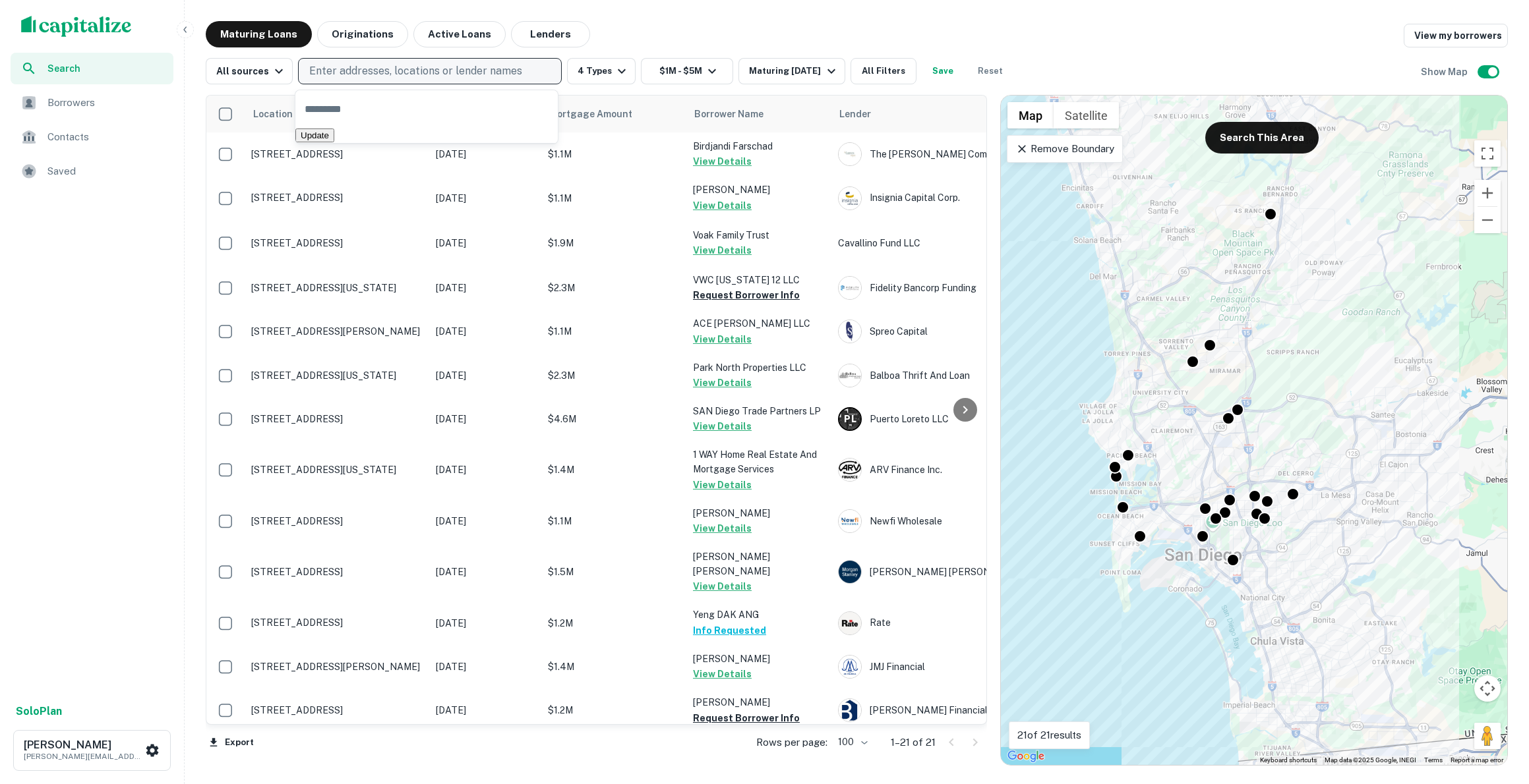
click at [337, 111] on input "text" at bounding box center [426, 109] width 262 height 37
type input "*"
type input "********"
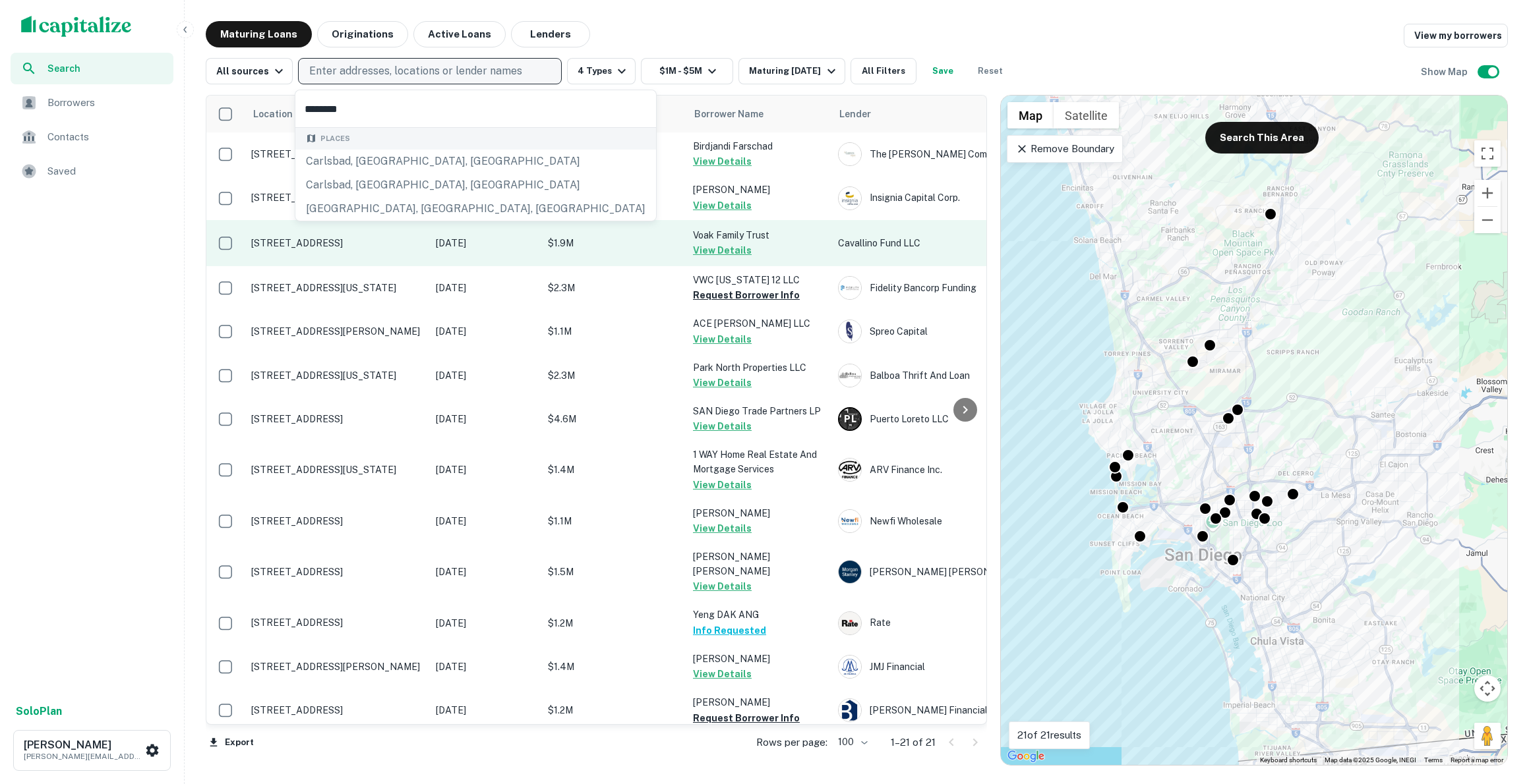
drag, startPoint x: 372, startPoint y: 136, endPoint x: 371, endPoint y: 255, distance: 119.0
click at [371, 249] on p "[STREET_ADDRESS]" at bounding box center [337, 243] width 171 height 12
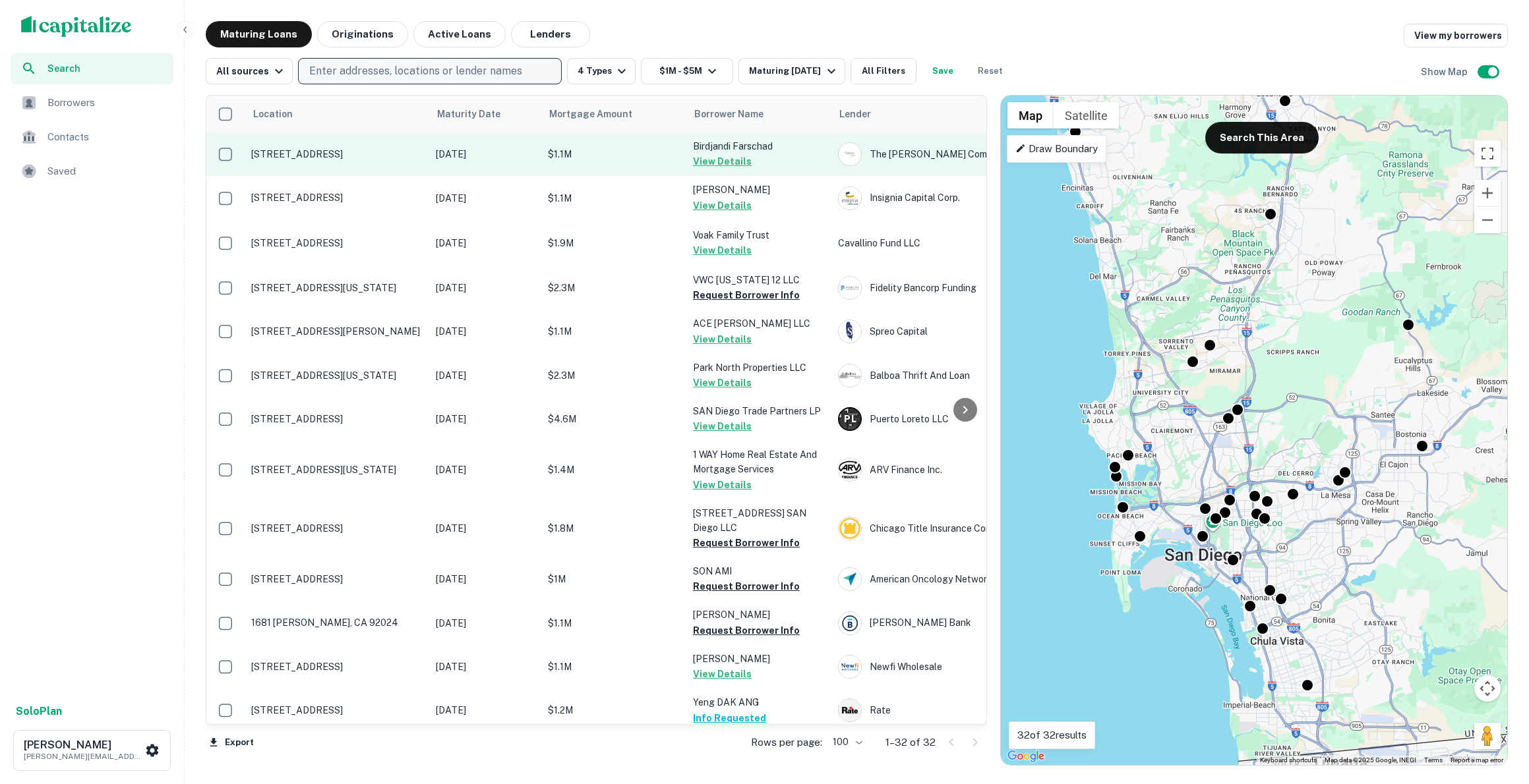
click at [316, 151] on p "[STREET_ADDRESS]" at bounding box center [337, 153] width 171 height 12
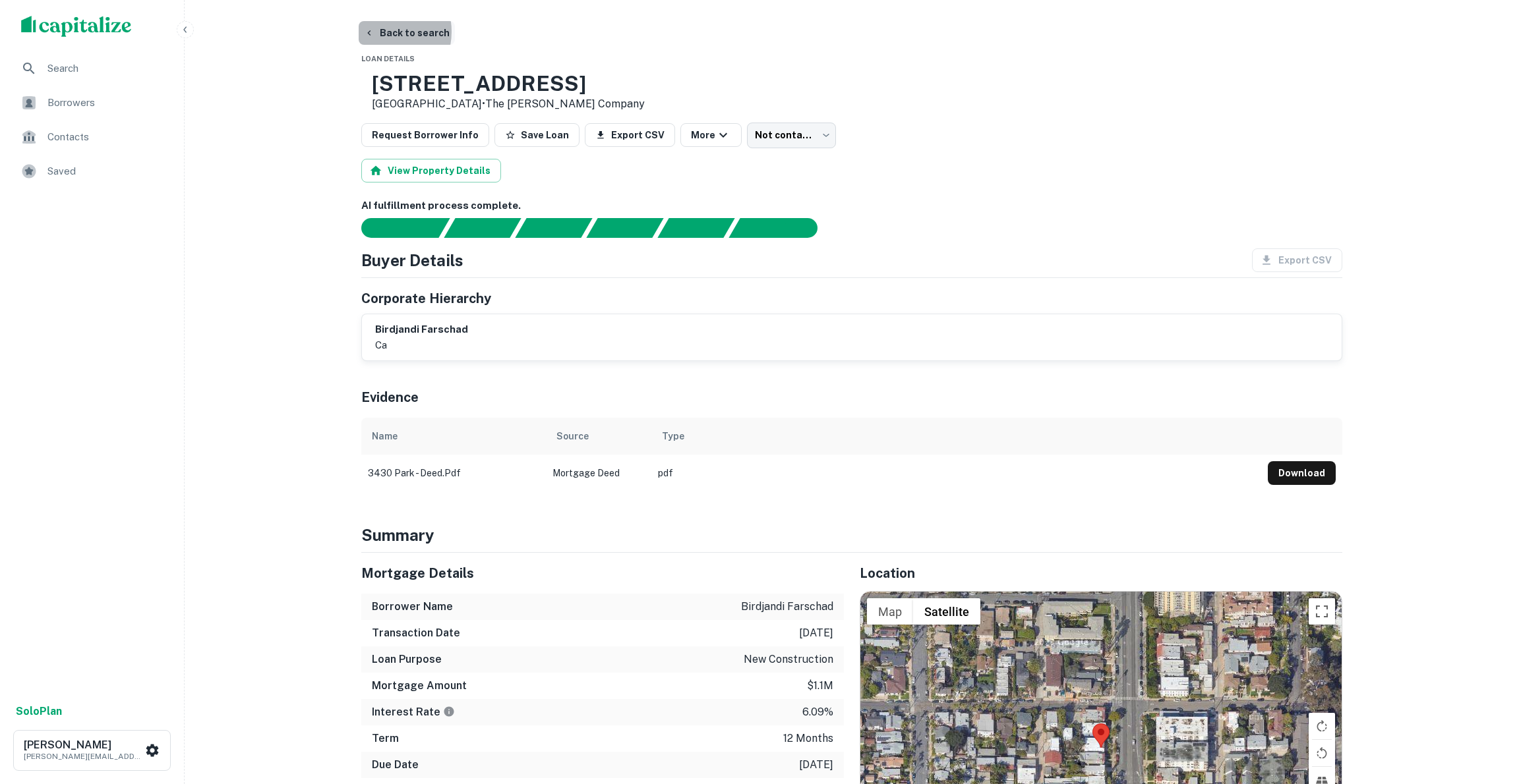
click at [377, 32] on button "Back to search" at bounding box center [407, 33] width 96 height 24
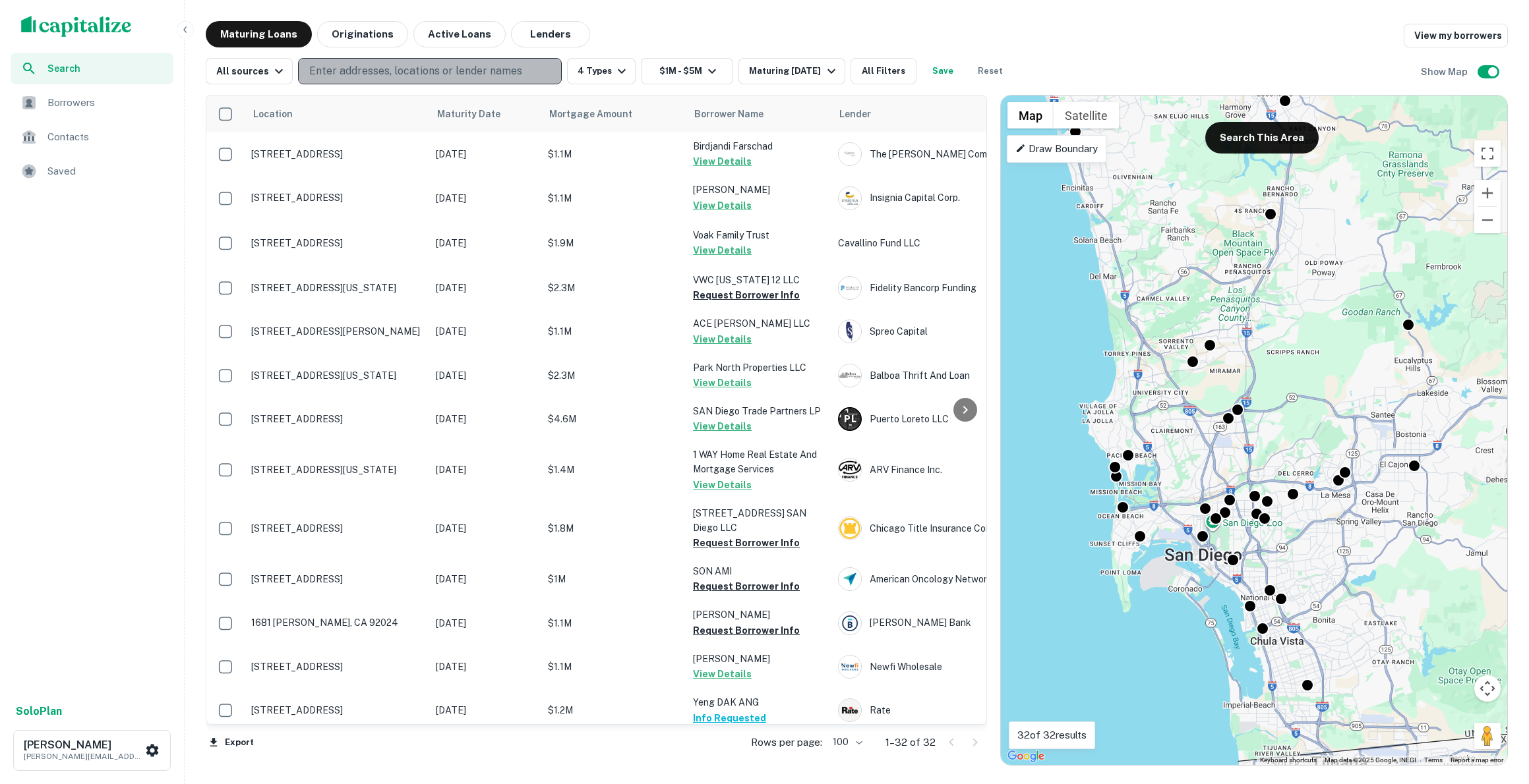
click at [363, 67] on p "Enter addresses, locations or lender names" at bounding box center [416, 71] width 213 height 16
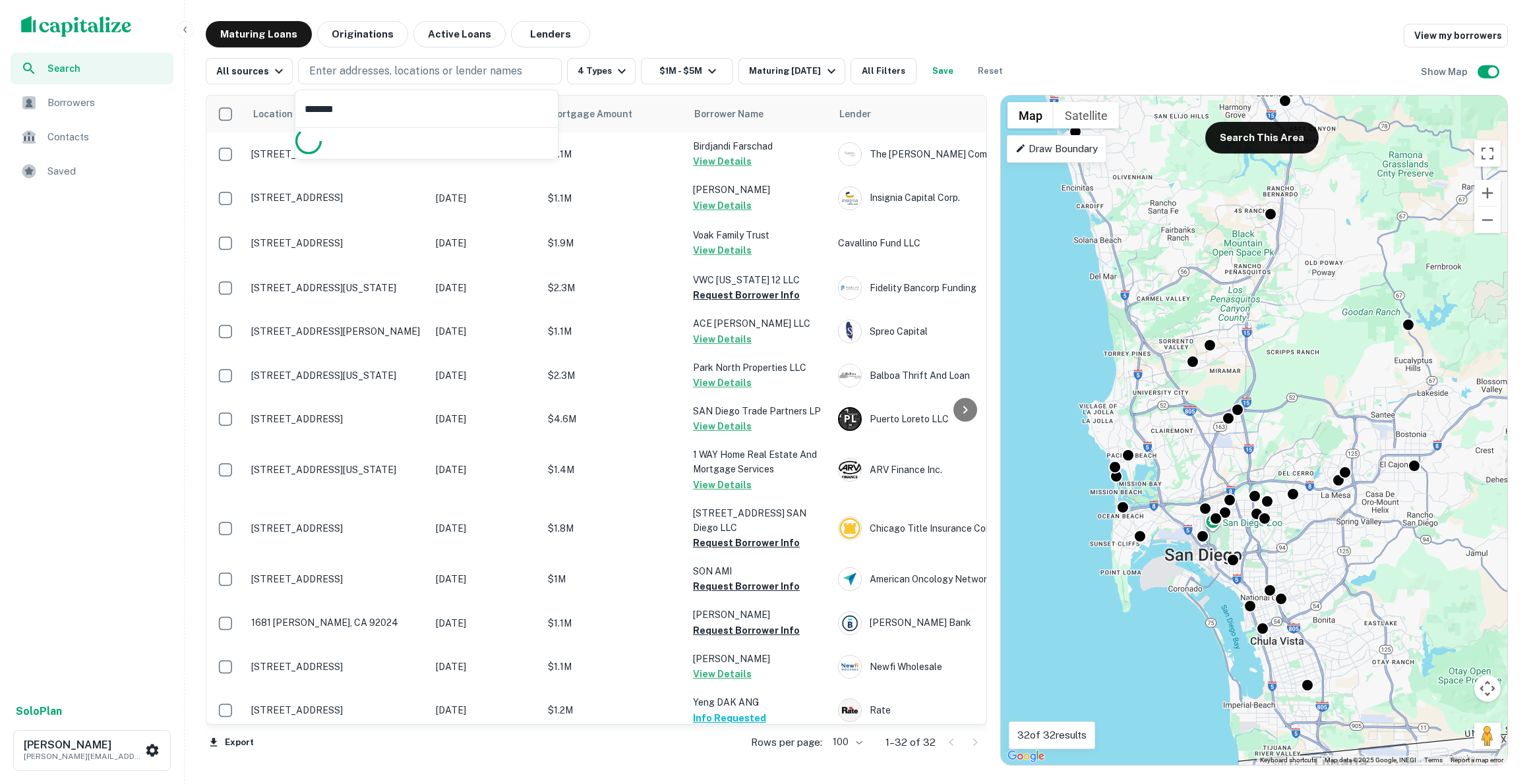
type input "********"
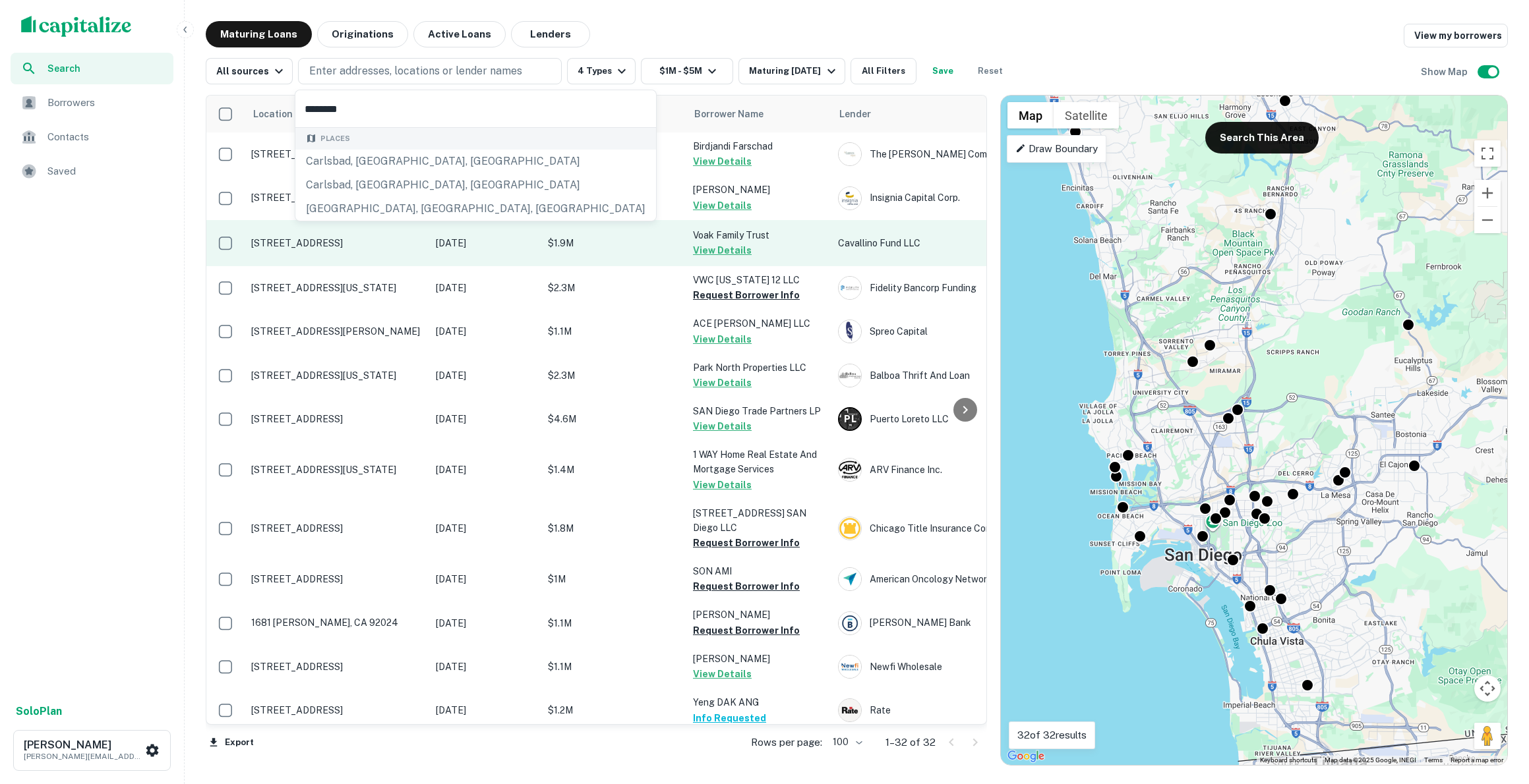
drag, startPoint x: 366, startPoint y: 57, endPoint x: 334, endPoint y: 257, distance: 202.5
click at [334, 257] on td "[STREET_ADDRESS]" at bounding box center [337, 243] width 185 height 46
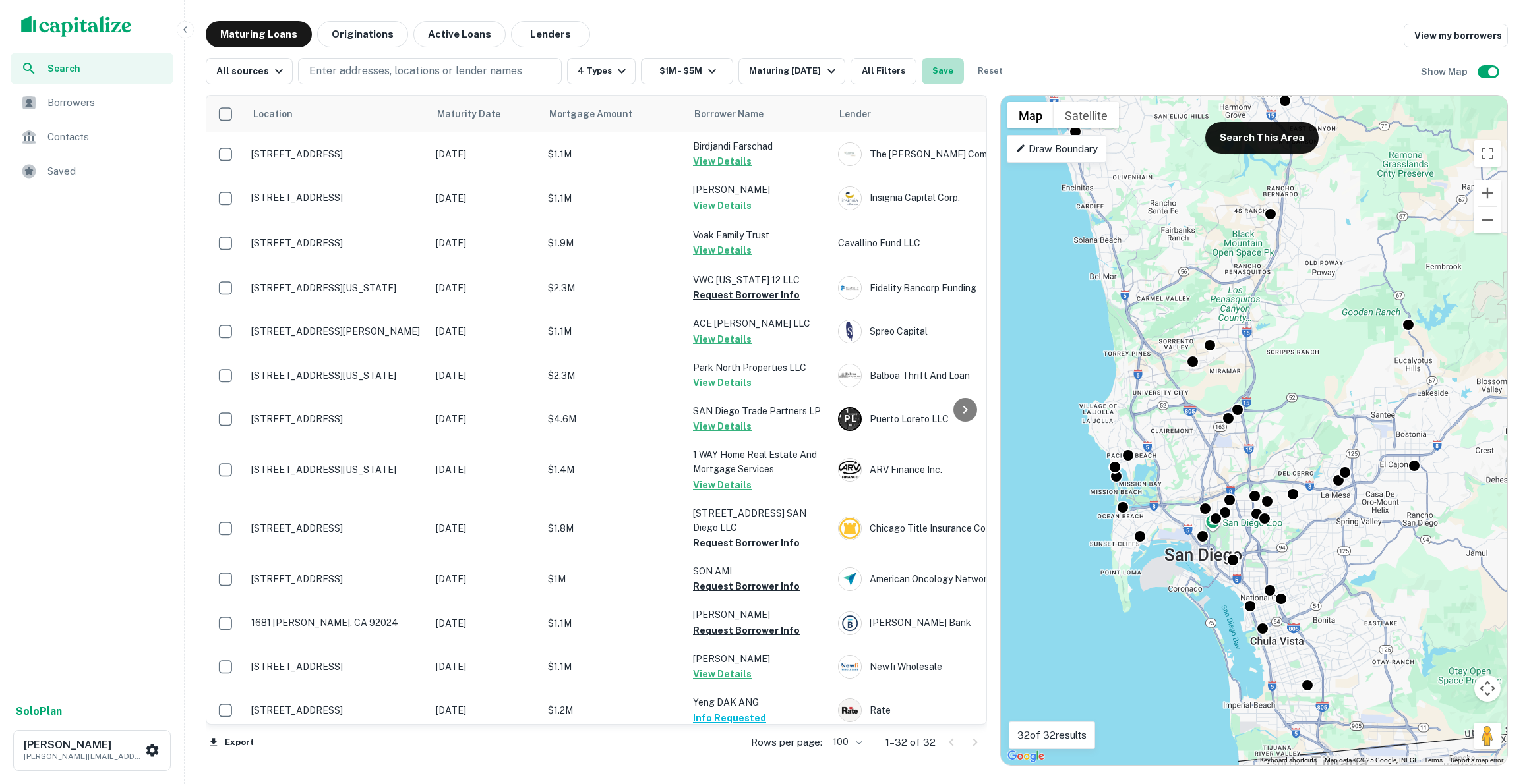
click at [950, 73] on button "Save" at bounding box center [942, 71] width 42 height 26
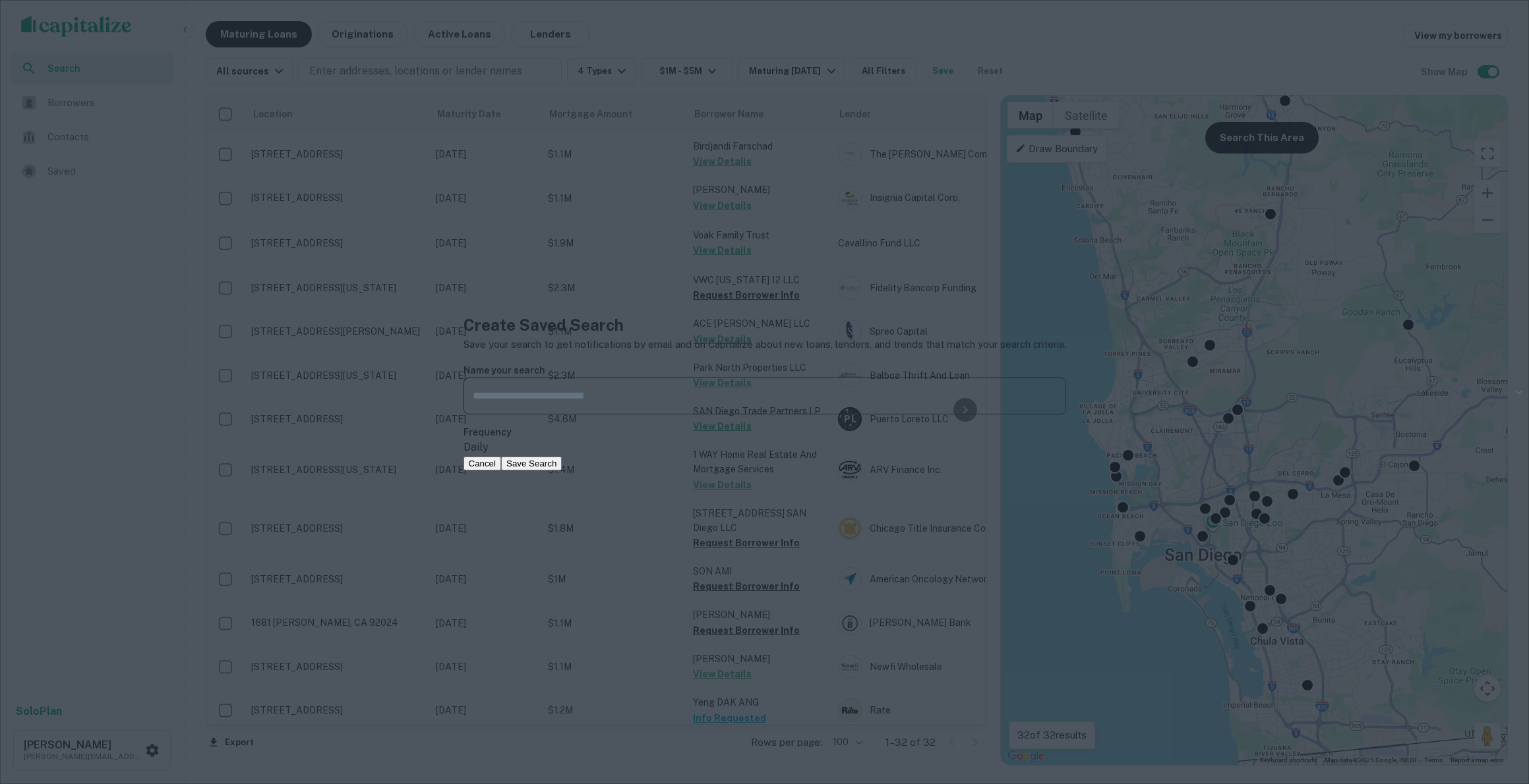
click at [607, 231] on div "Create Saved Search Save your search to get notifications by email and on Capit…" at bounding box center [764, 392] width 1529 height 784
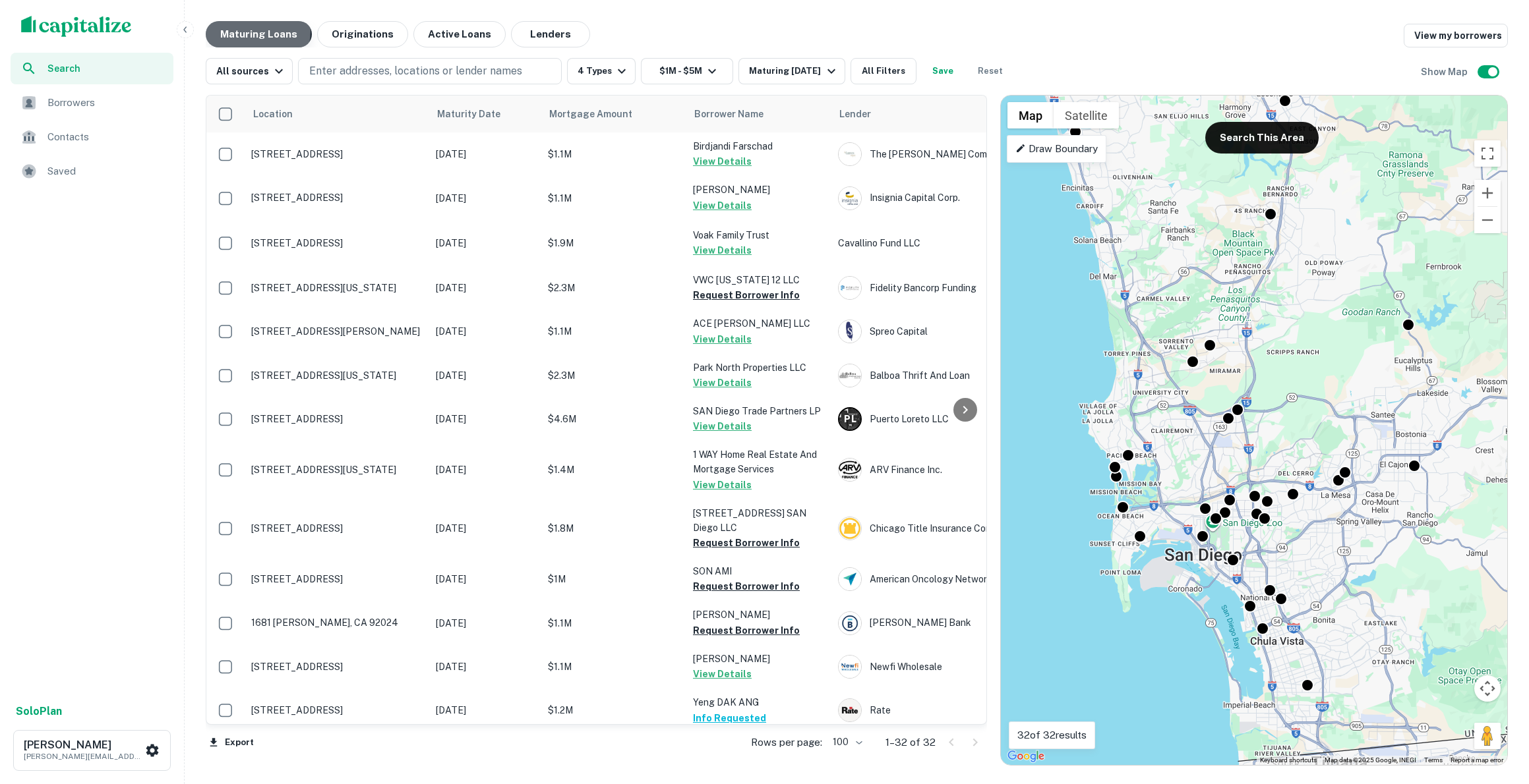
click at [238, 31] on button "Maturing Loans" at bounding box center [259, 34] width 106 height 26
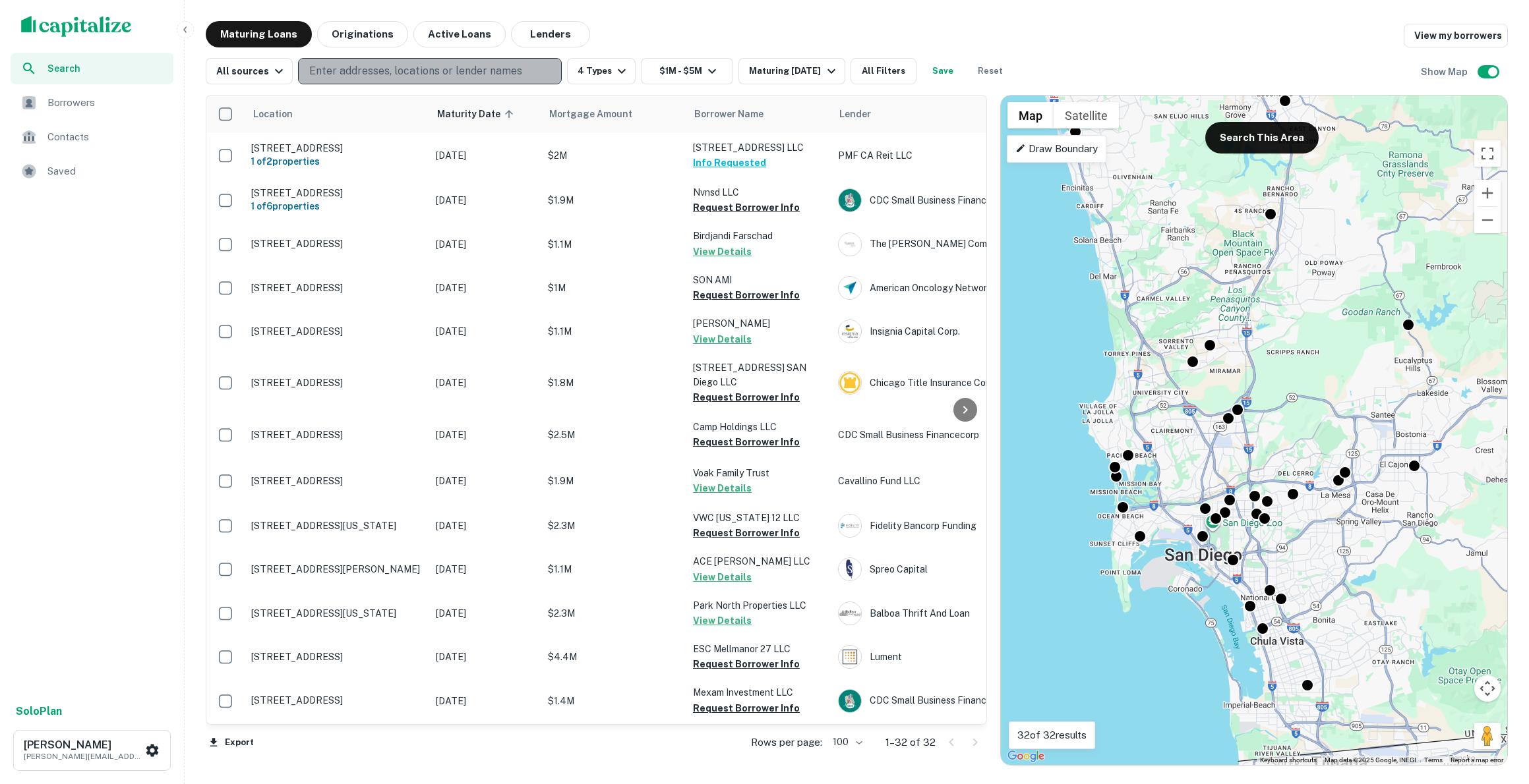
click at [387, 66] on p "Enter addresses, locations or lender names" at bounding box center [416, 71] width 213 height 16
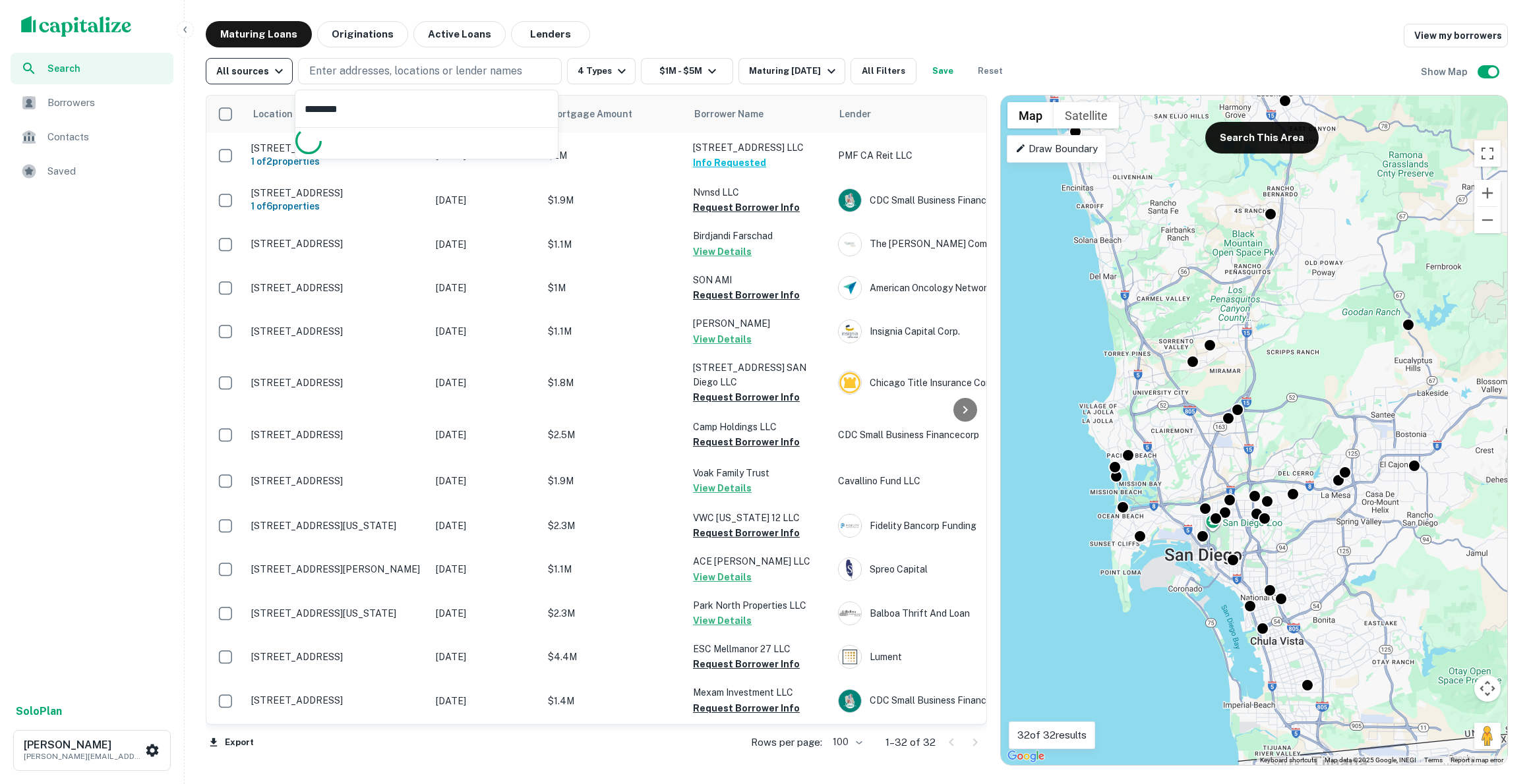
click at [279, 69] on icon "button" at bounding box center [279, 71] width 8 height 5
click at [279, 783] on div at bounding box center [764, 784] width 1529 height 0
click at [363, 783] on div at bounding box center [764, 784] width 1529 height 0
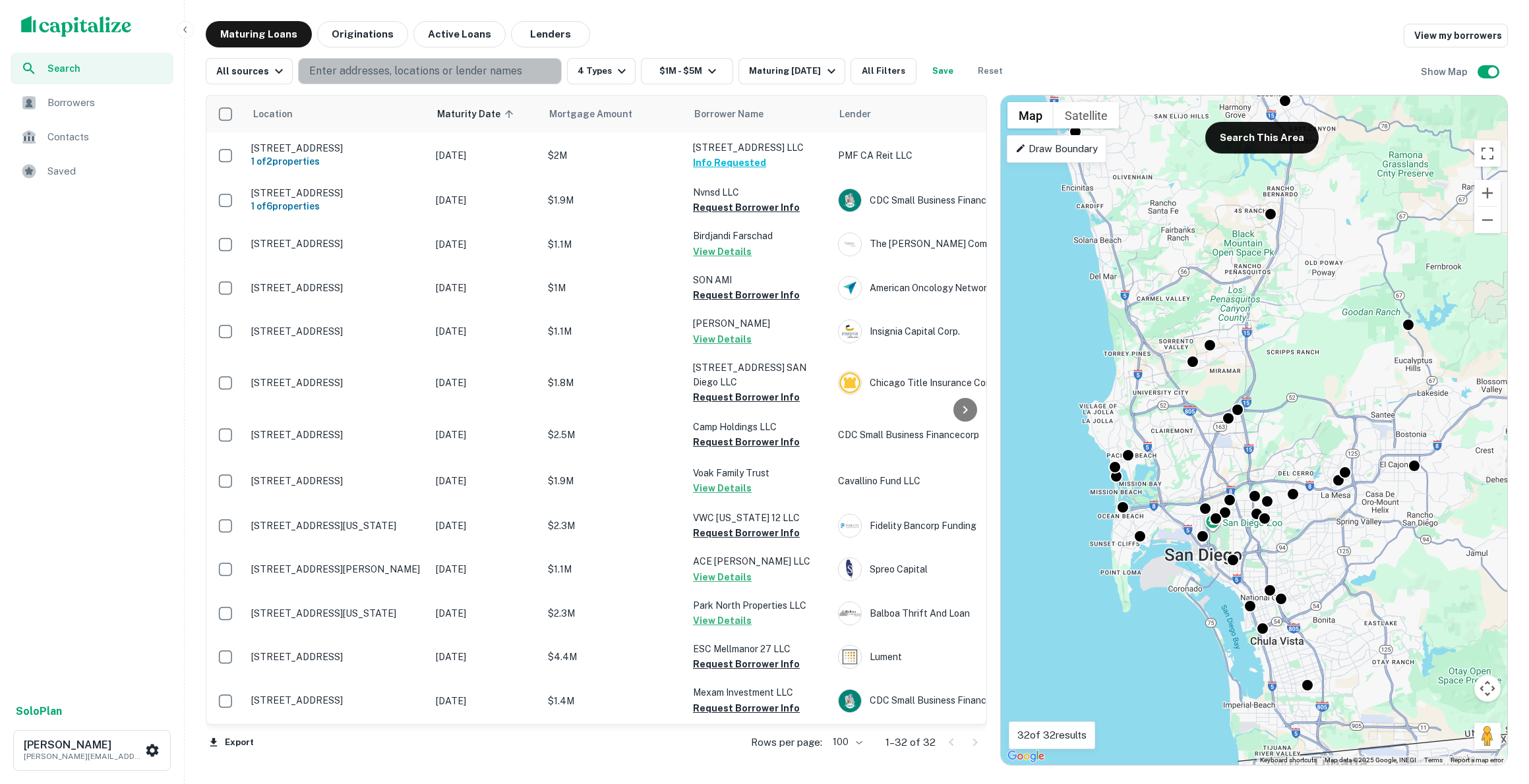
click at [363, 72] on p "Enter addresses, locations or lender names" at bounding box center [416, 71] width 213 height 16
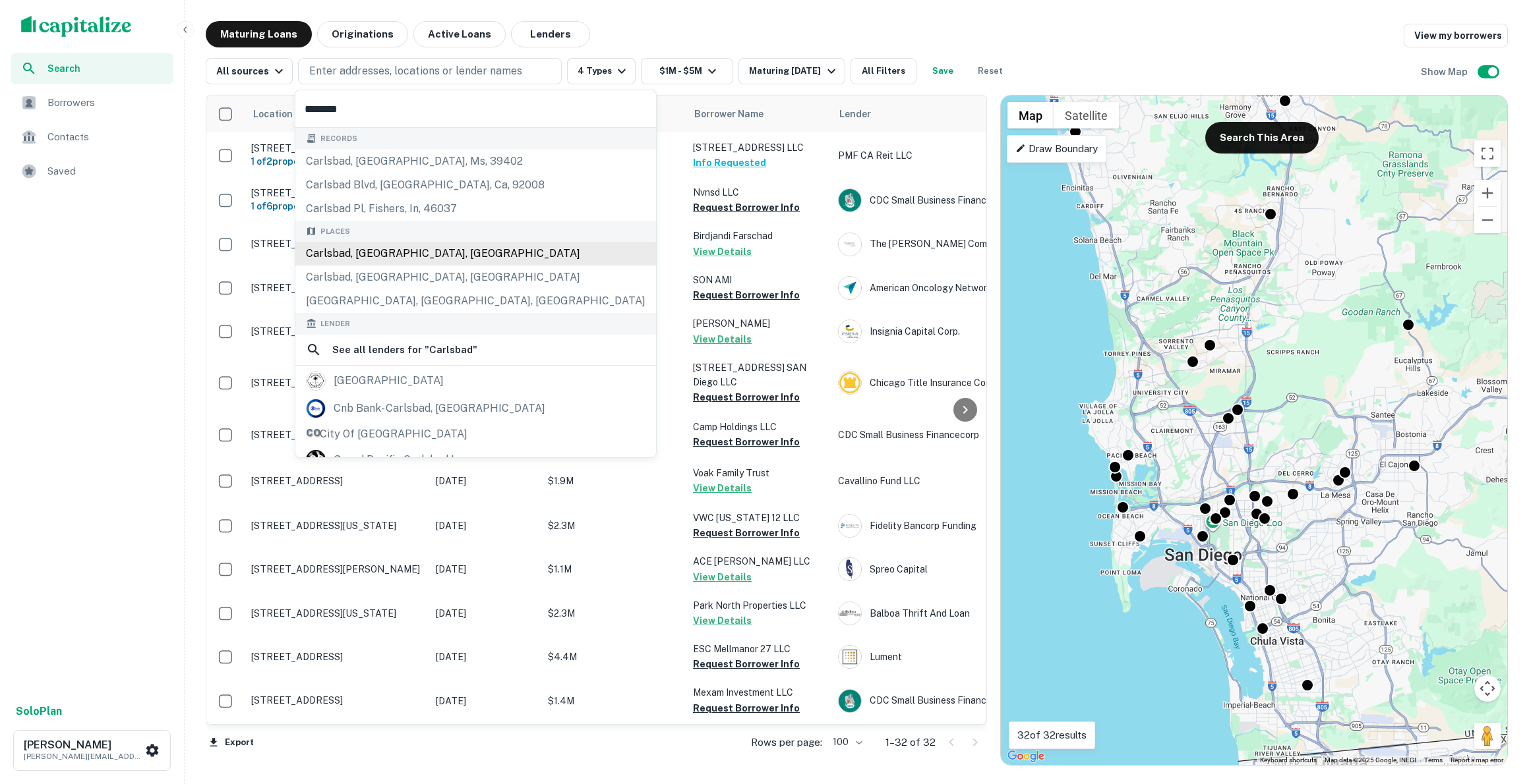
click at [346, 250] on div "Carlsbad, [GEOGRAPHIC_DATA], [GEOGRAPHIC_DATA]" at bounding box center [475, 253] width 361 height 24
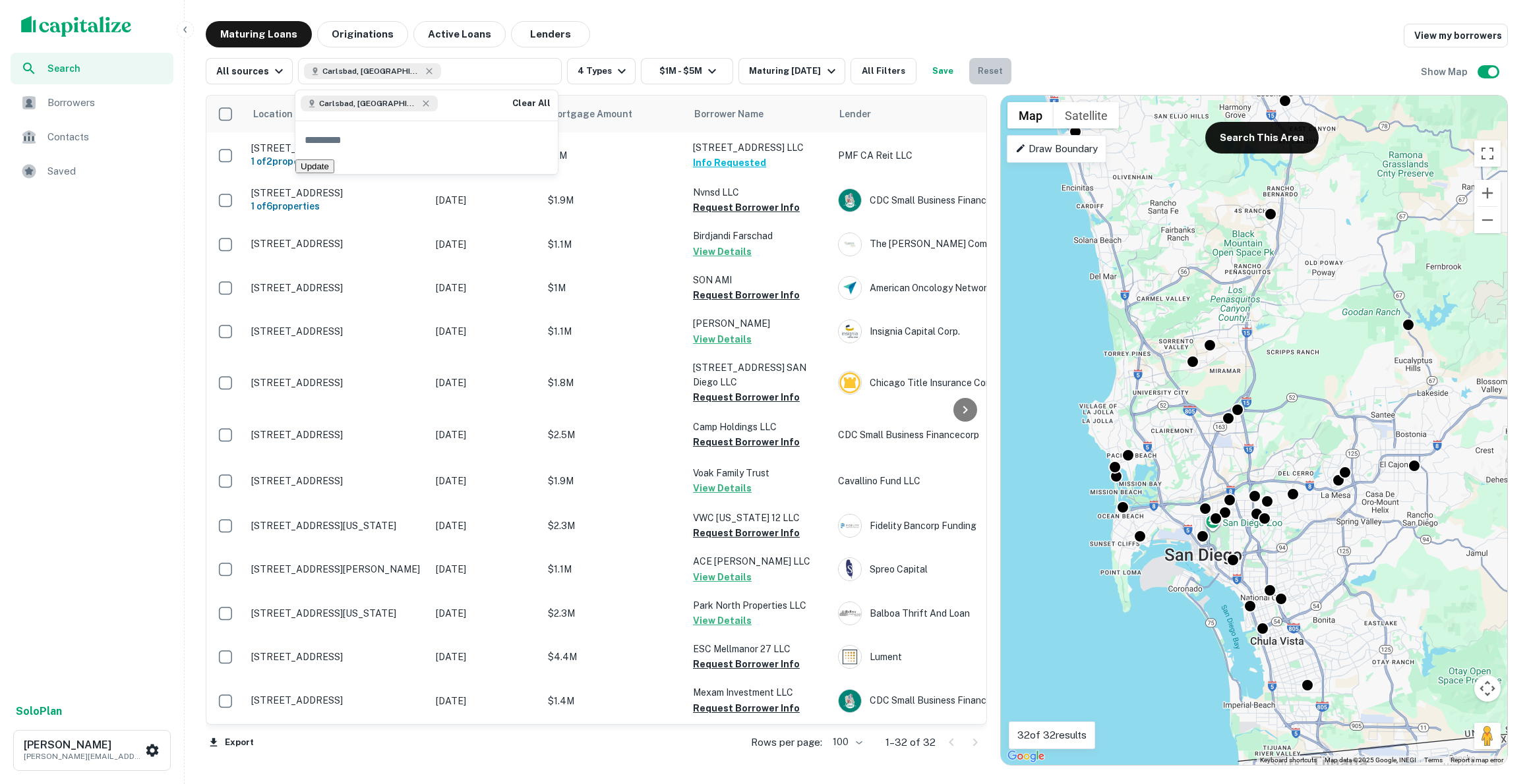
click at [995, 73] on button "Reset" at bounding box center [990, 71] width 42 height 26
type input "**"
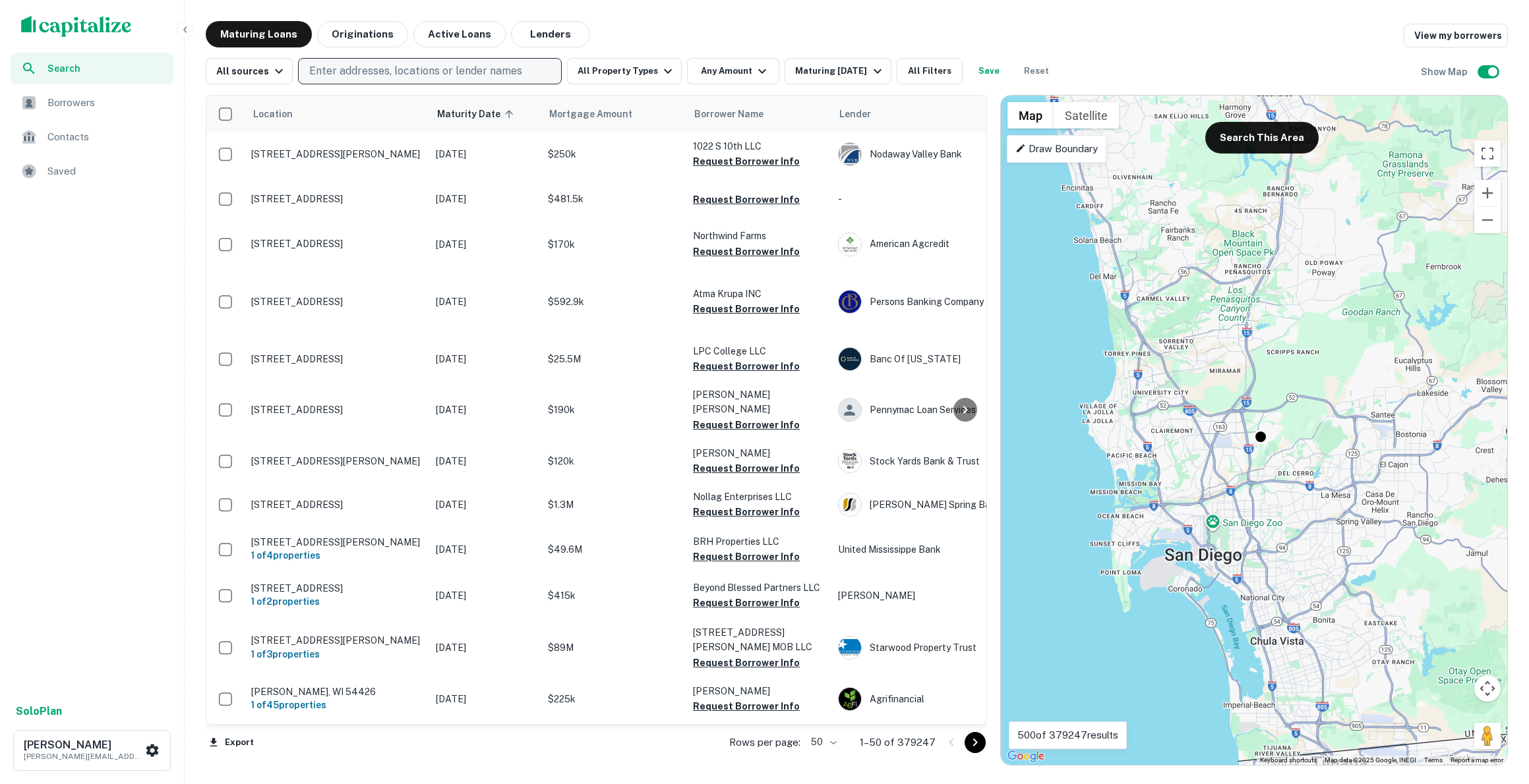
click at [337, 74] on p "Enter addresses, locations or lender names" at bounding box center [416, 71] width 213 height 16
type input "*"
type input "********"
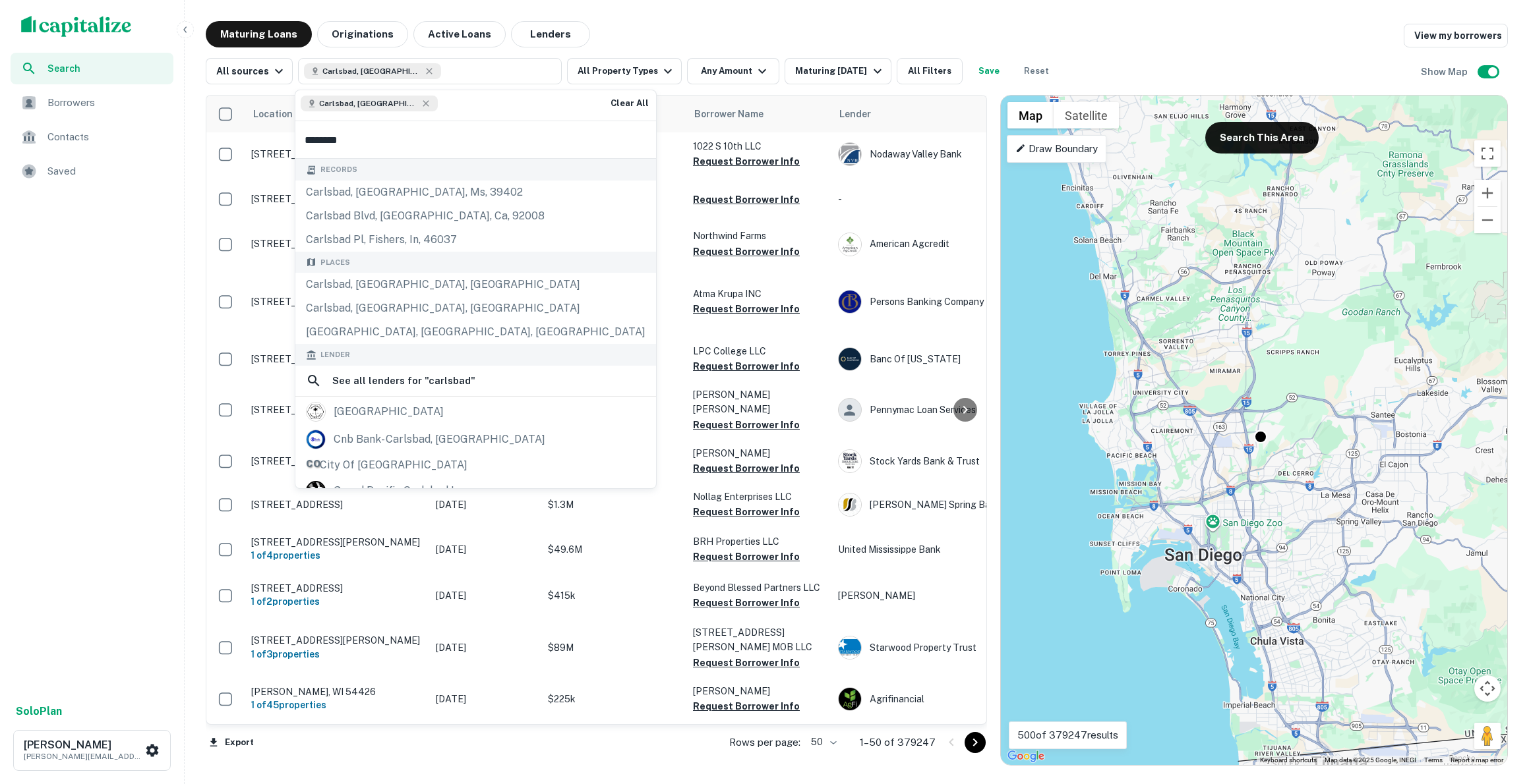
click at [368, 259] on div "Places [GEOGRAPHIC_DATA], [GEOGRAPHIC_DATA], [GEOGRAPHIC_DATA] [GEOGRAPHIC_DATA…" at bounding box center [475, 298] width 361 height 93
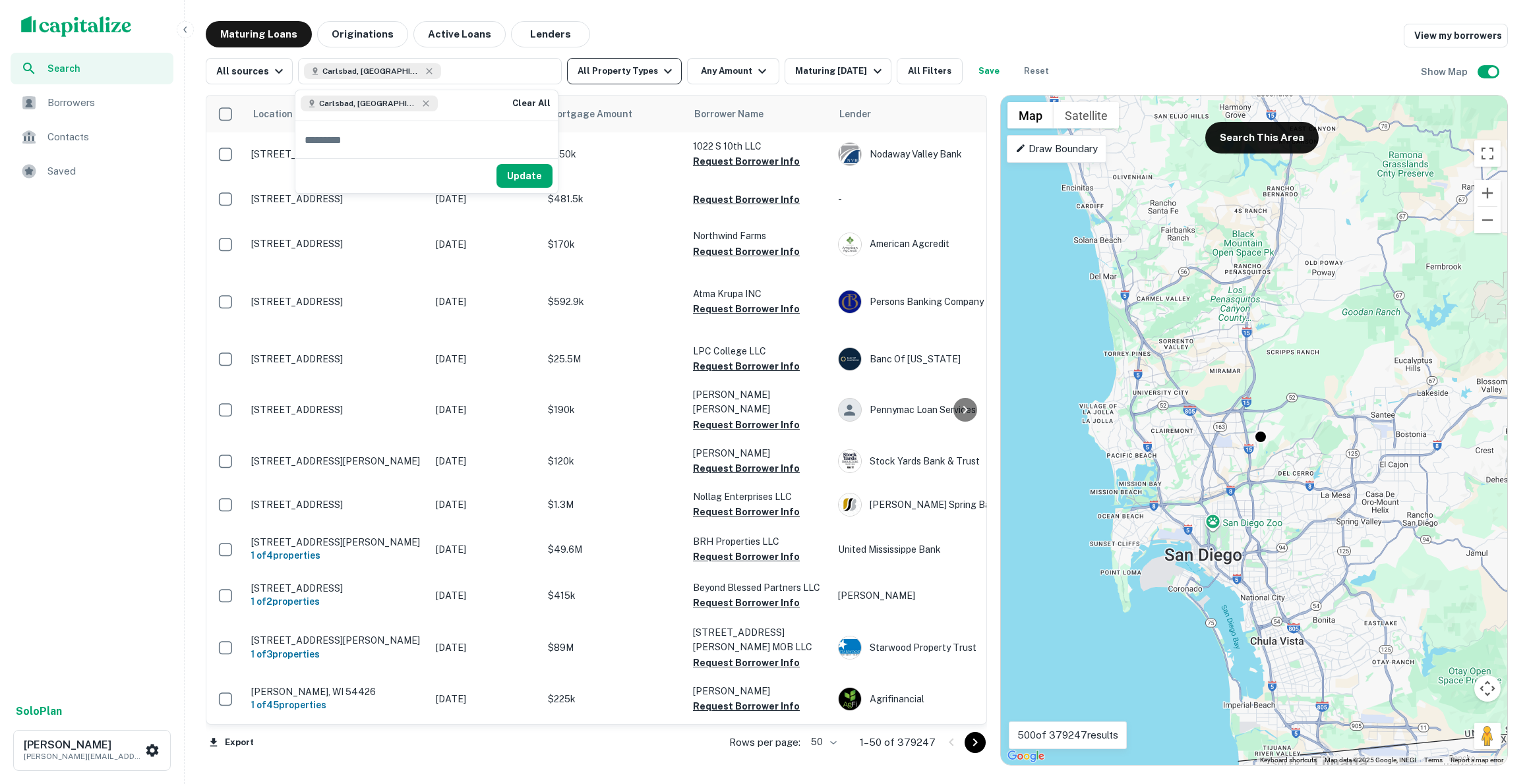
click at [647, 80] on button "All Property Types" at bounding box center [624, 71] width 115 height 26
click at [659, 783] on div at bounding box center [764, 784] width 1529 height 0
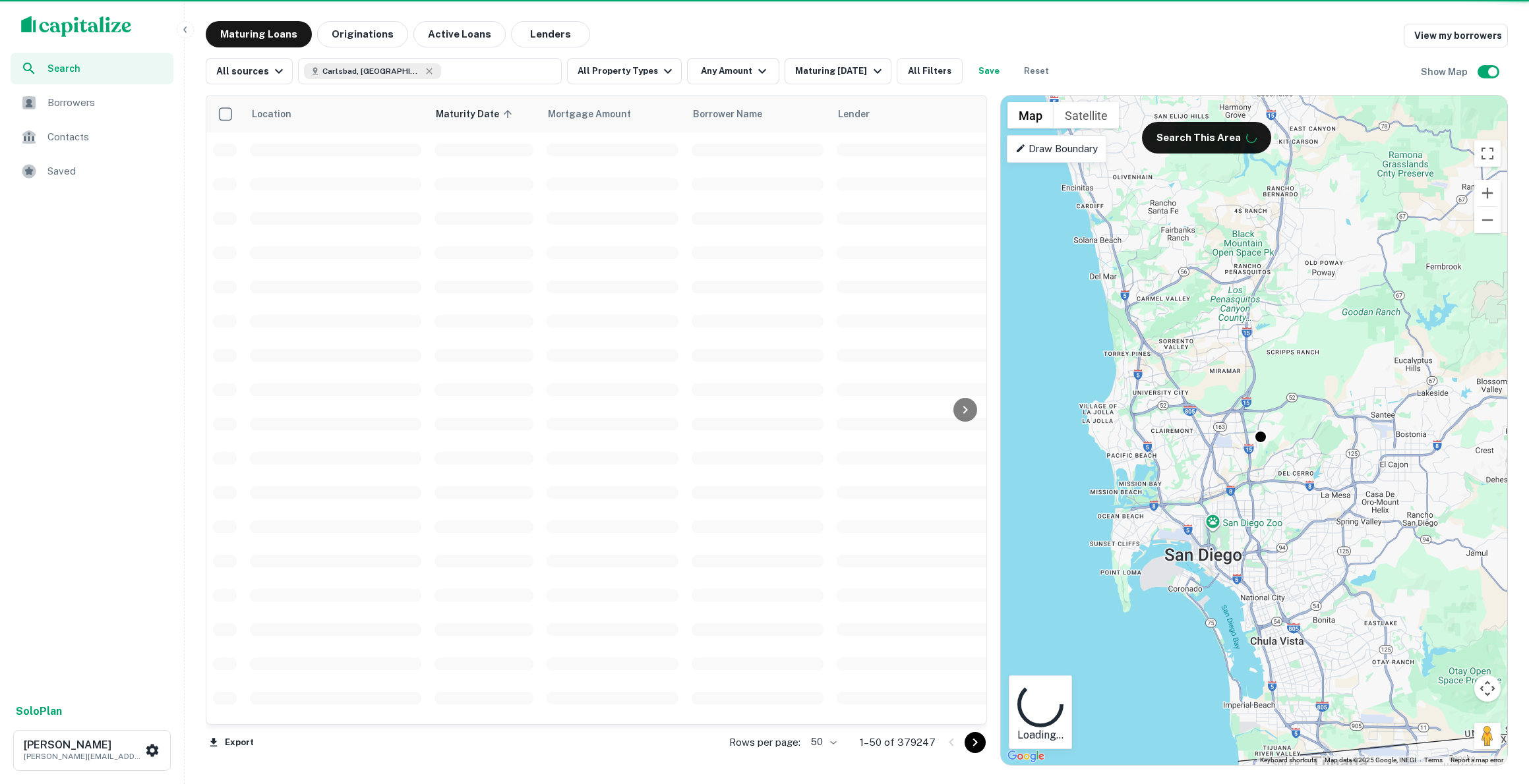
click at [545, 783] on div at bounding box center [764, 784] width 1529 height 0
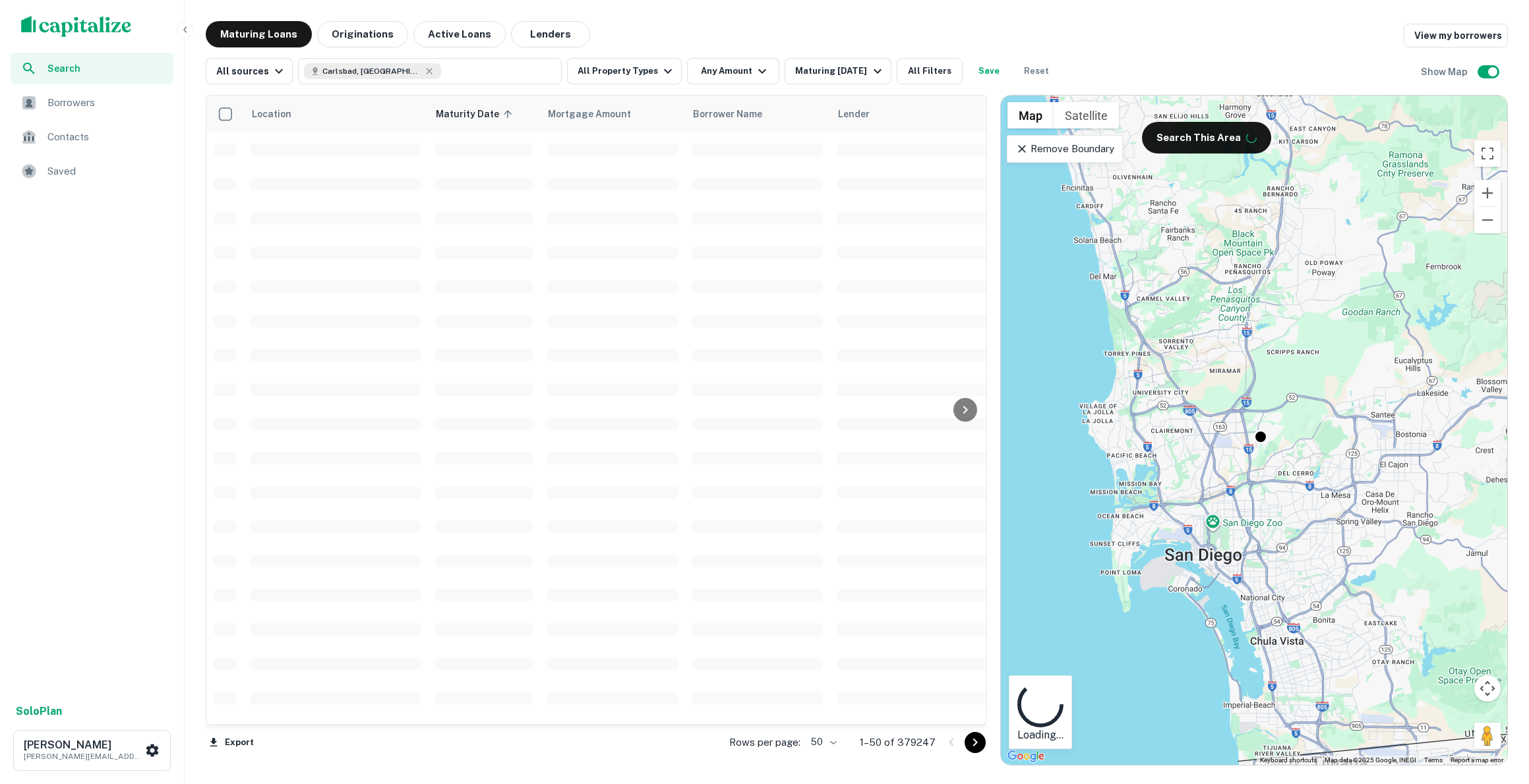
click at [659, 783] on div at bounding box center [764, 784] width 1529 height 0
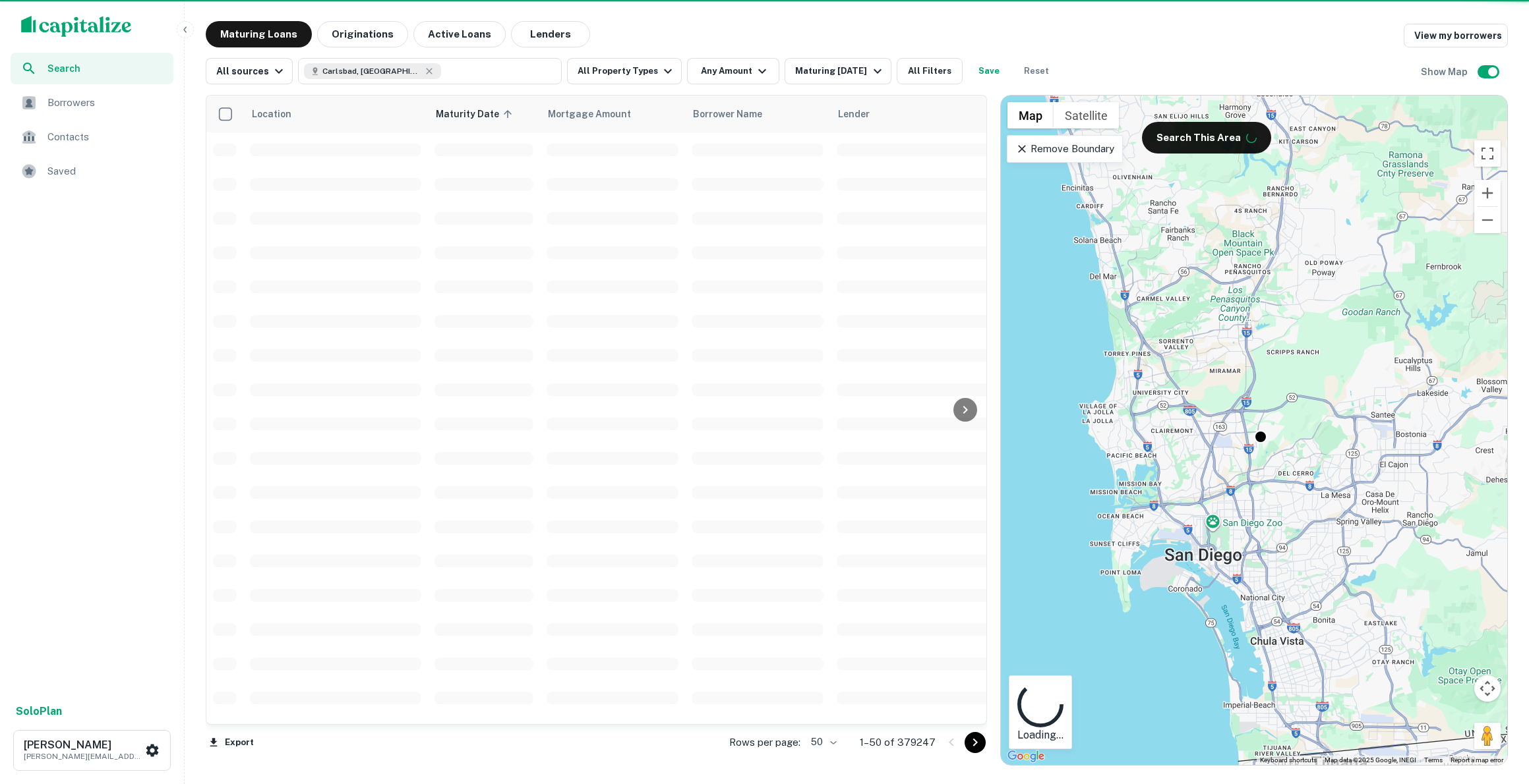
click at [658, 783] on div at bounding box center [764, 784] width 1529 height 0
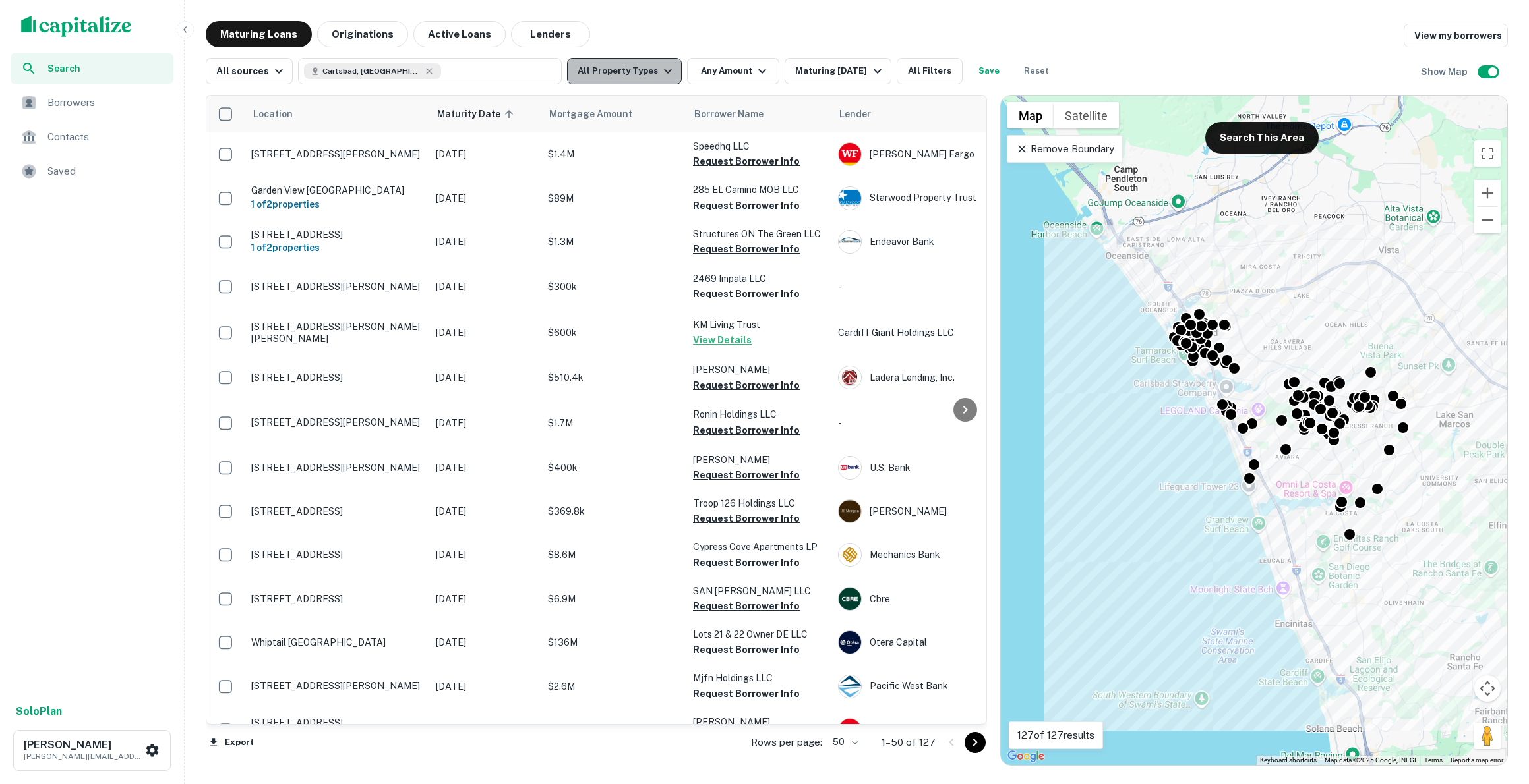
click at [660, 69] on icon "button" at bounding box center [667, 71] width 16 height 16
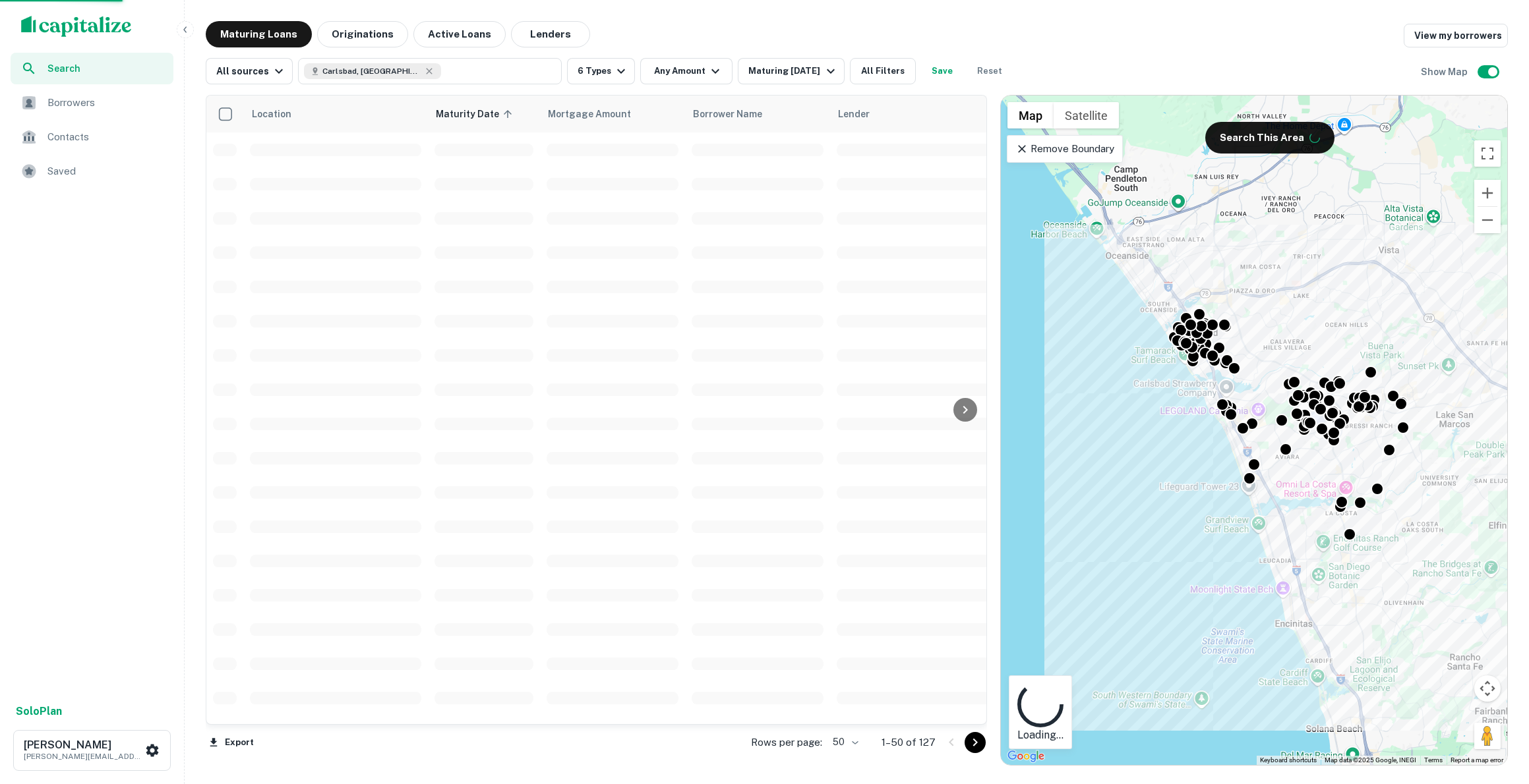
click at [710, 783] on div at bounding box center [764, 784] width 1529 height 0
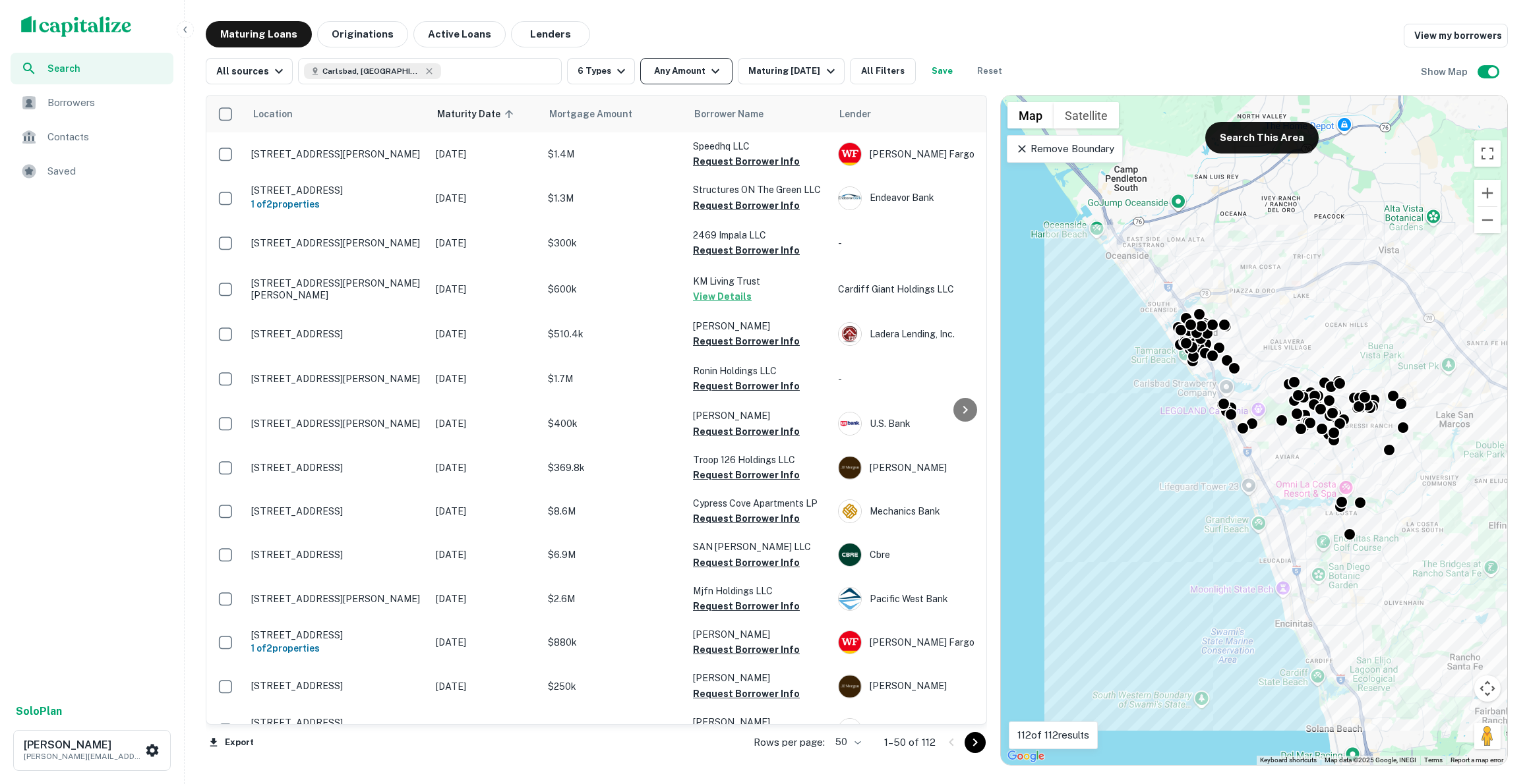
click at [710, 70] on icon "button" at bounding box center [715, 71] width 16 height 16
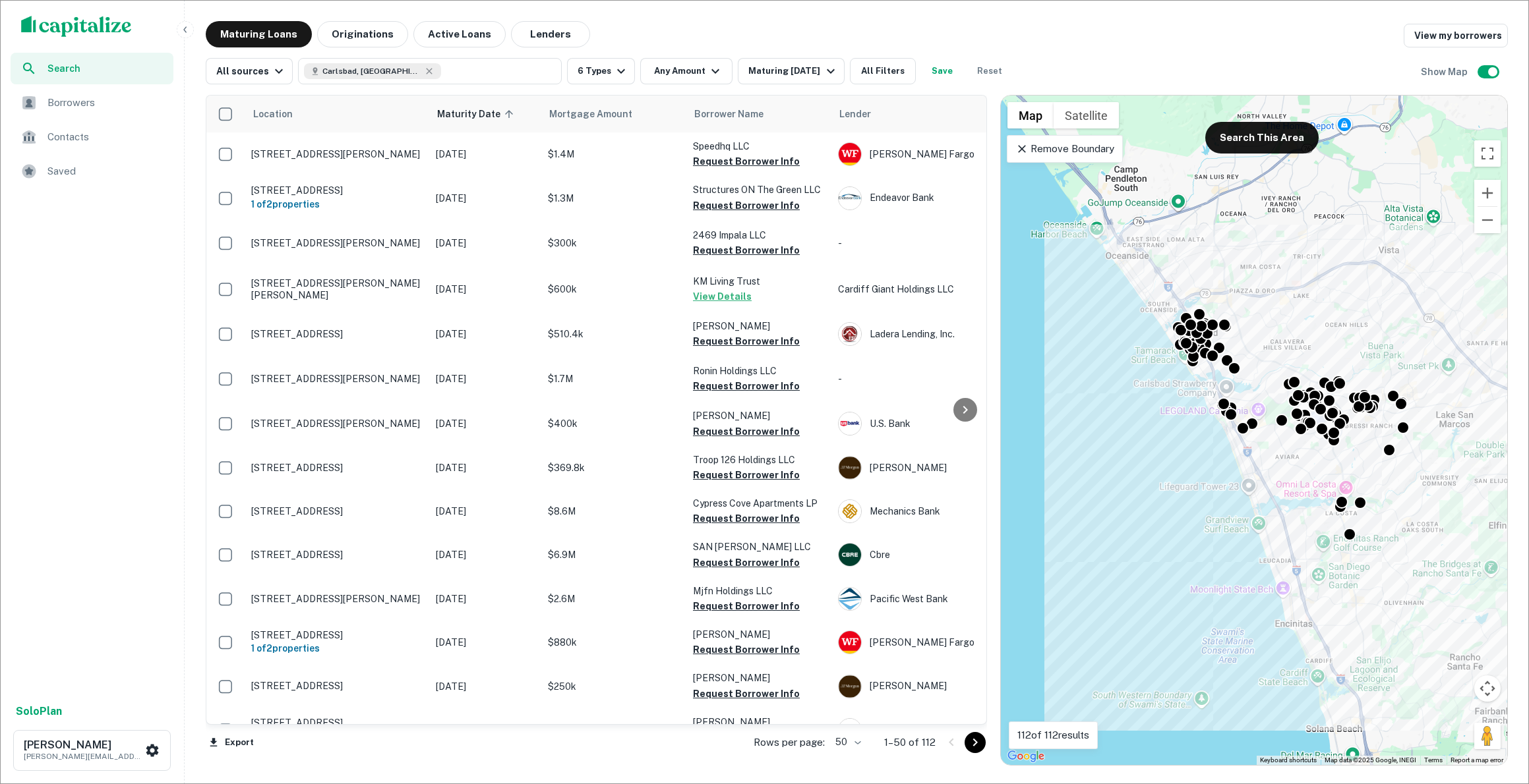
type input "******"
type input "*******"
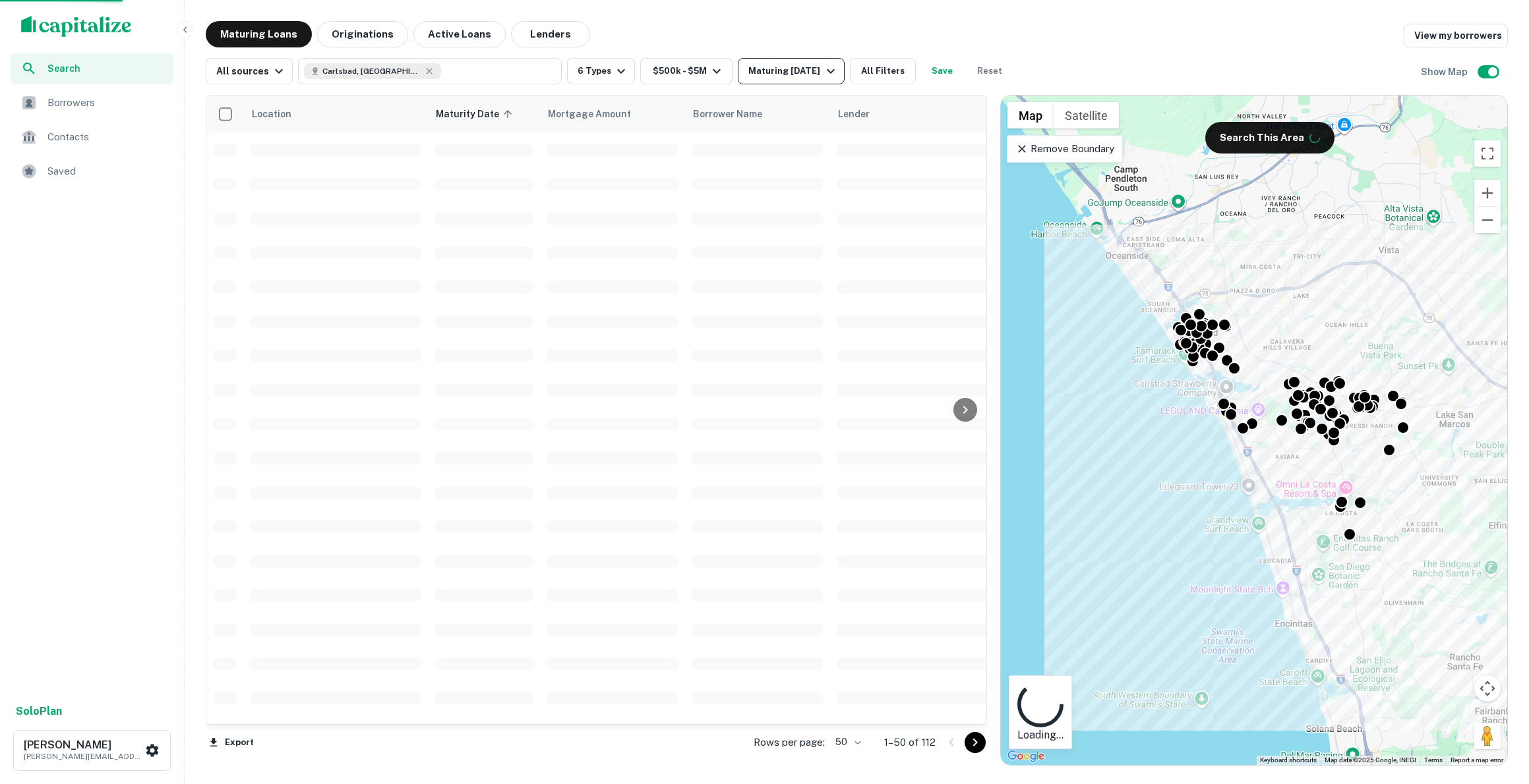
click at [823, 71] on icon "button" at bounding box center [830, 71] width 16 height 16
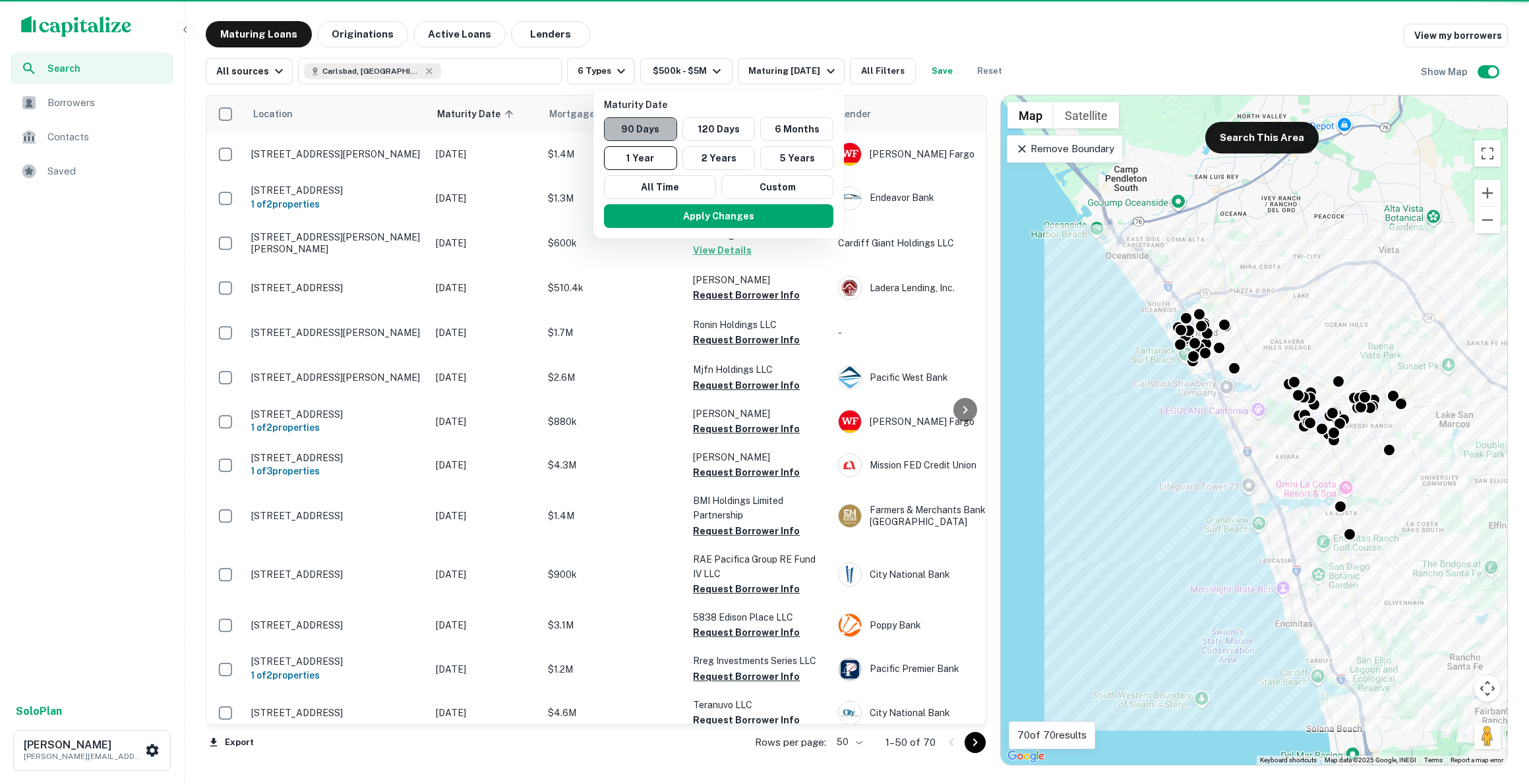
click at [654, 129] on button "90 Days" at bounding box center [640, 129] width 73 height 24
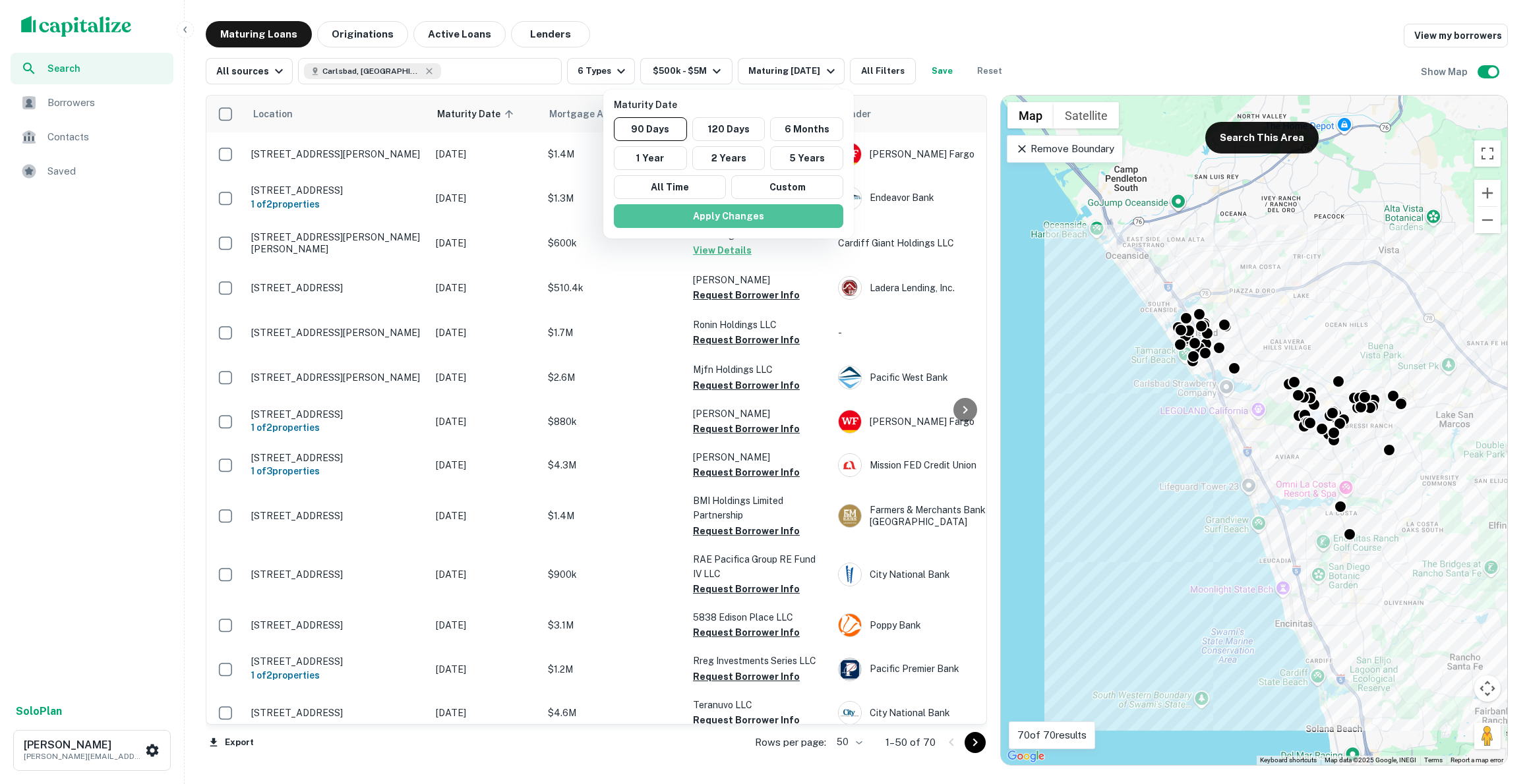
click at [726, 217] on button "Apply Changes" at bounding box center [729, 216] width 229 height 24
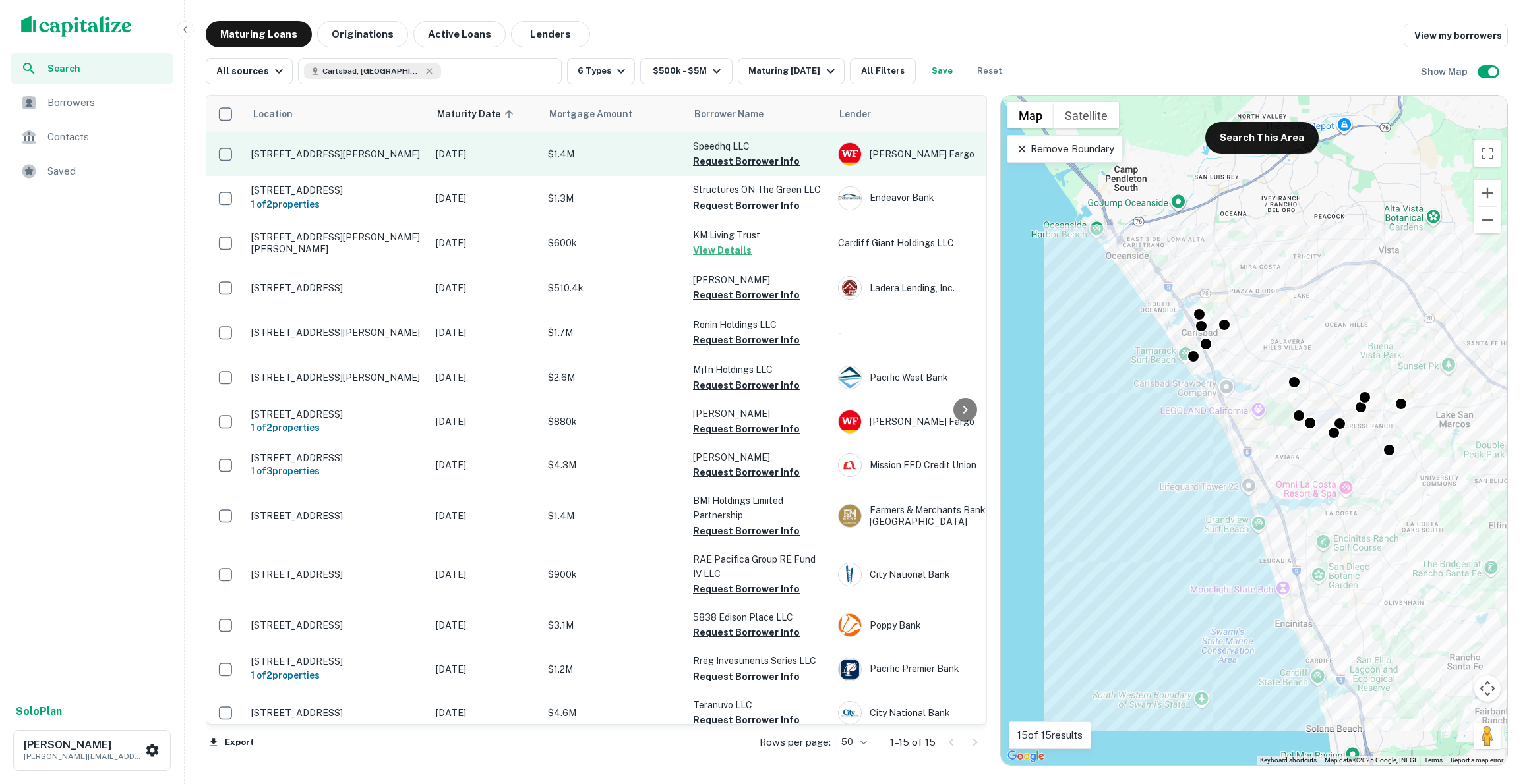
click at [306, 157] on p "[STREET_ADDRESS][PERSON_NAME]" at bounding box center [337, 153] width 171 height 12
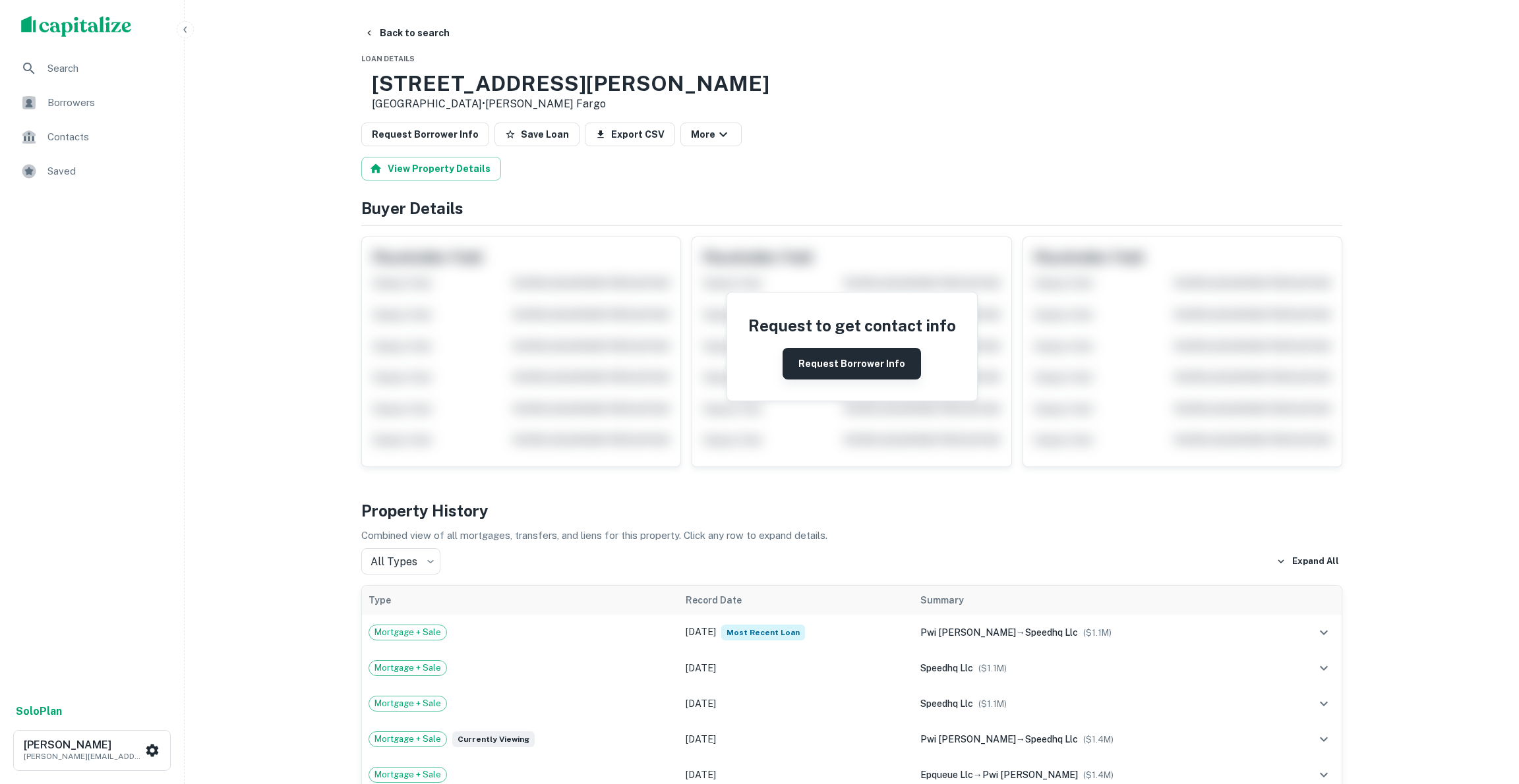
click at [883, 367] on button "Request Borrower Info" at bounding box center [852, 364] width 139 height 32
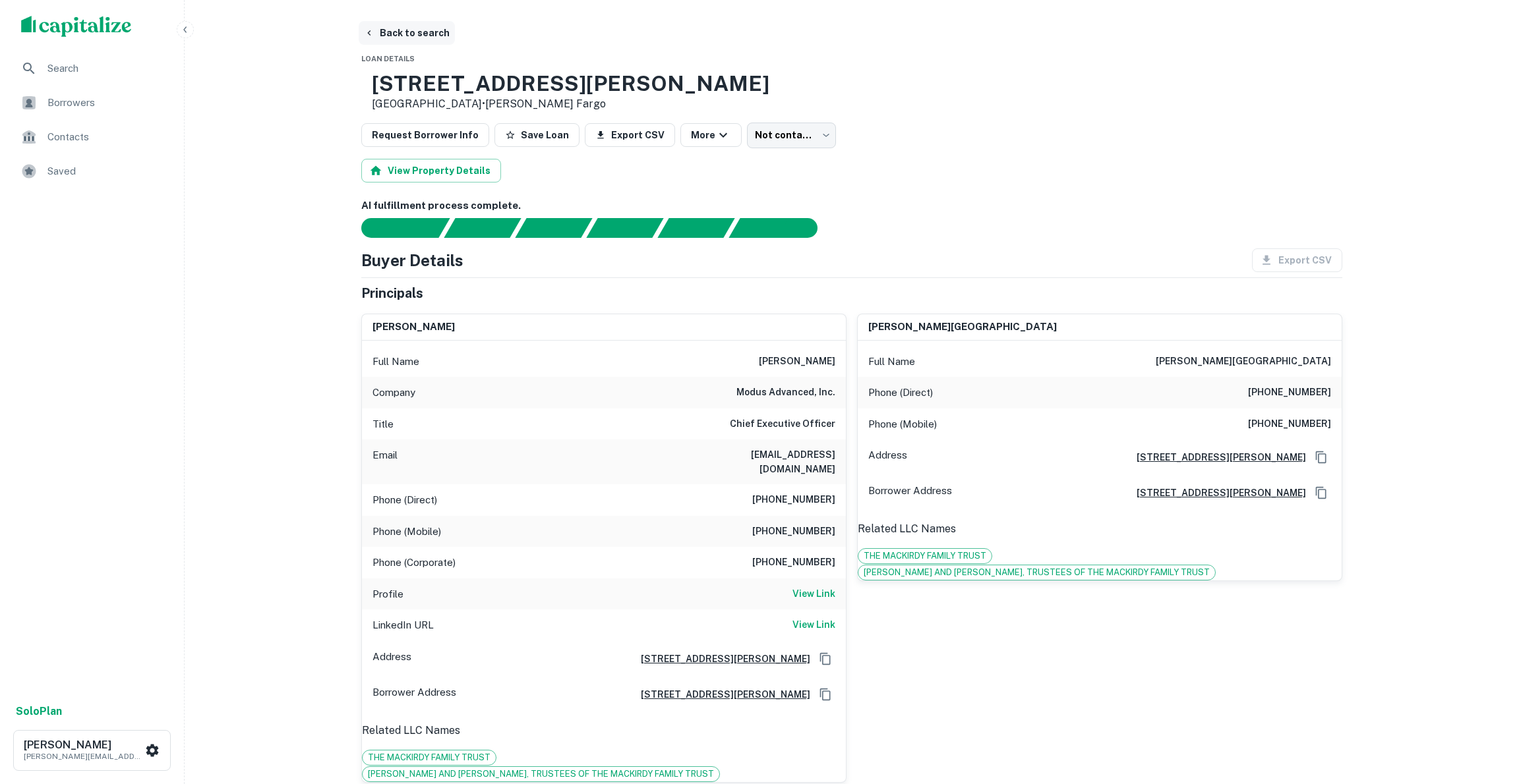
click at [388, 32] on button "Back to search" at bounding box center [407, 33] width 96 height 24
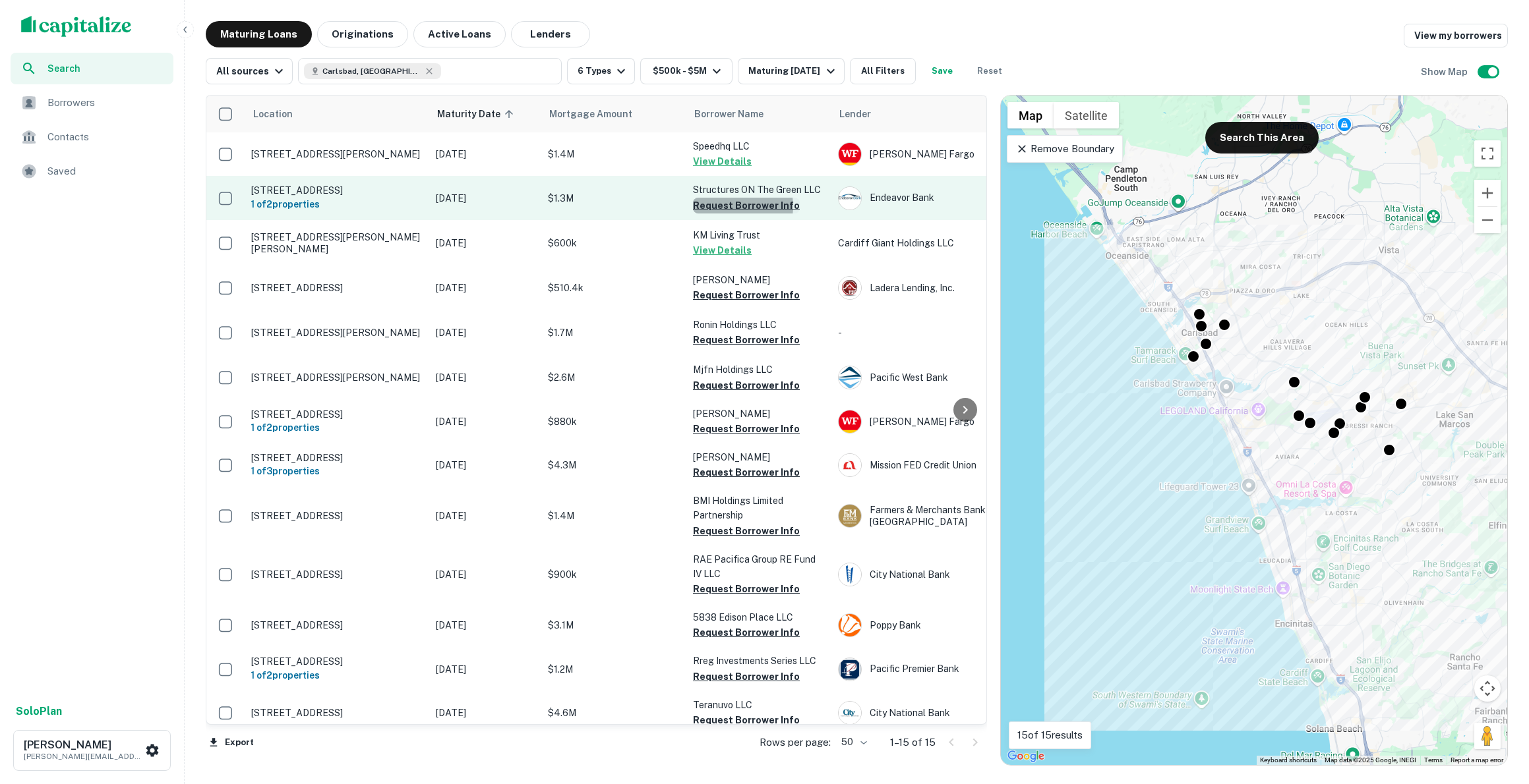
click at [734, 210] on button "Request Borrower Info" at bounding box center [745, 205] width 107 height 16
click at [371, 189] on p "[STREET_ADDRESS]" at bounding box center [337, 190] width 171 height 12
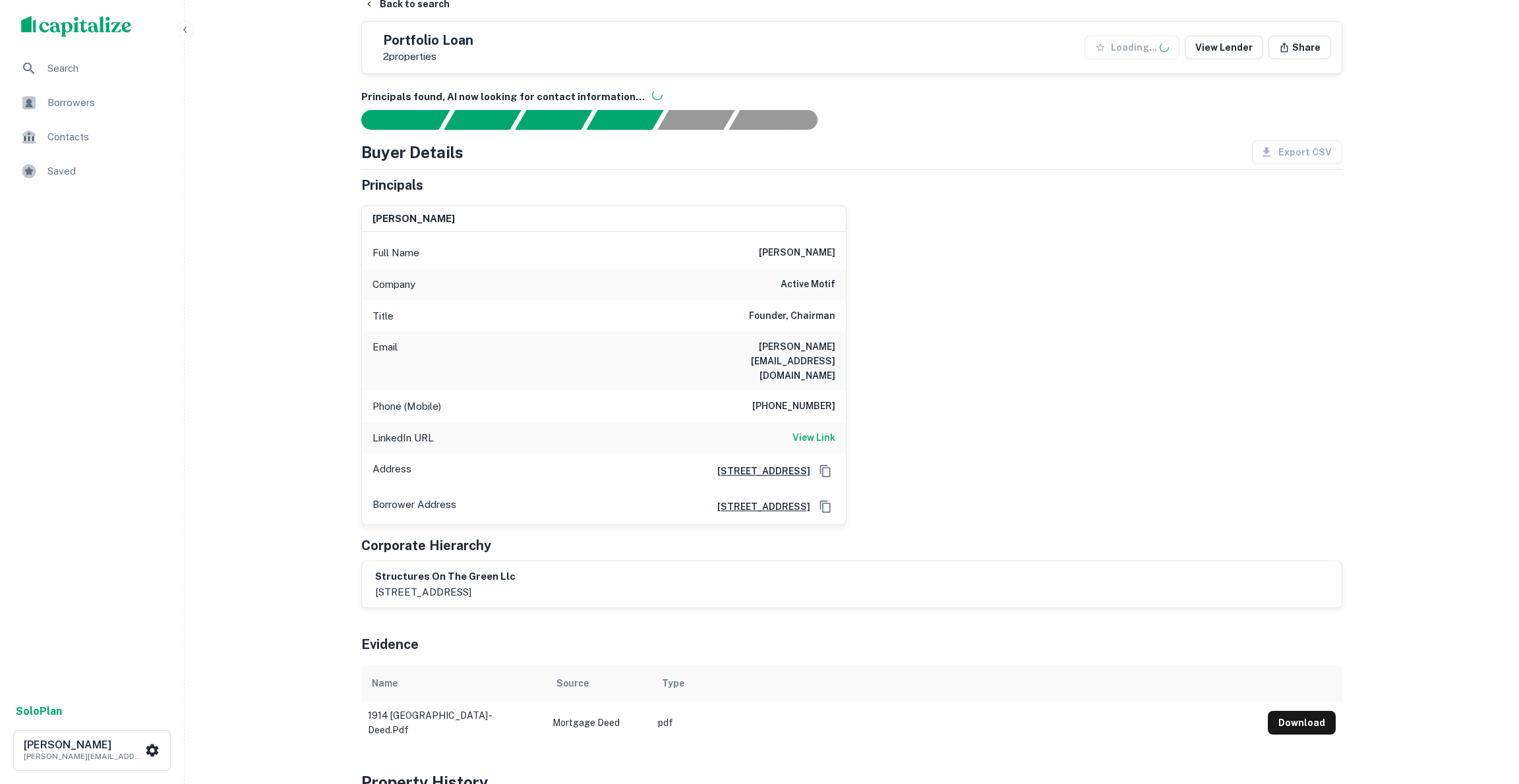
scroll to position [281, 0]
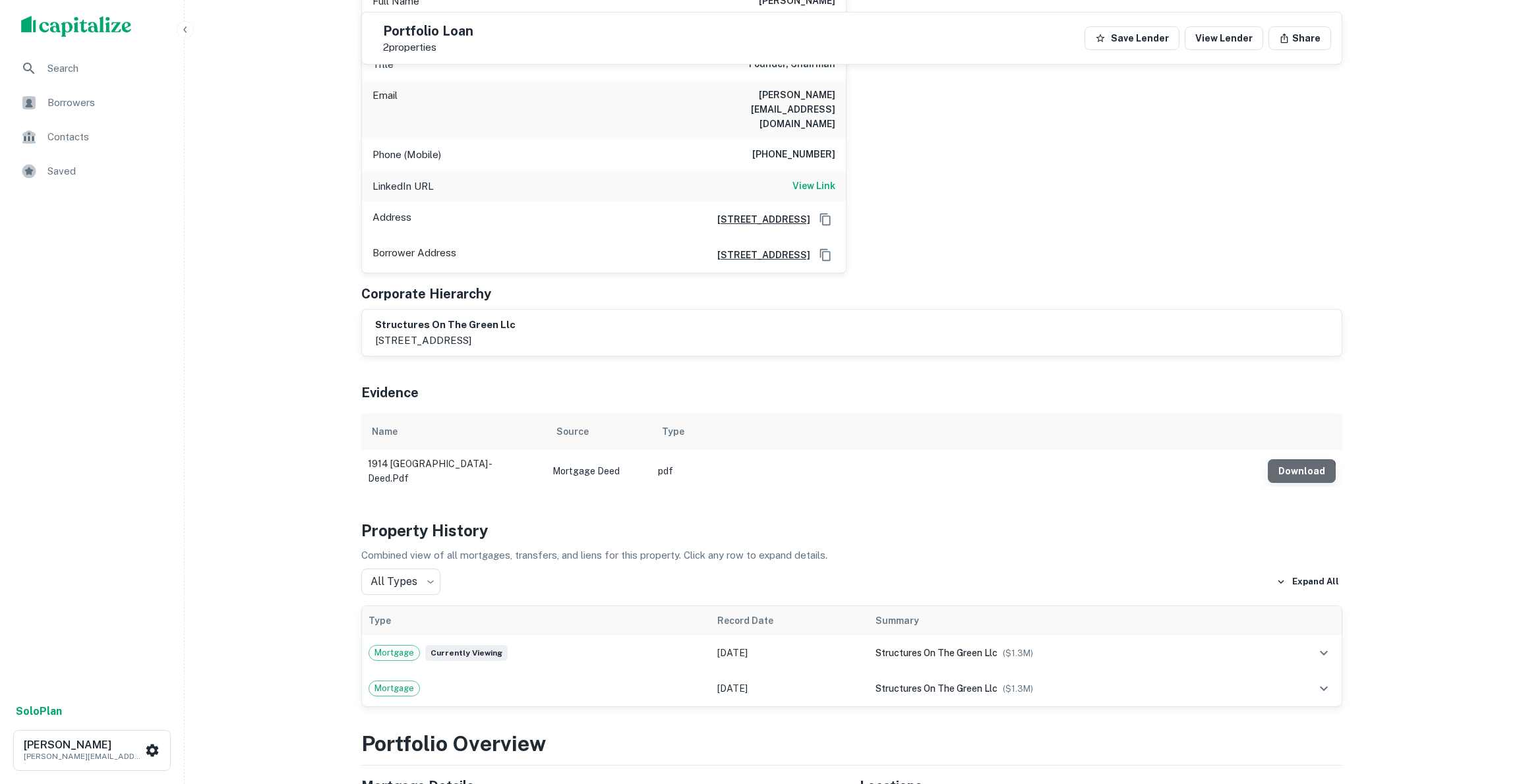
click at [1300, 460] on button "Download" at bounding box center [1302, 471] width 68 height 24
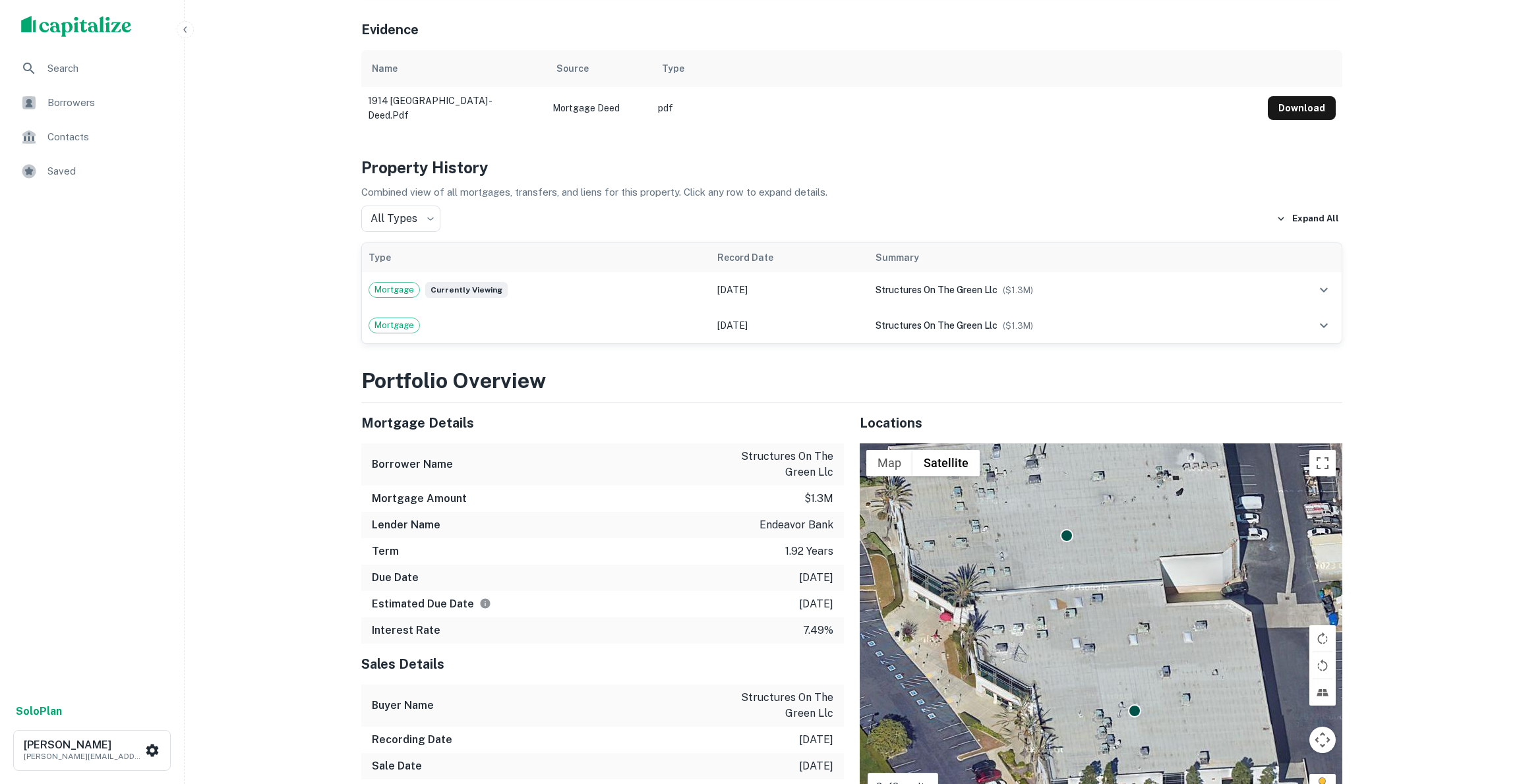
scroll to position [0, 0]
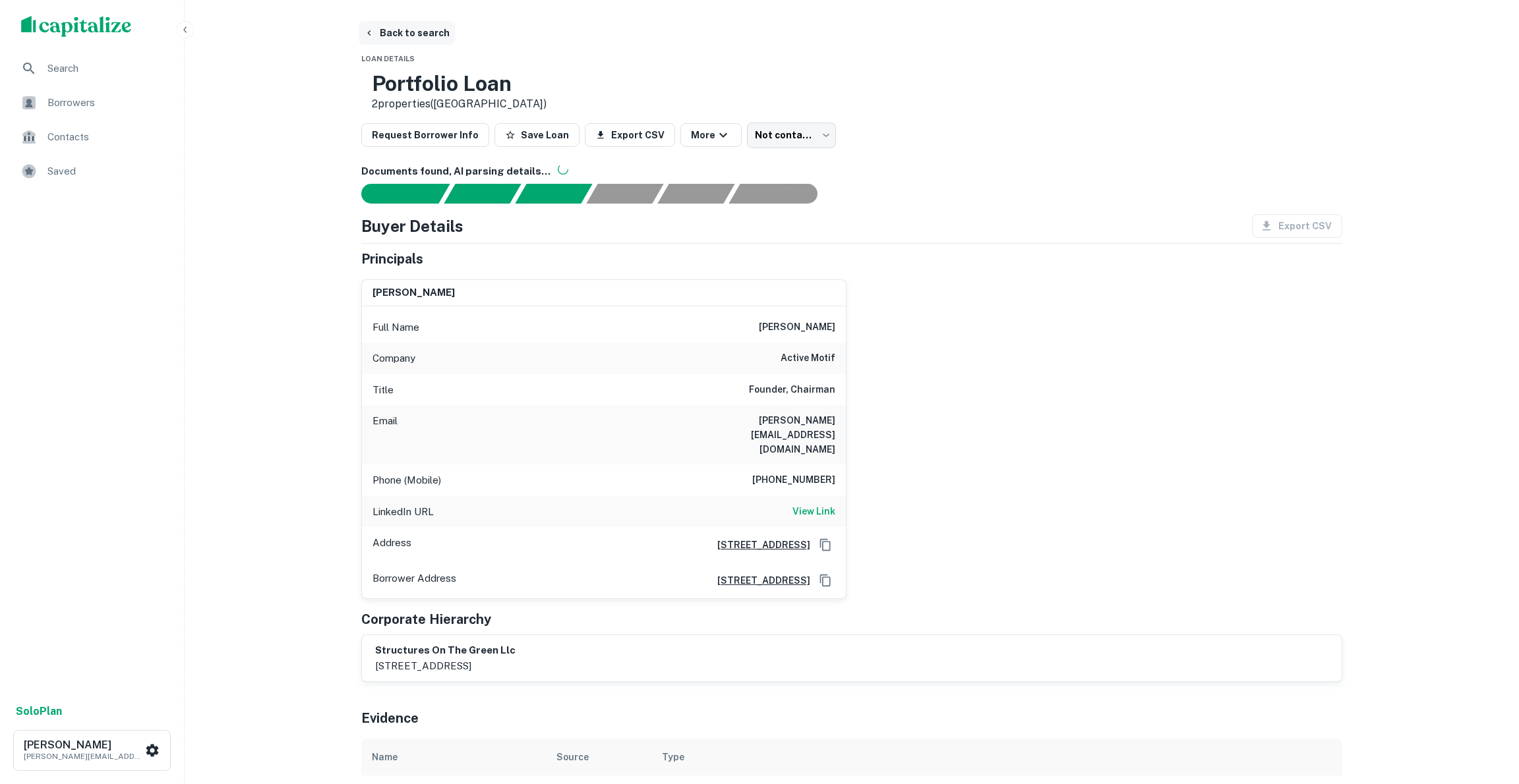
click at [405, 33] on button "Back to search" at bounding box center [407, 33] width 96 height 24
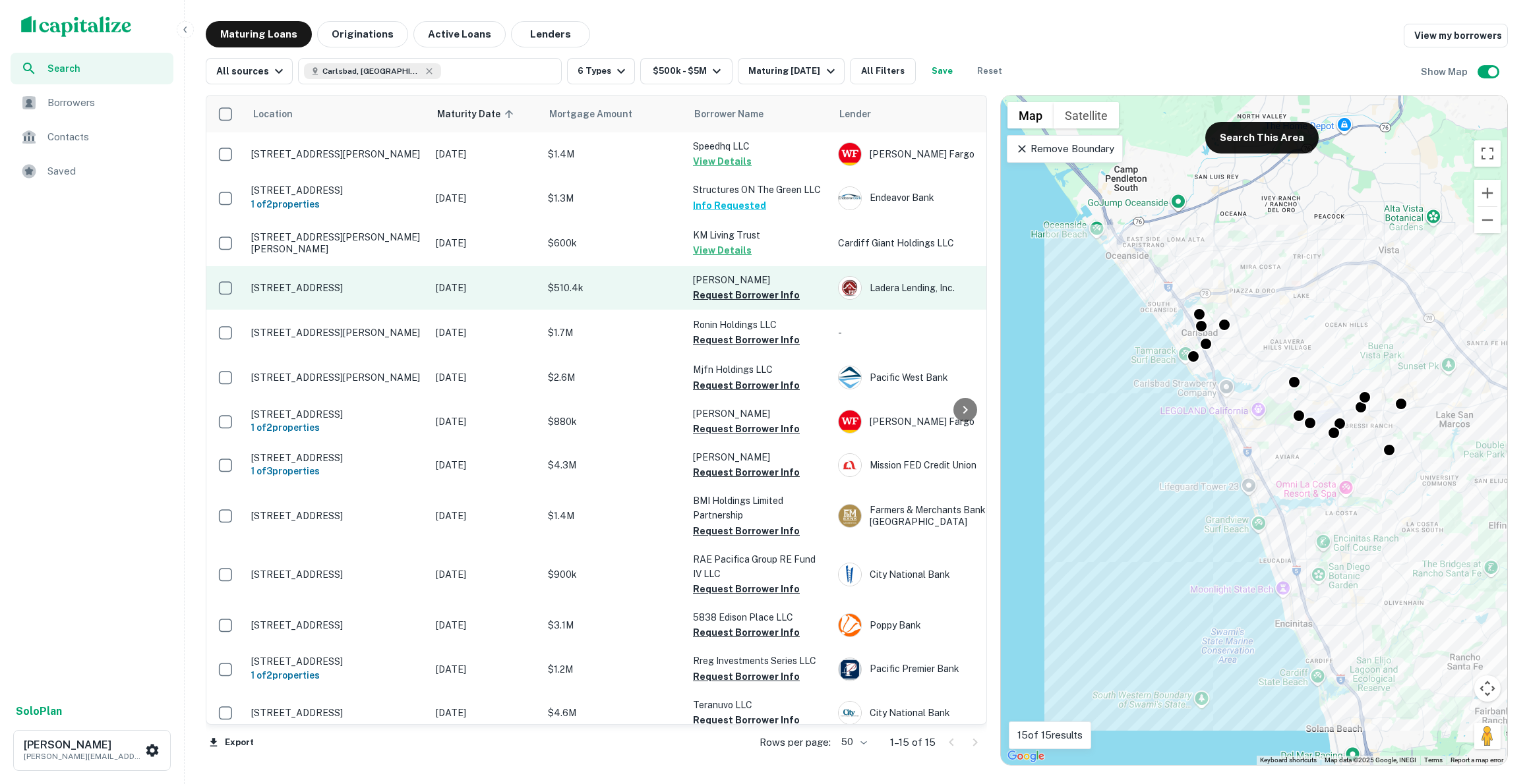
click at [375, 292] on p "[STREET_ADDRESS]" at bounding box center [337, 288] width 171 height 12
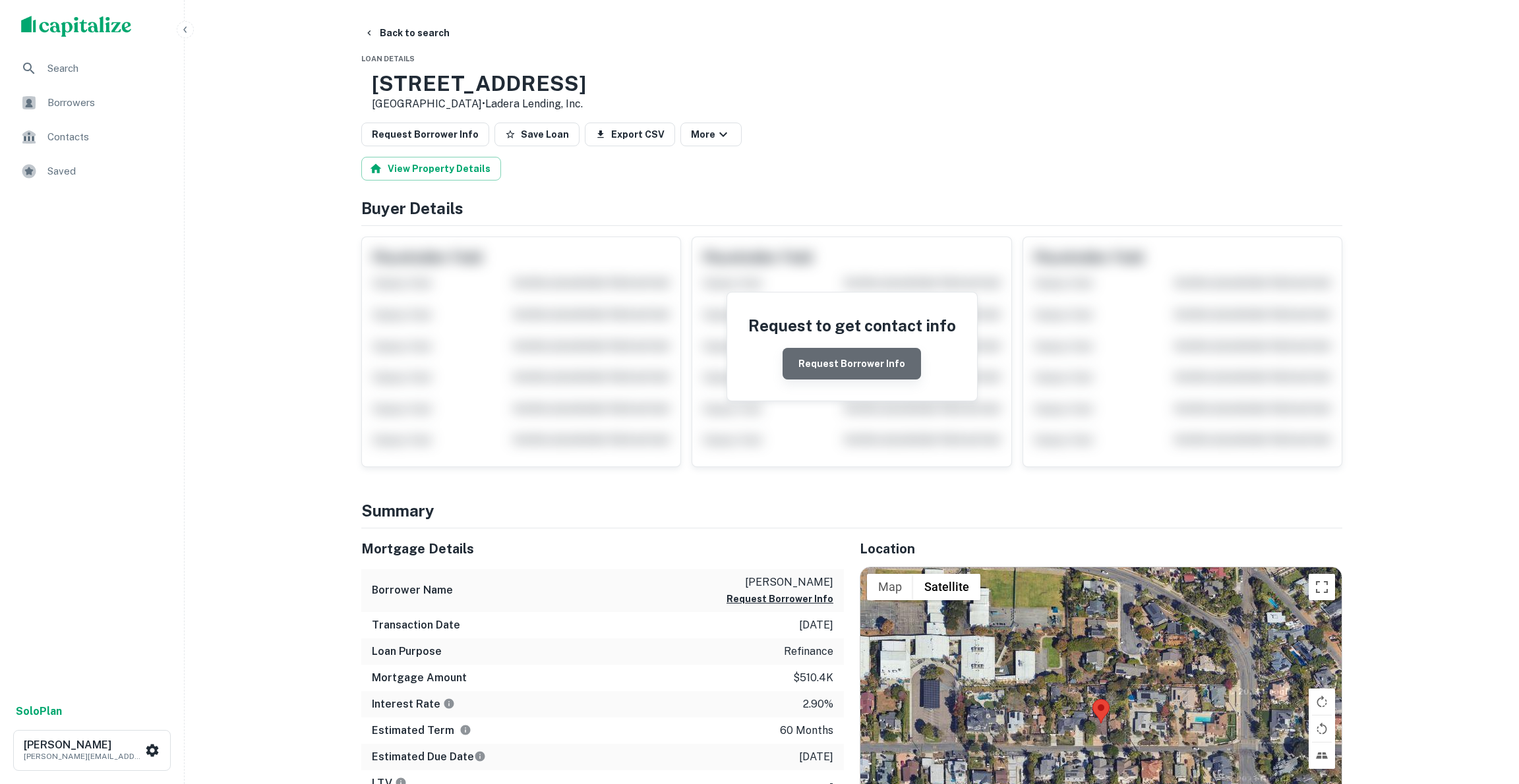
click at [867, 367] on button "Request Borrower Info" at bounding box center [852, 364] width 139 height 32
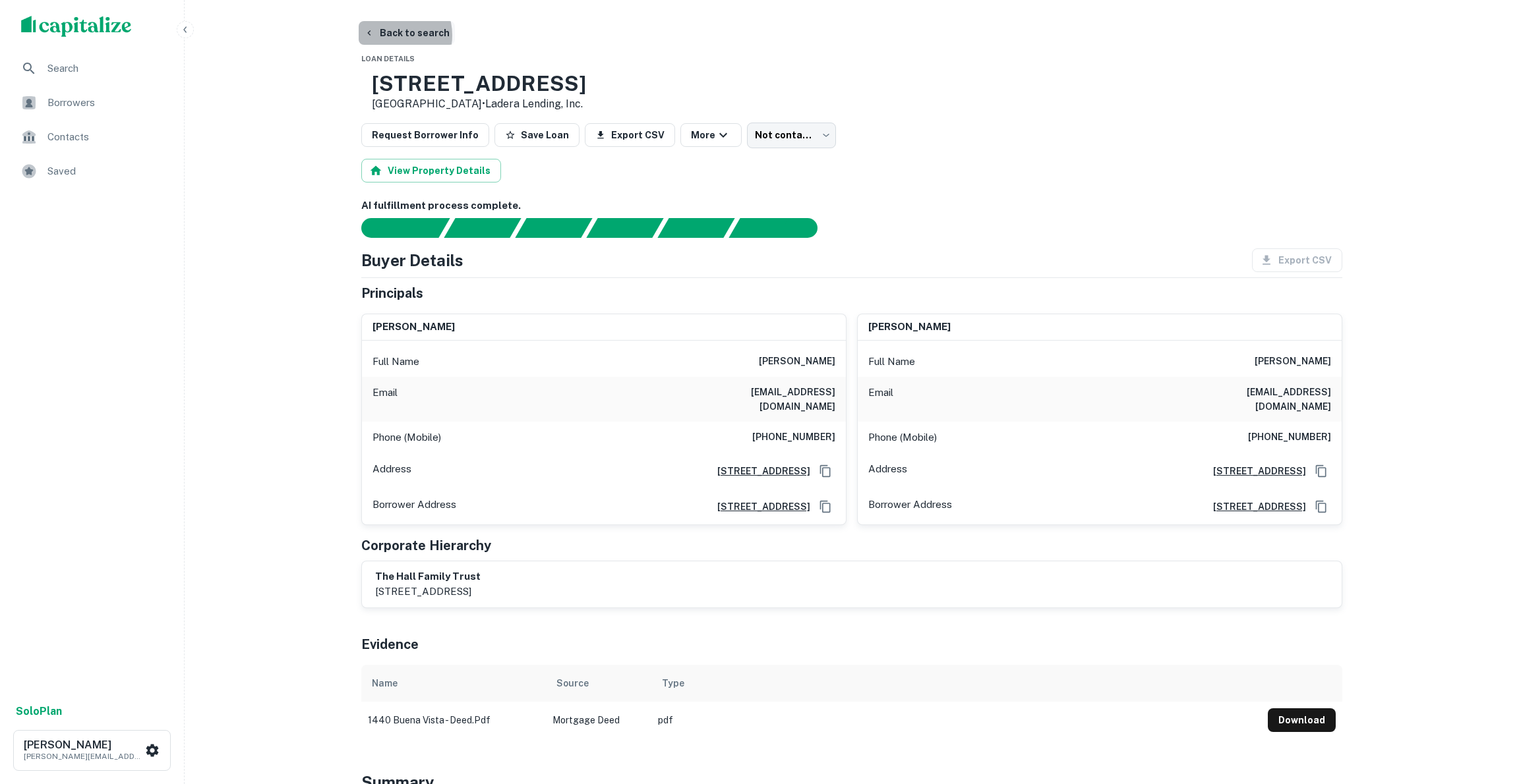
click at [388, 35] on button "Back to search" at bounding box center [407, 33] width 96 height 24
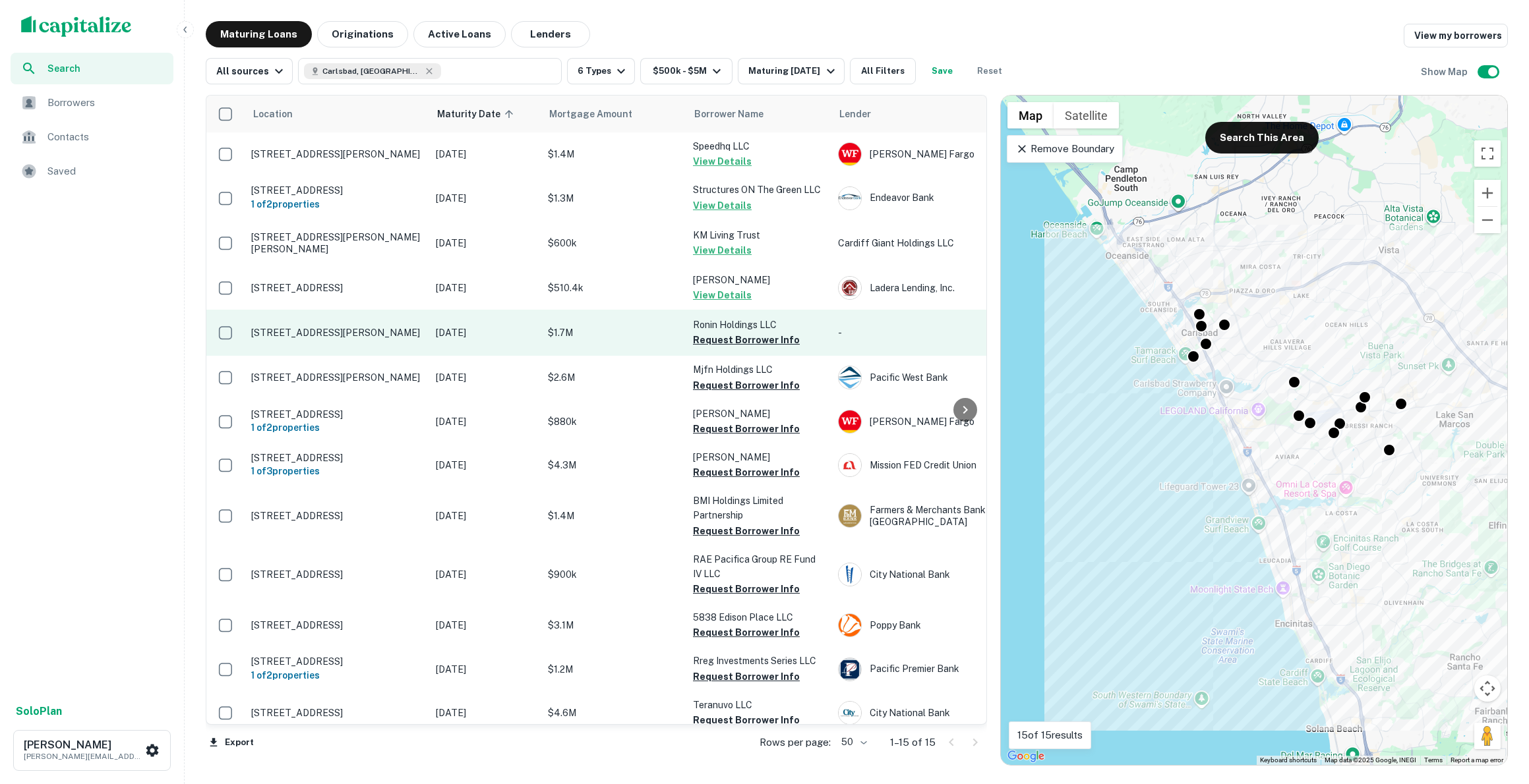
click at [339, 339] on p "[STREET_ADDRESS][PERSON_NAME]" at bounding box center [337, 333] width 171 height 12
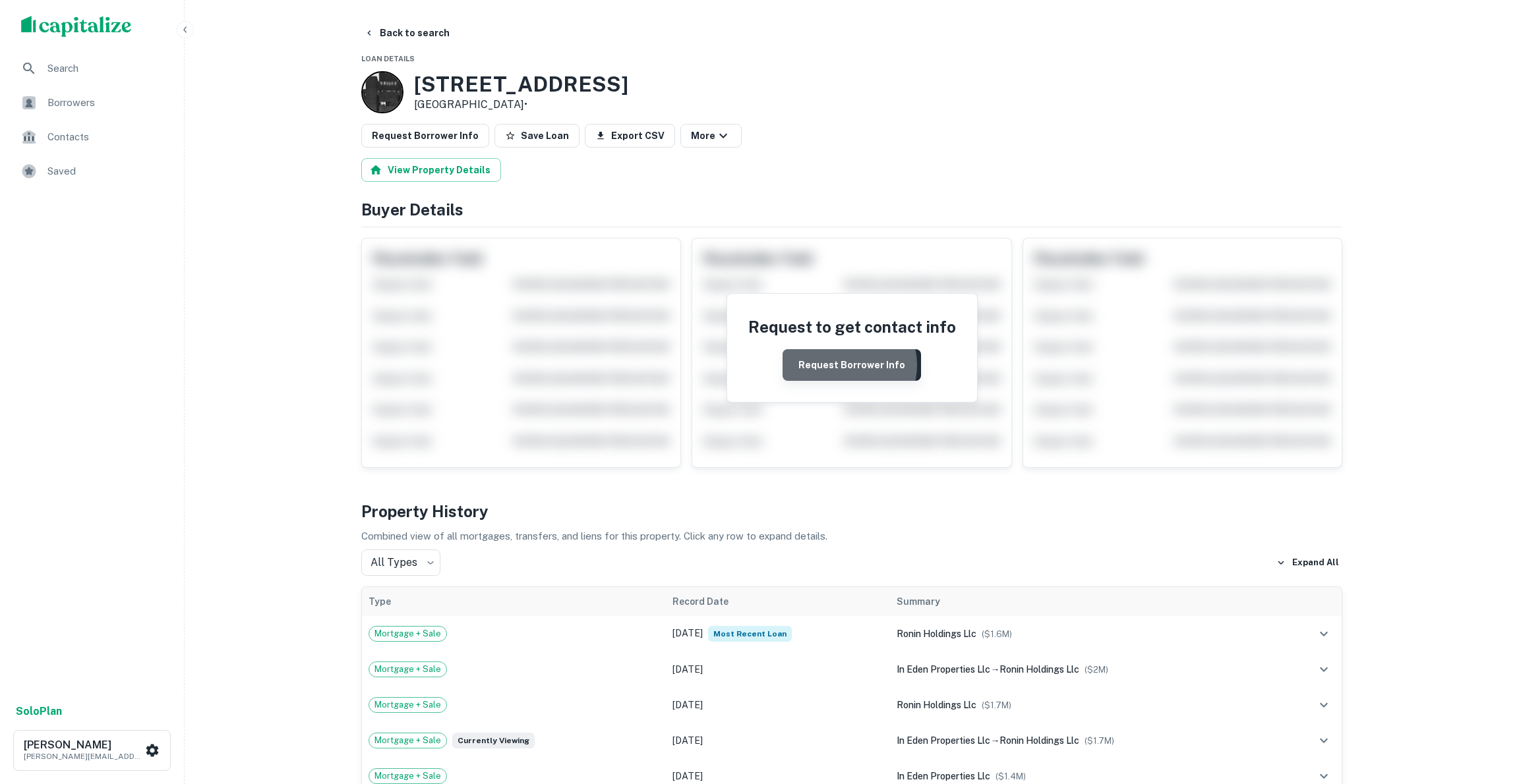
click at [848, 364] on button "Request Borrower Info" at bounding box center [852, 365] width 139 height 32
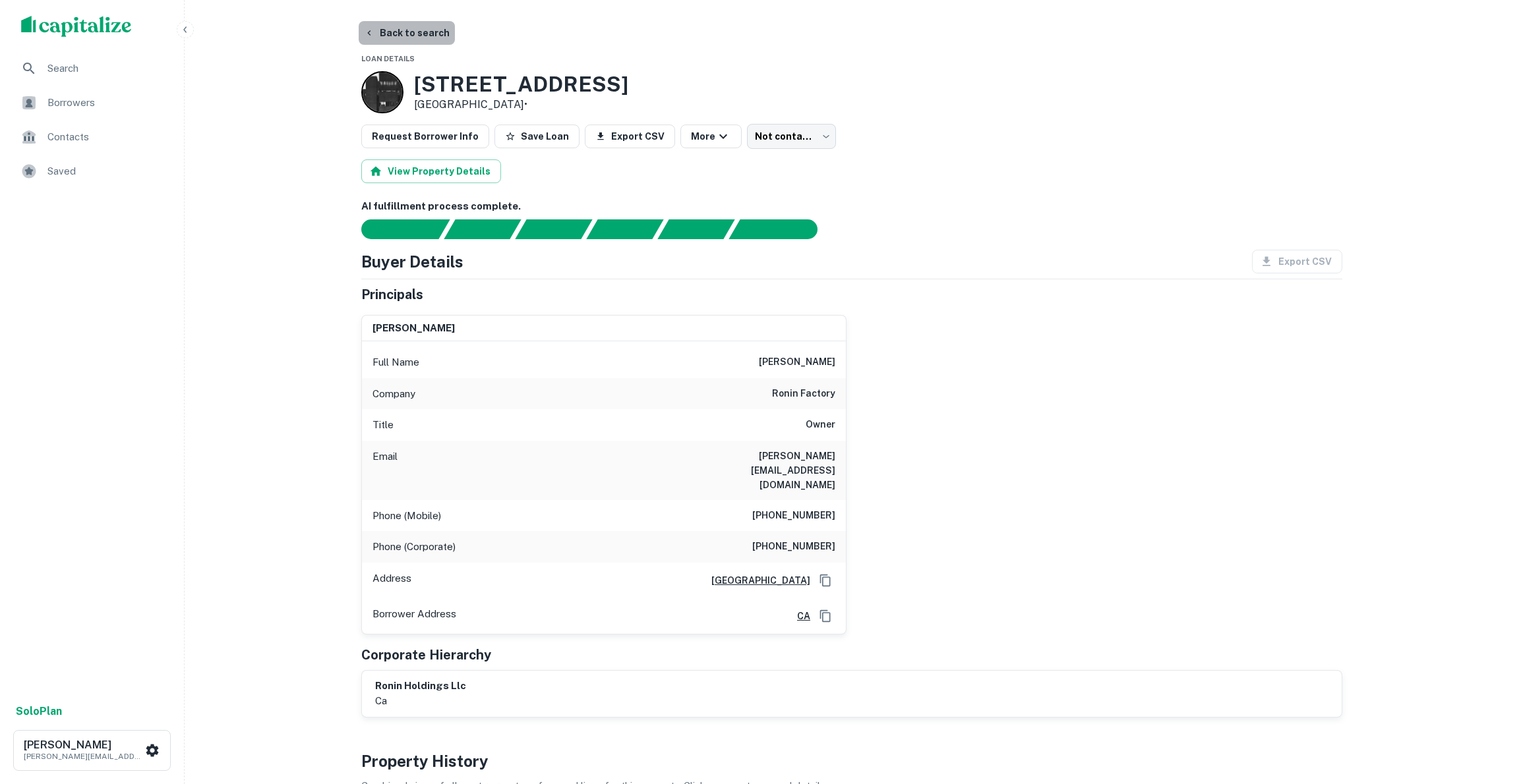
click at [409, 31] on button "Back to search" at bounding box center [407, 33] width 96 height 24
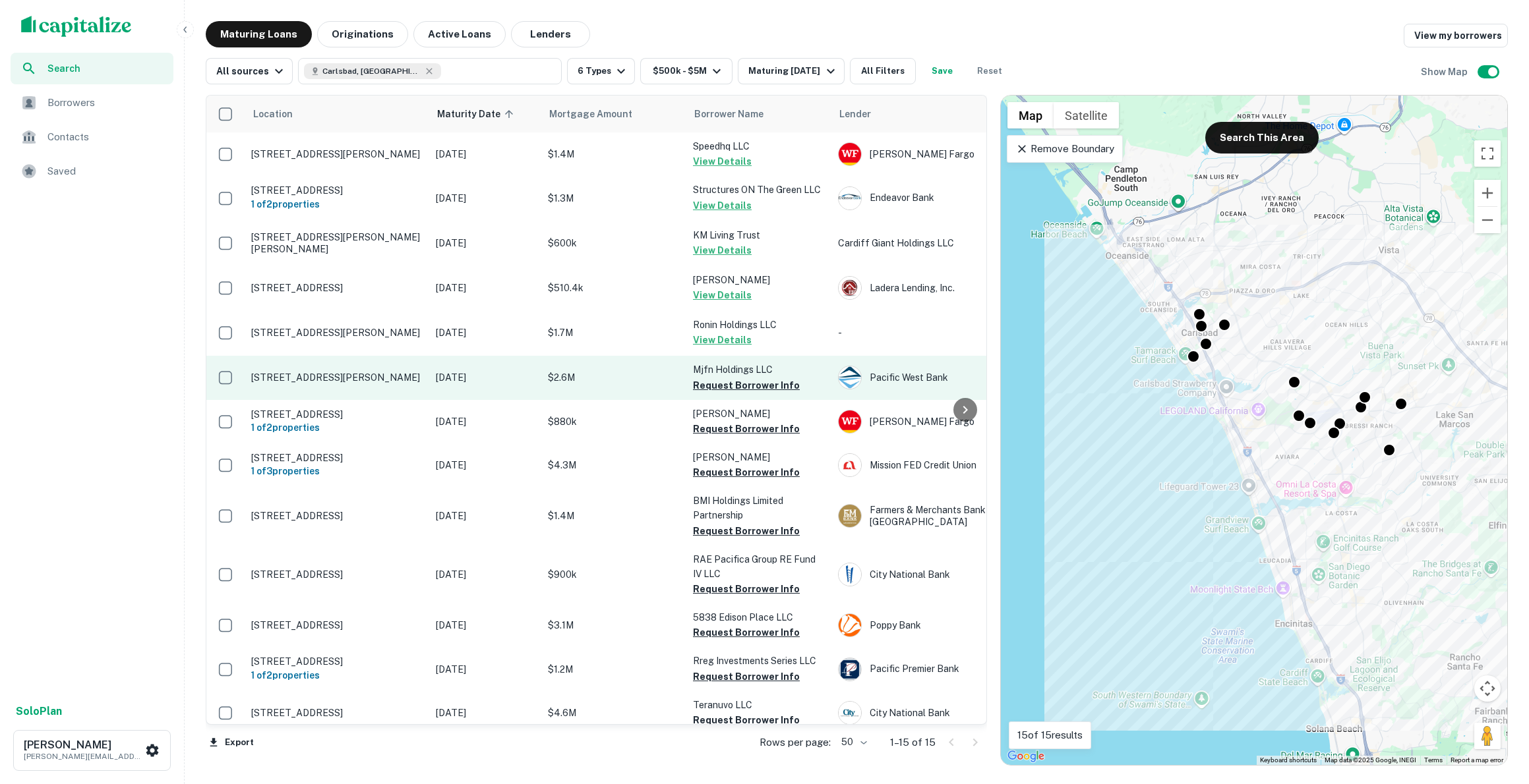
click at [361, 377] on p "[STREET_ADDRESS][PERSON_NAME]" at bounding box center [337, 377] width 171 height 12
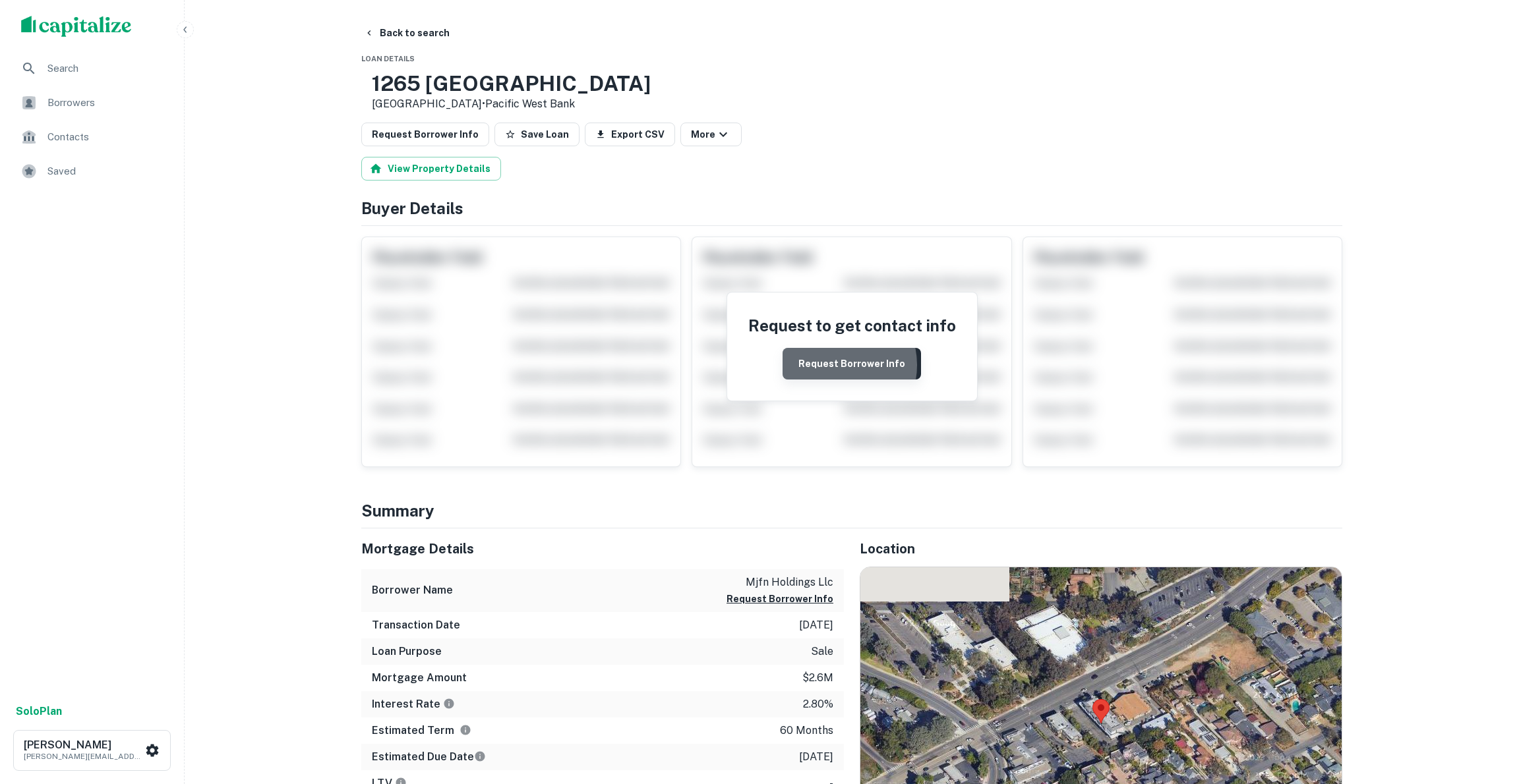
click at [835, 365] on button "Request Borrower Info" at bounding box center [852, 364] width 139 height 32
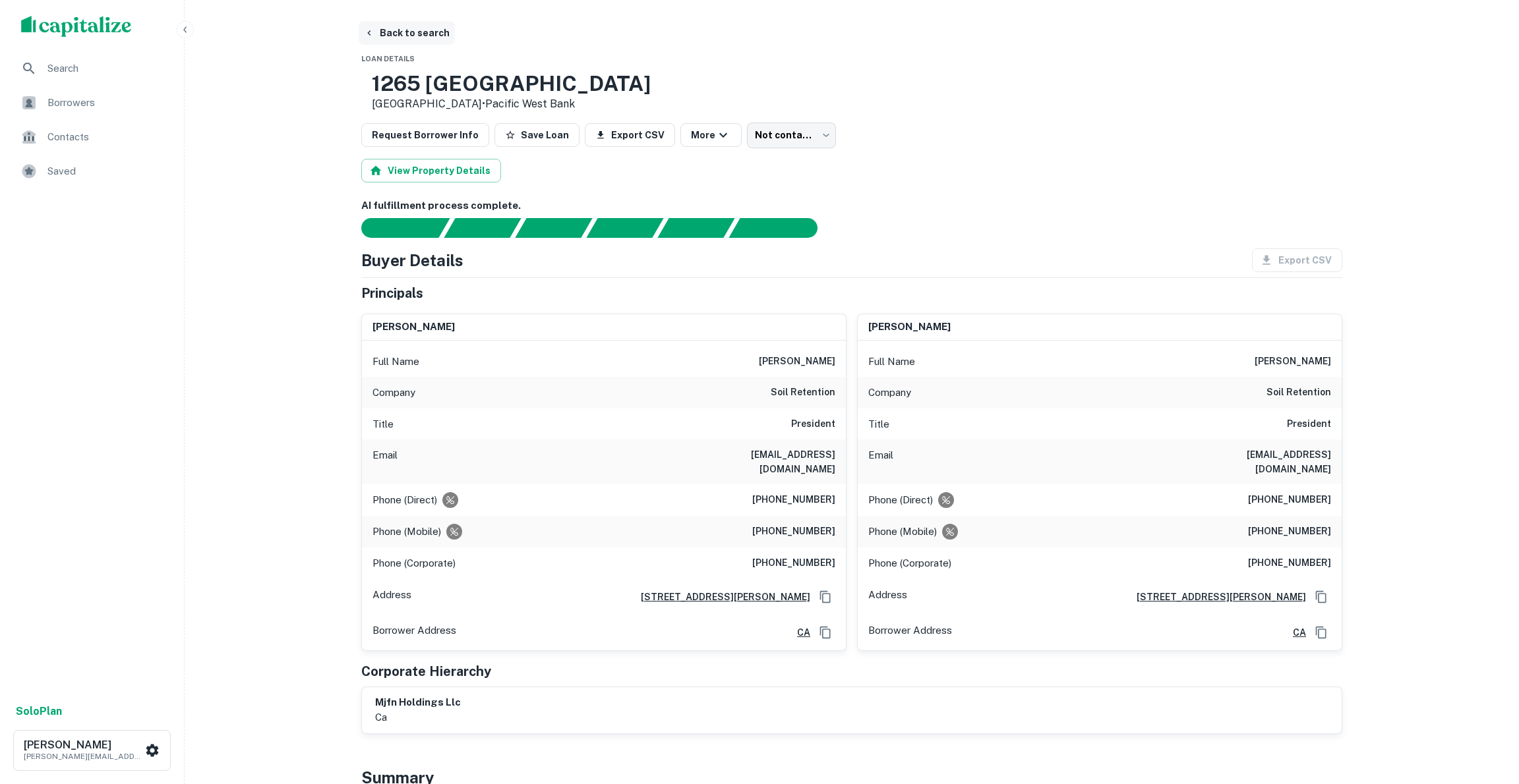
click at [408, 29] on button "Back to search" at bounding box center [407, 33] width 96 height 24
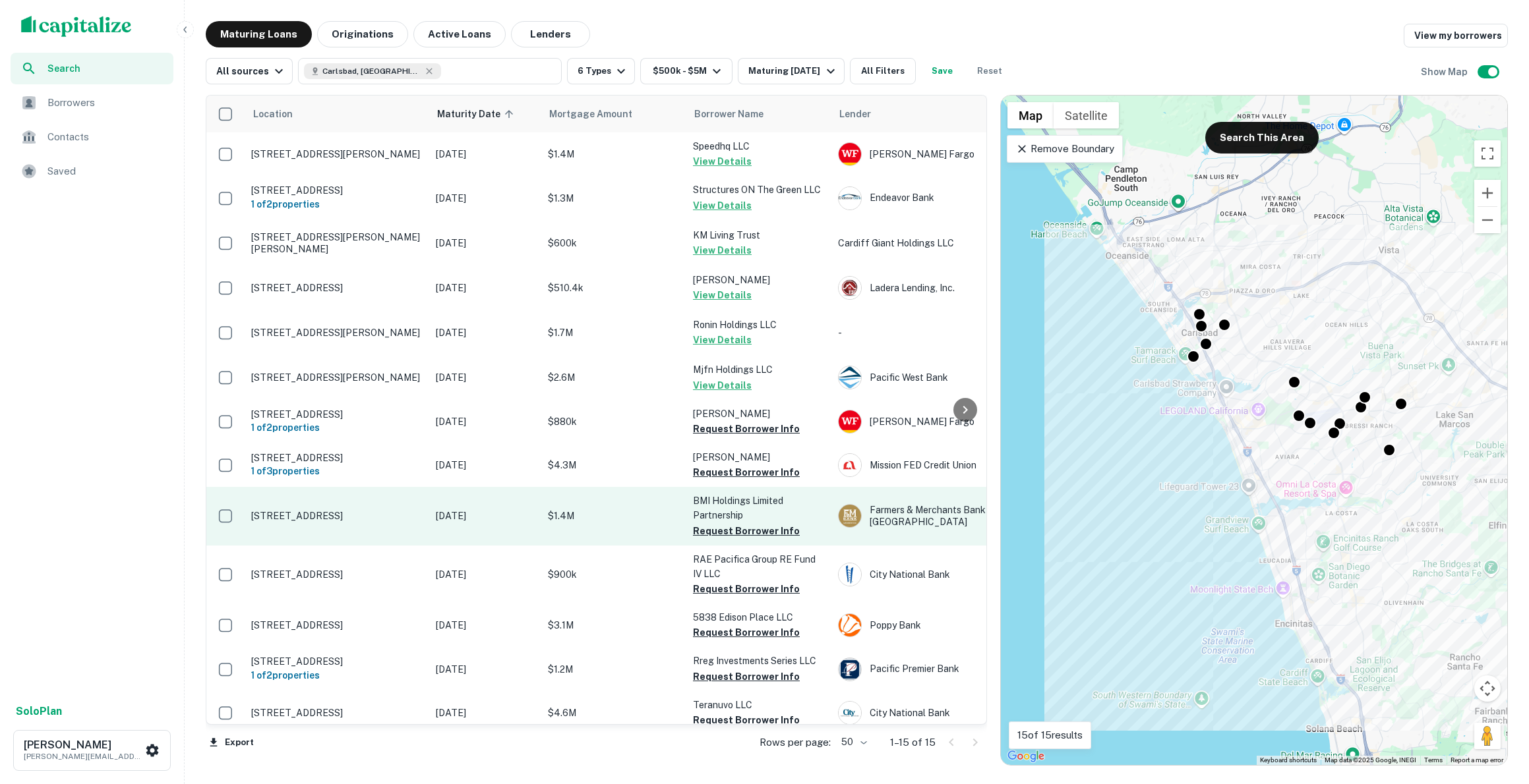
click at [358, 522] on p "[STREET_ADDRESS]" at bounding box center [337, 516] width 171 height 12
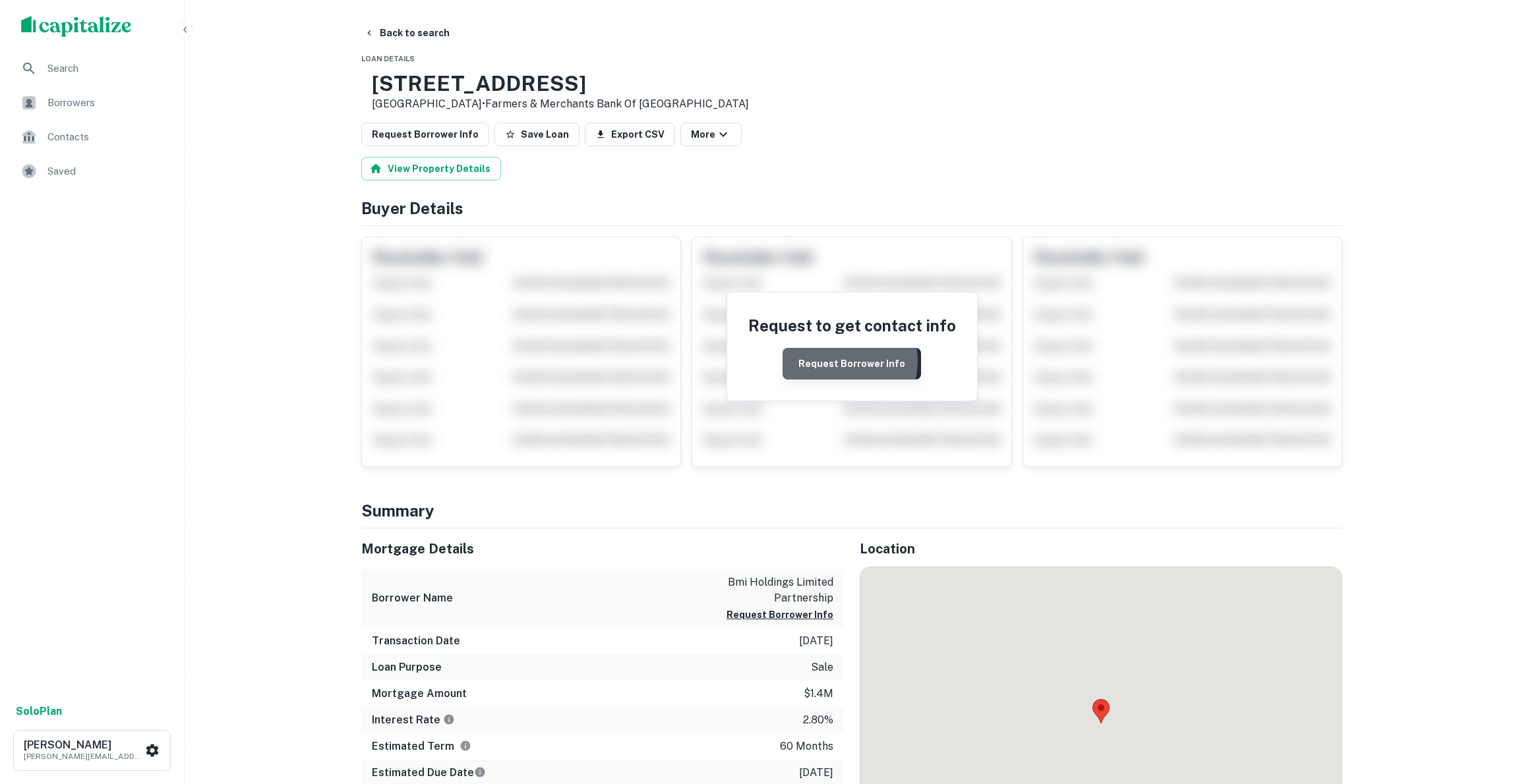
click at [836, 360] on button "Request Borrower Info" at bounding box center [852, 364] width 139 height 32
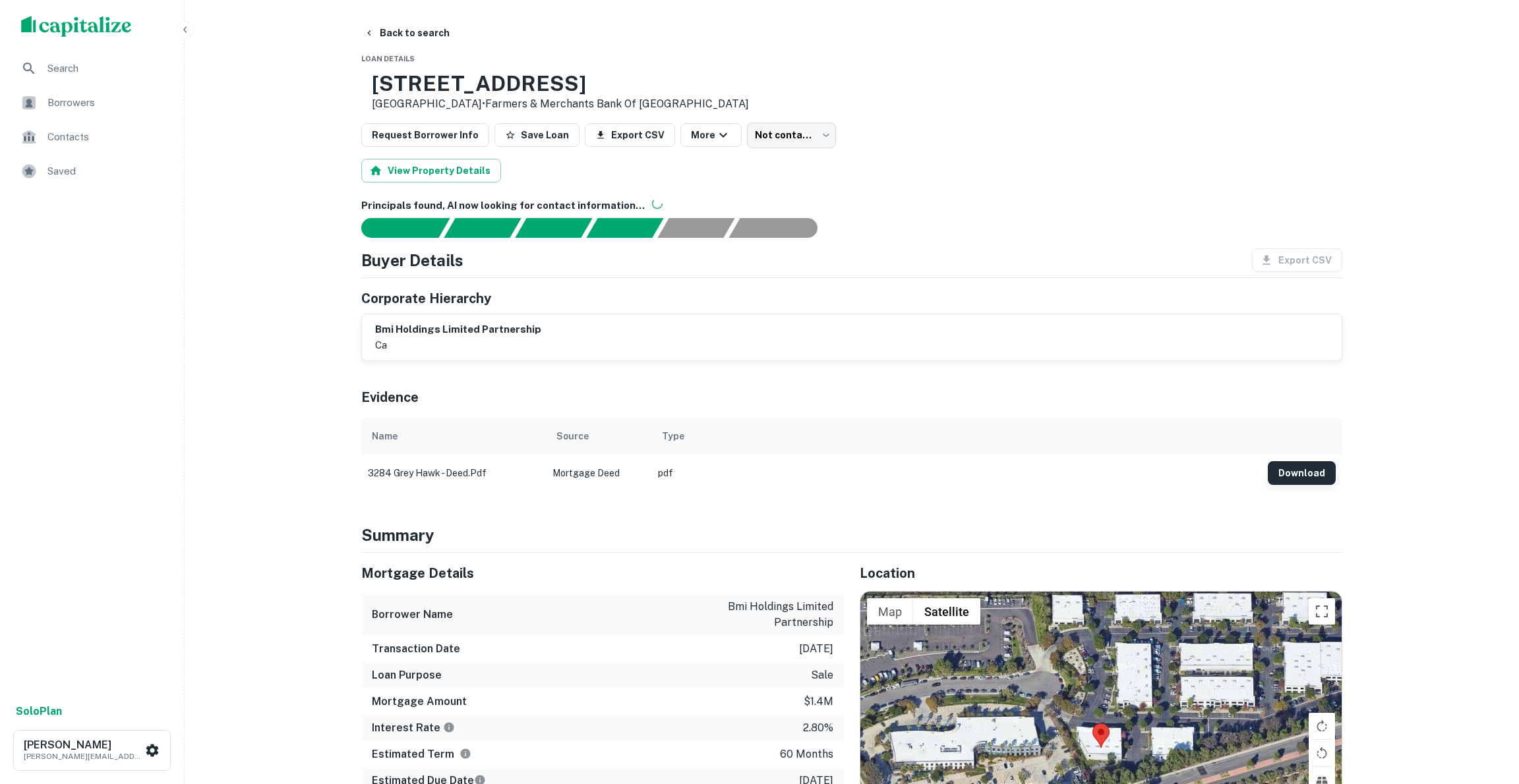
click at [1302, 472] on button "Download" at bounding box center [1302, 473] width 68 height 24
click at [408, 36] on button "Back to search" at bounding box center [407, 33] width 96 height 24
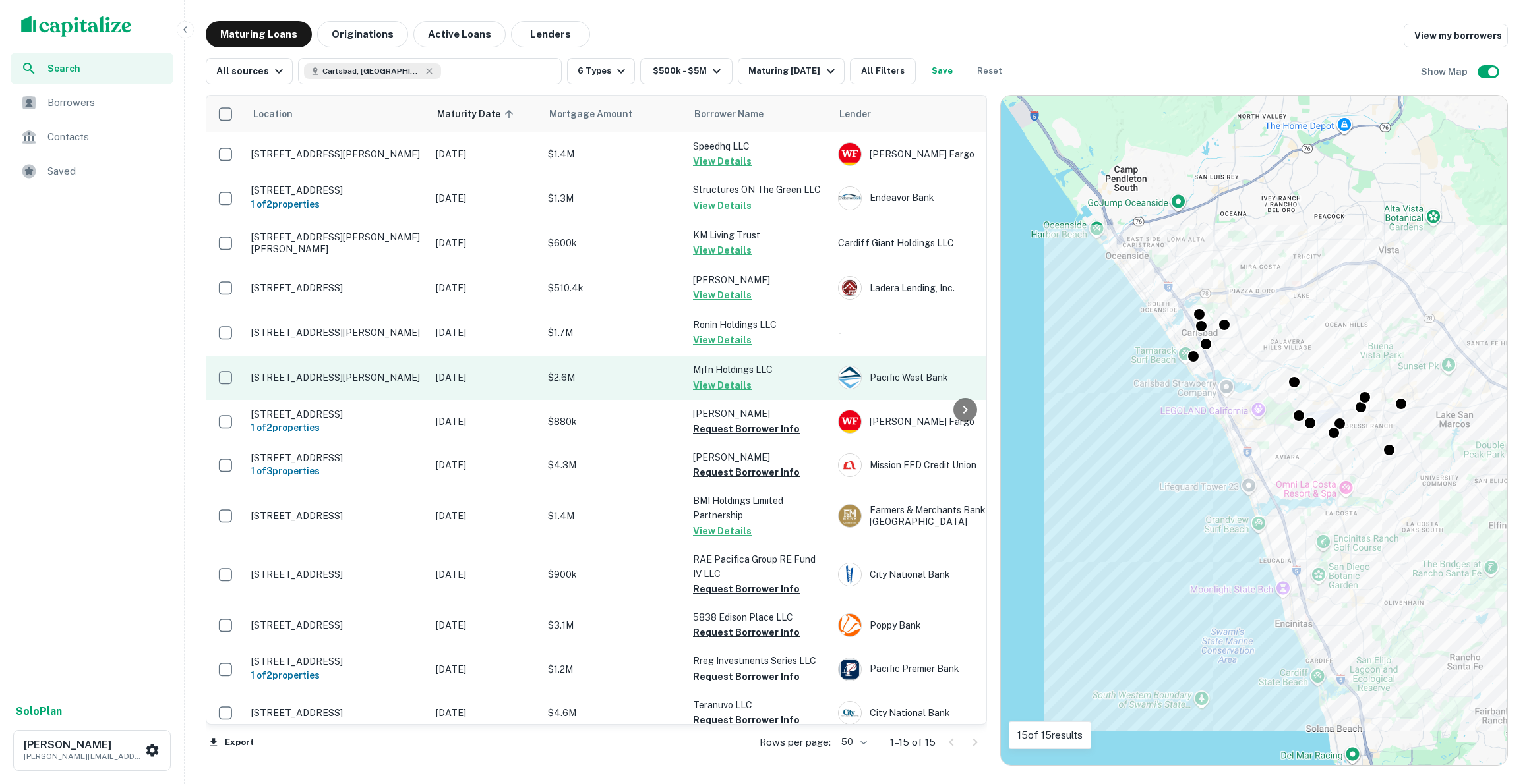
click at [341, 382] on p "[STREET_ADDRESS][PERSON_NAME]" at bounding box center [337, 377] width 171 height 12
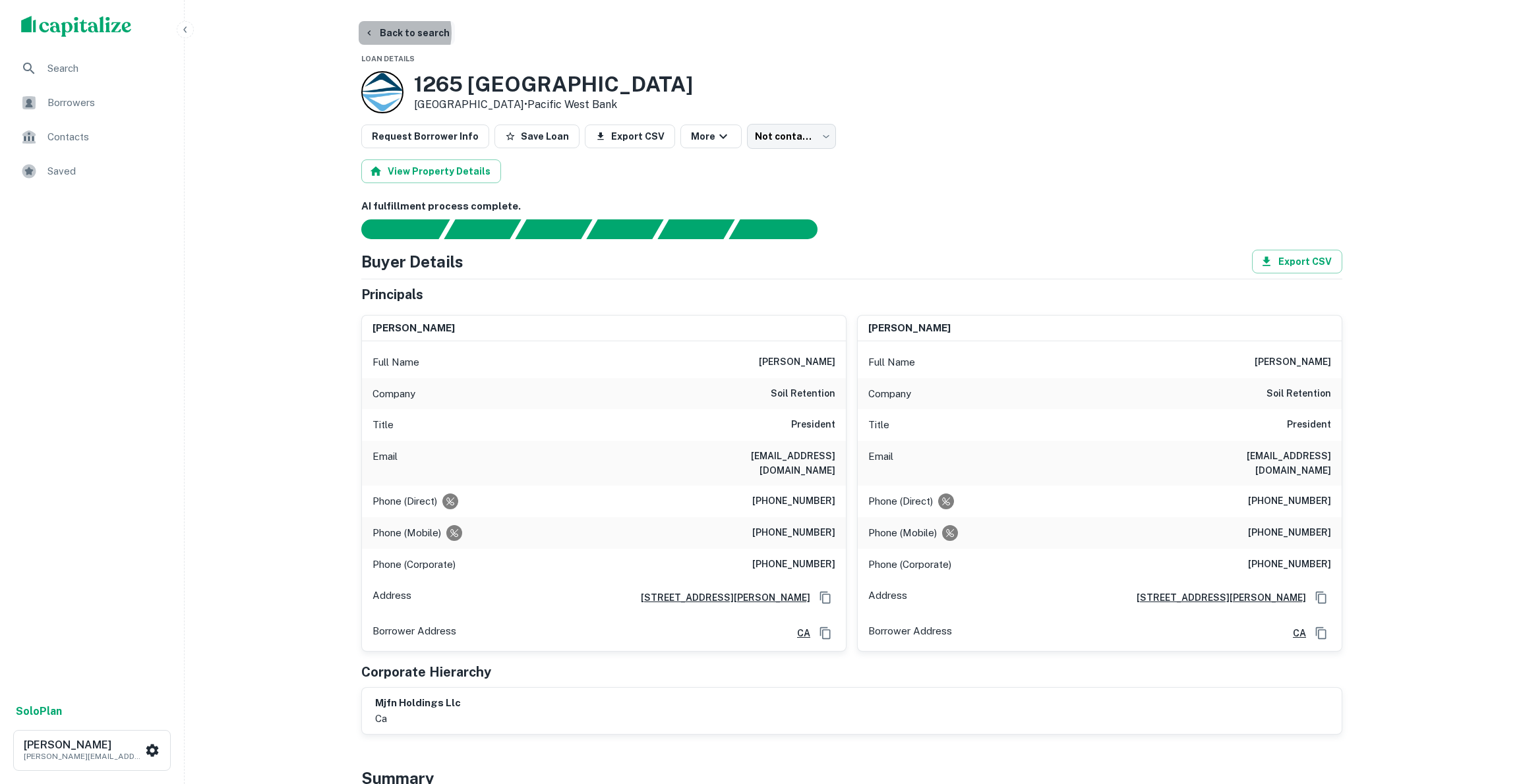
click at [388, 33] on button "Back to search" at bounding box center [407, 33] width 96 height 24
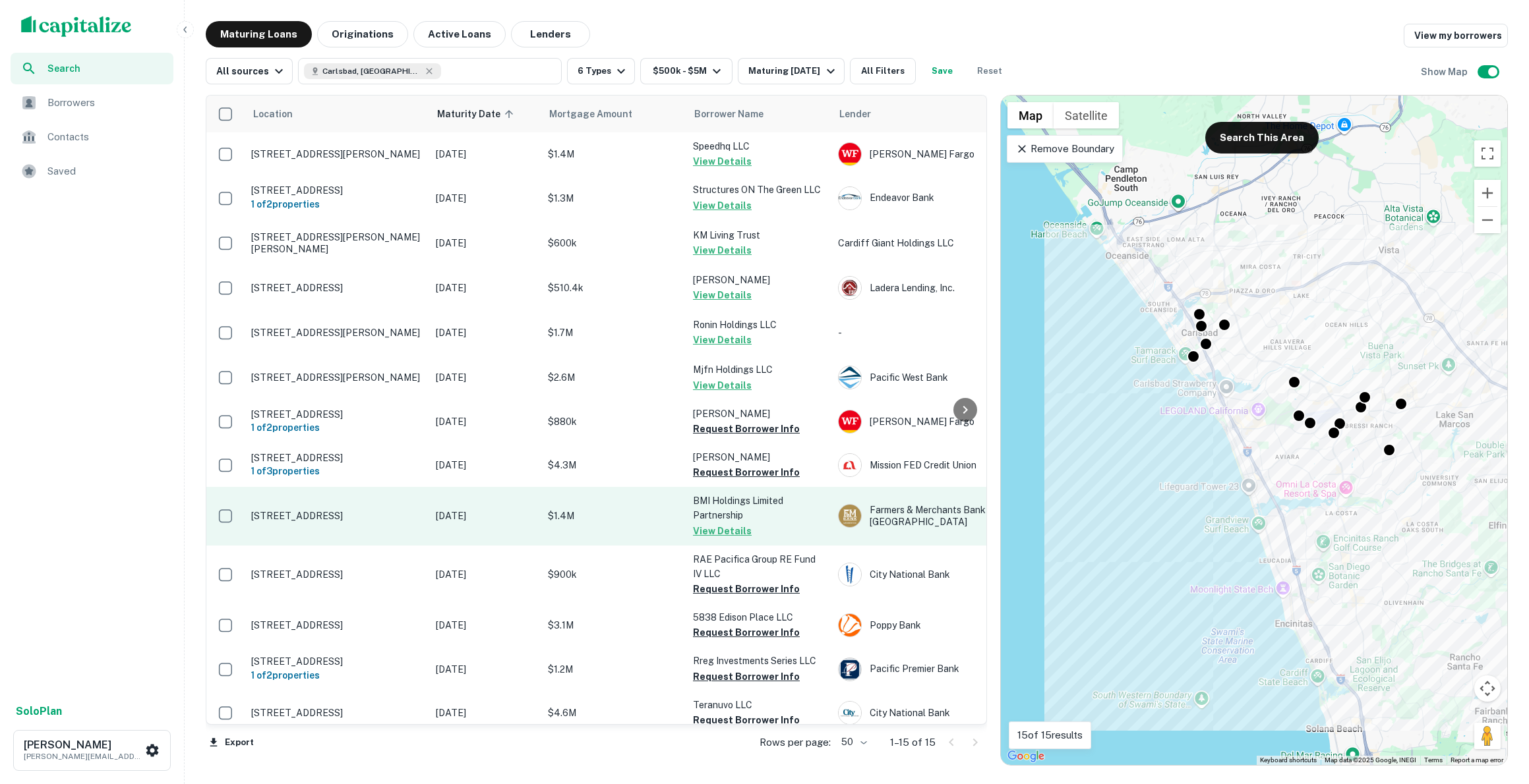
click at [373, 522] on p "[STREET_ADDRESS]" at bounding box center [337, 516] width 171 height 12
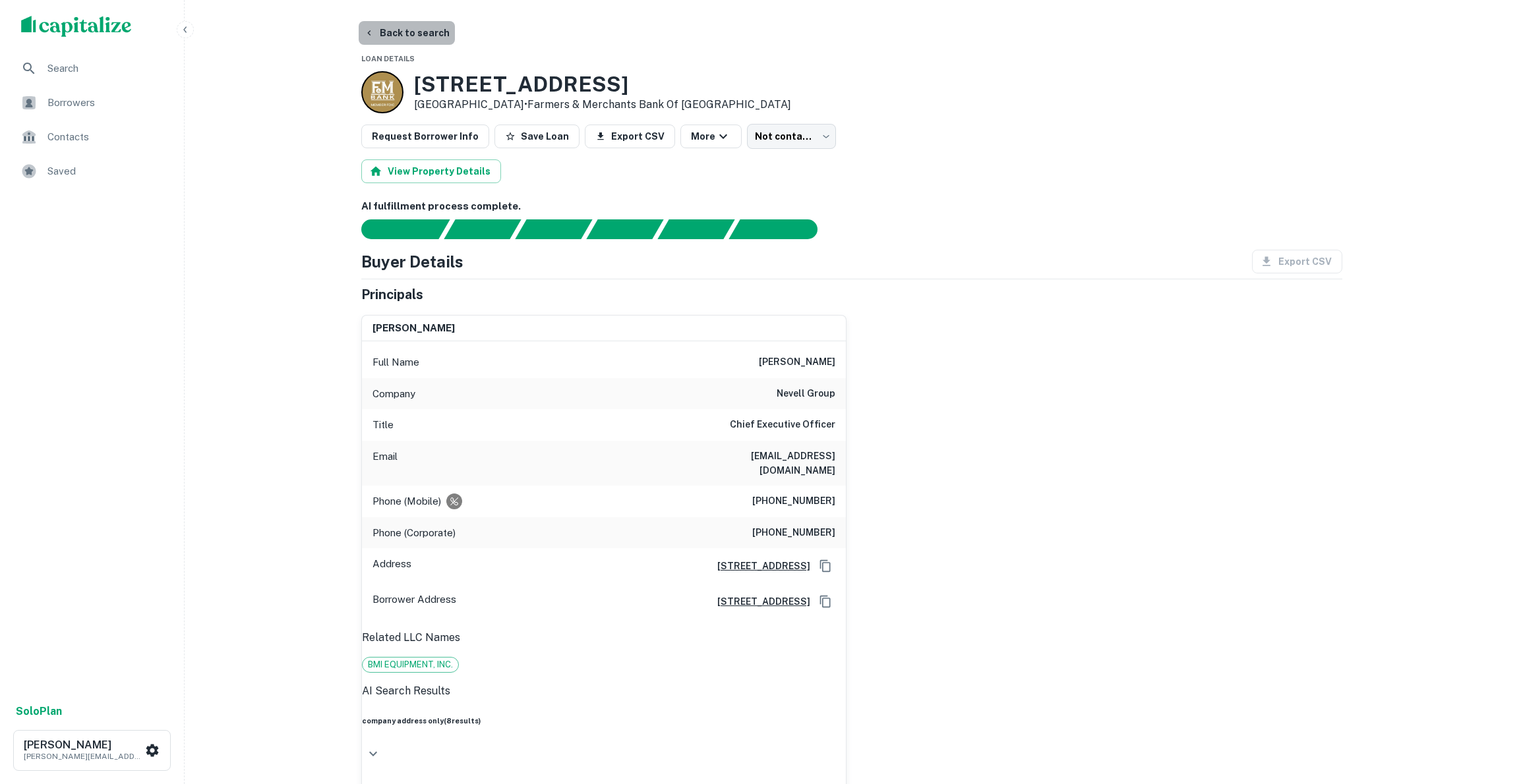
click at [411, 27] on button "Back to search" at bounding box center [407, 33] width 96 height 24
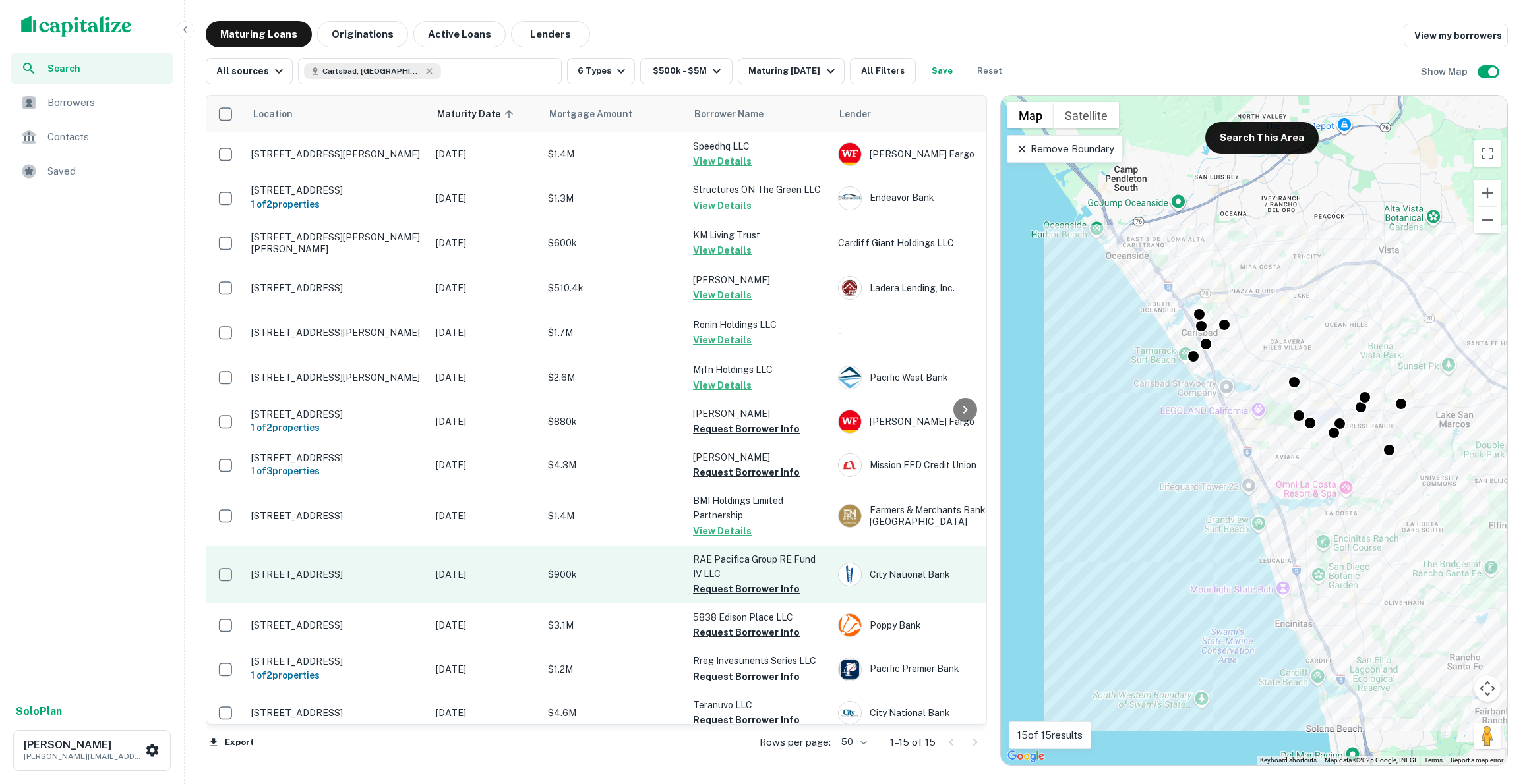
click at [350, 580] on p "[STREET_ADDRESS]" at bounding box center [337, 574] width 171 height 12
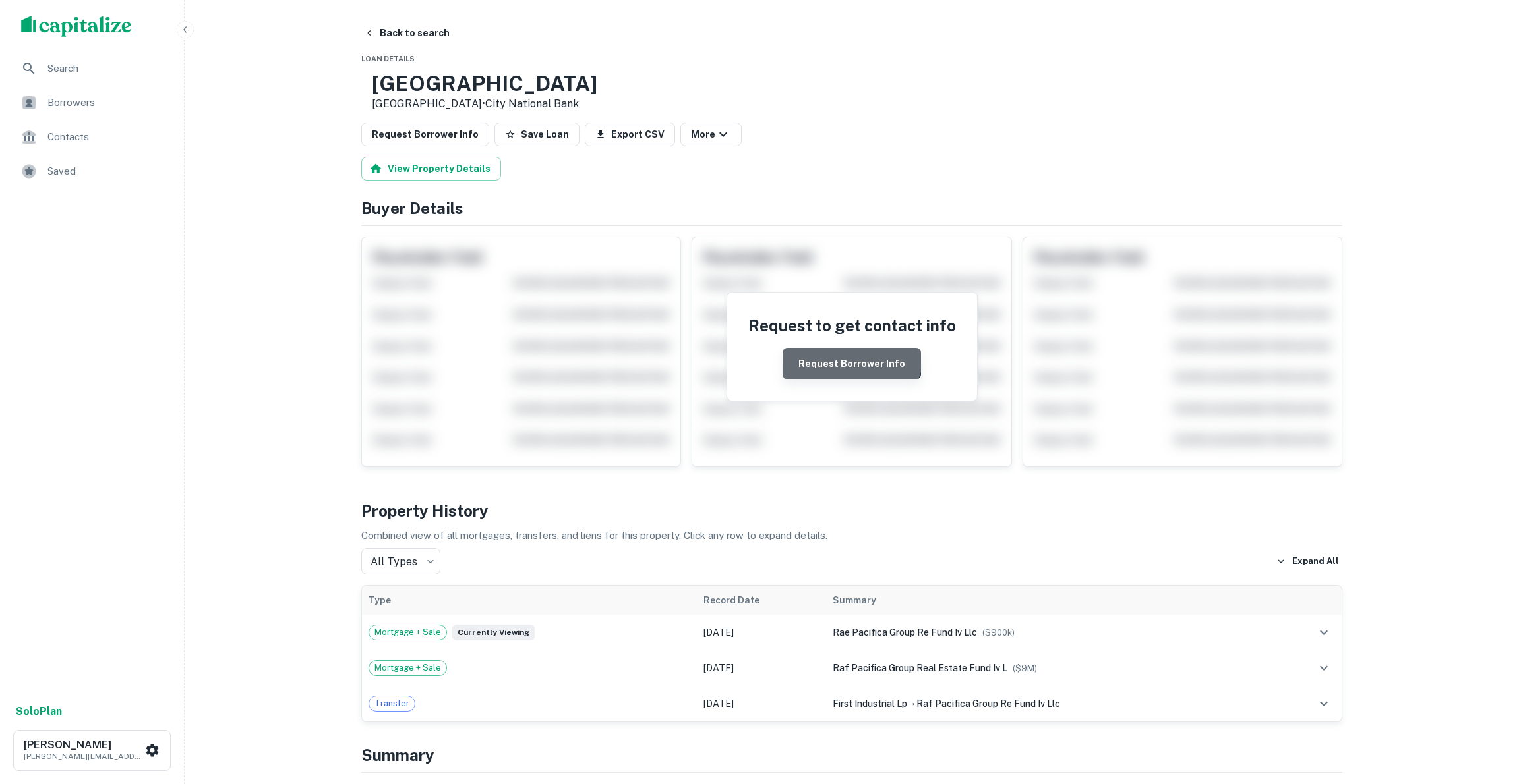
drag, startPoint x: 853, startPoint y: 348, endPoint x: 847, endPoint y: 362, distance: 15.2
click at [853, 348] on button "Request Borrower Info" at bounding box center [852, 364] width 139 height 32
click at [848, 356] on button "Request Borrower Info" at bounding box center [852, 364] width 139 height 32
click at [847, 362] on button "Request Borrower Info" at bounding box center [852, 364] width 139 height 32
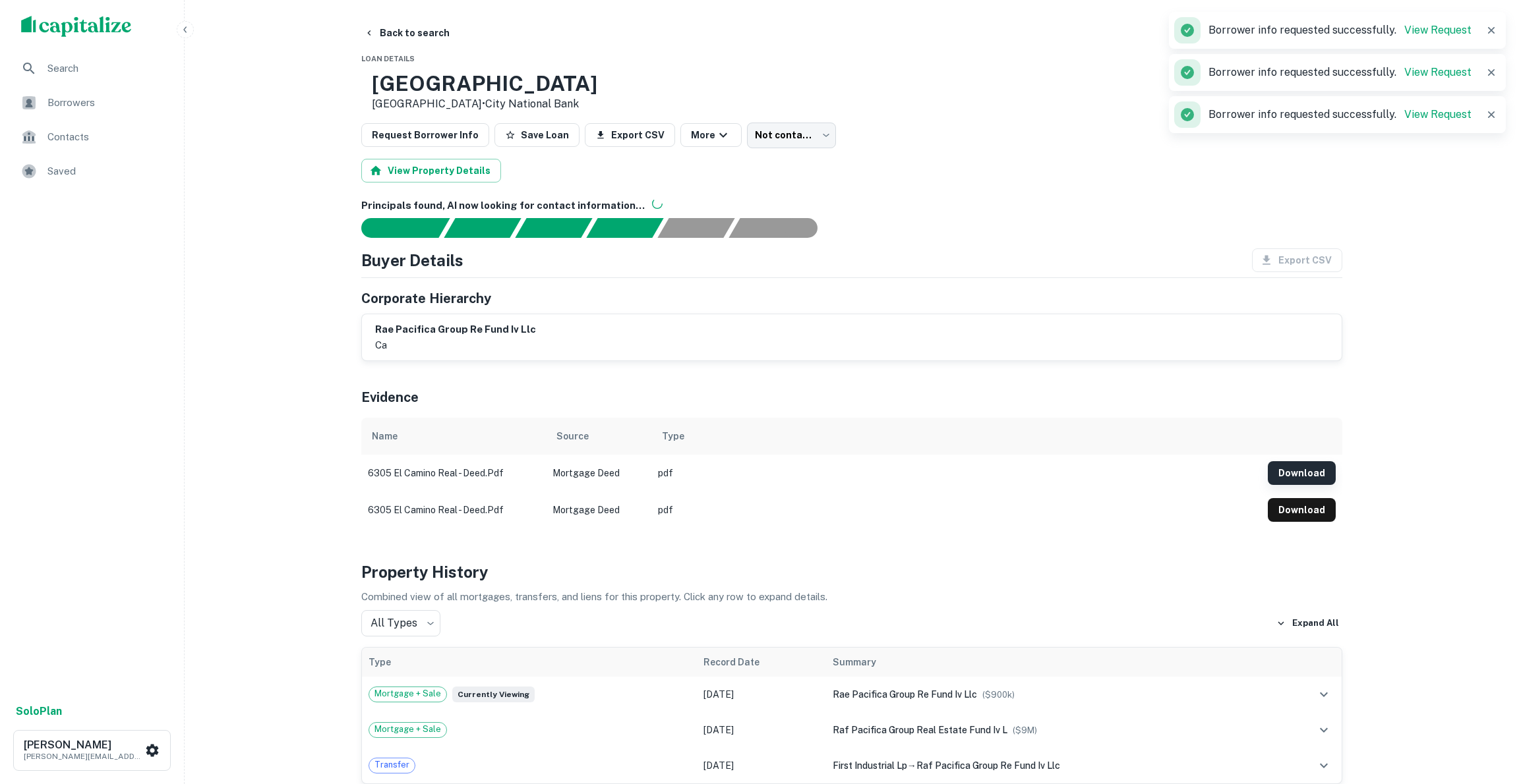
click at [1300, 472] on button "Download" at bounding box center [1302, 473] width 68 height 24
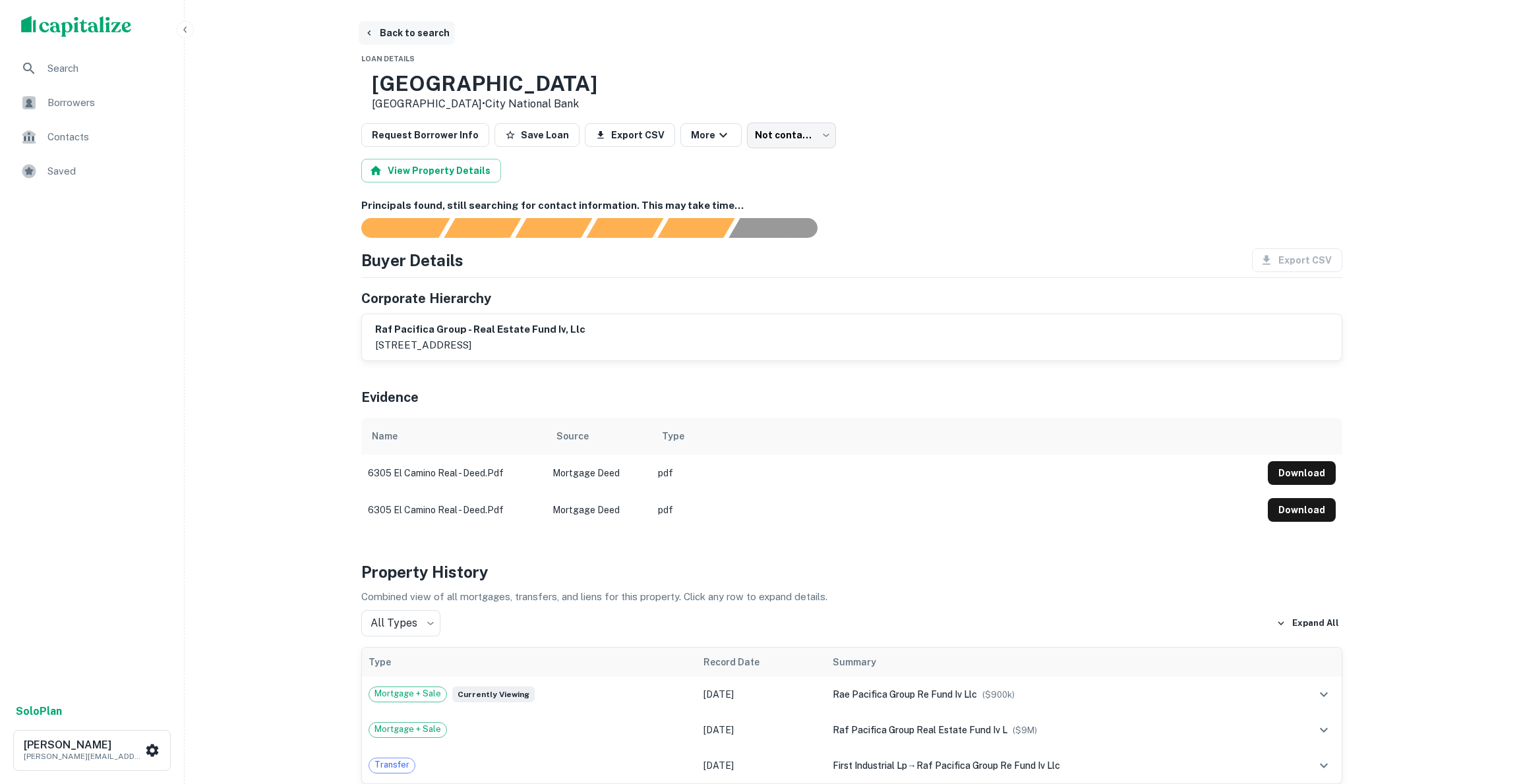
click at [398, 32] on button "Back to search" at bounding box center [407, 33] width 96 height 24
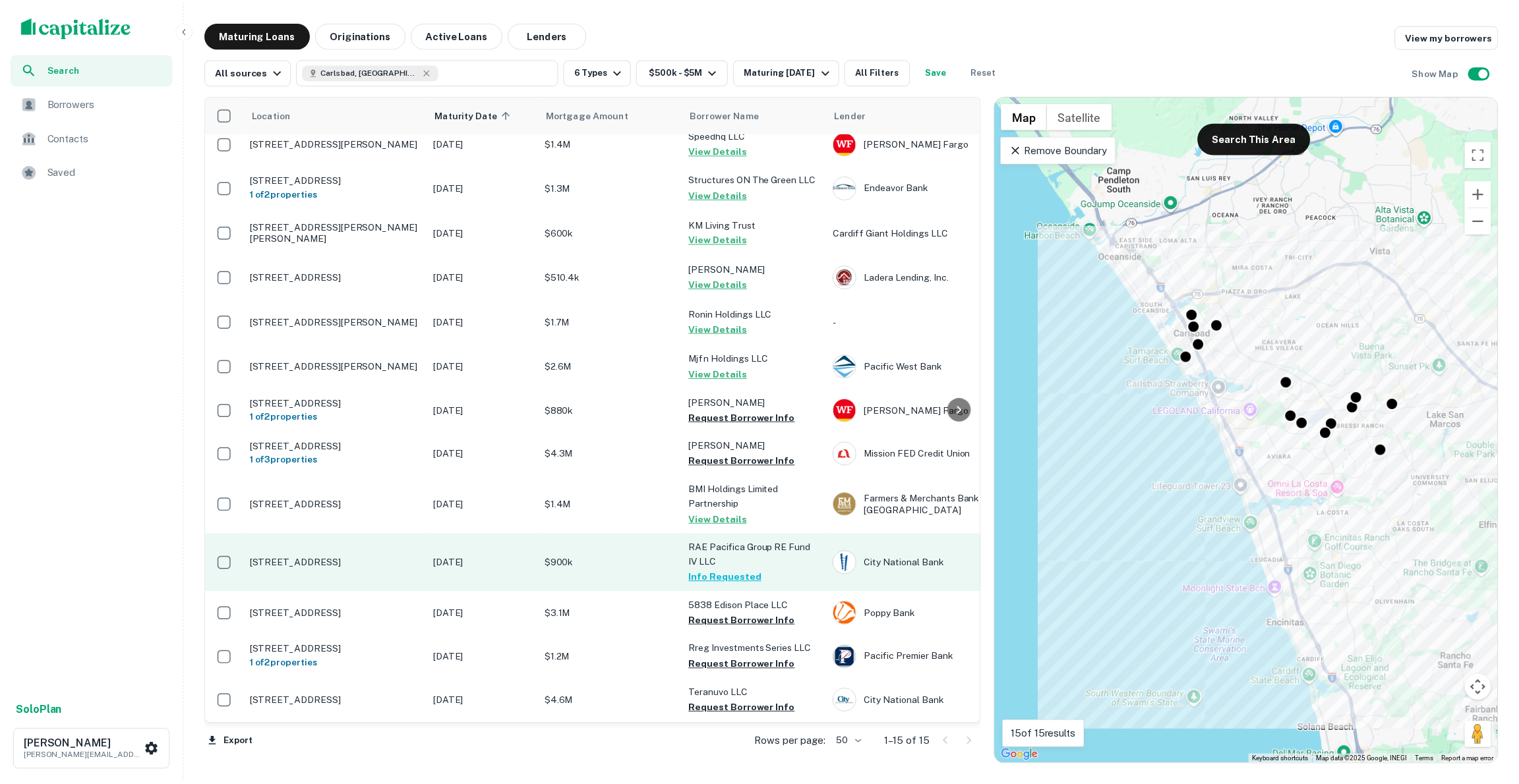
scroll to position [14, 0]
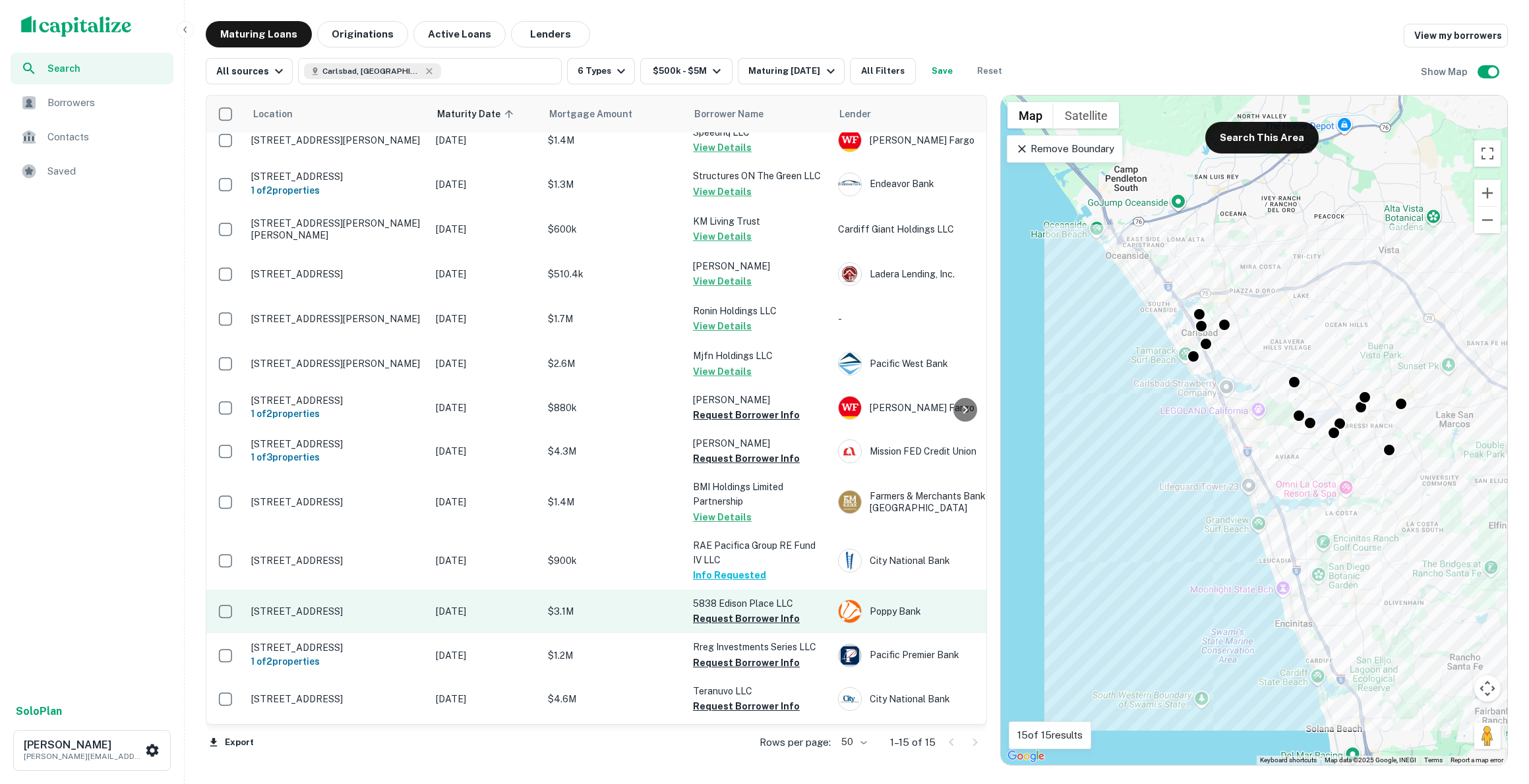
click at [337, 618] on p "[STREET_ADDRESS]" at bounding box center [337, 611] width 171 height 12
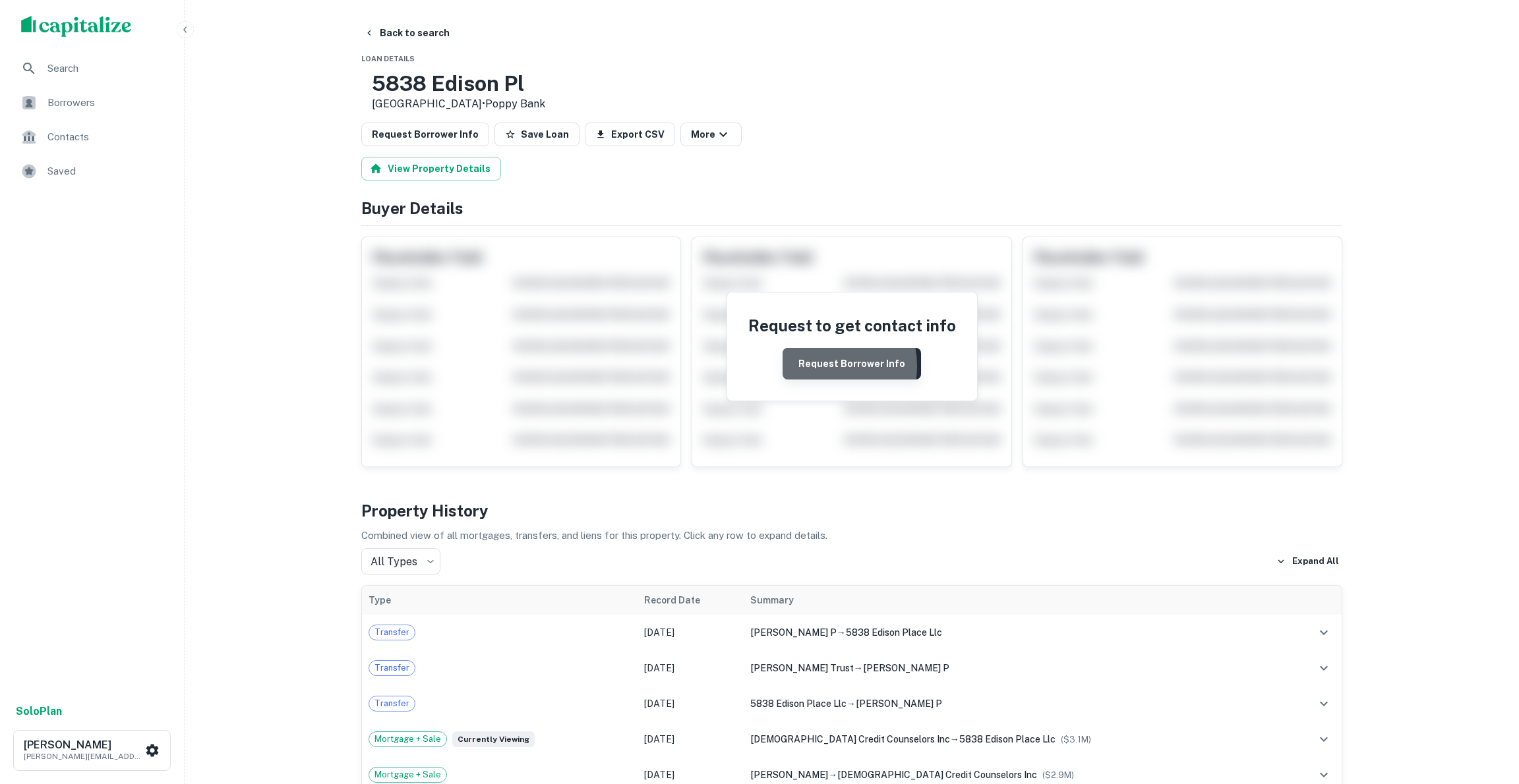
click at [820, 367] on button "Request Borrower Info" at bounding box center [852, 364] width 139 height 32
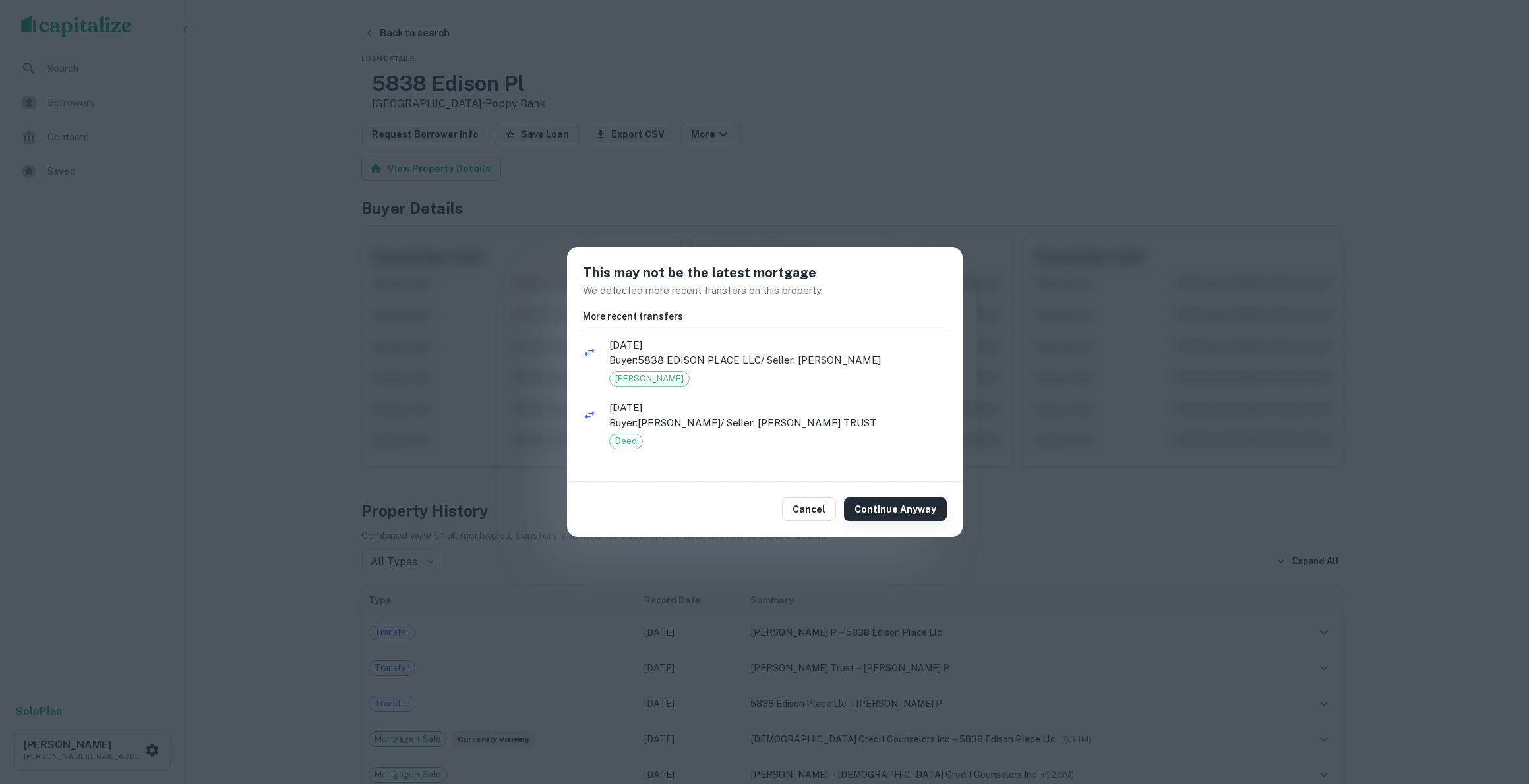
click at [889, 501] on button "Continue Anyway" at bounding box center [895, 509] width 103 height 24
